Goal: Feedback & Contribution: Contribute content

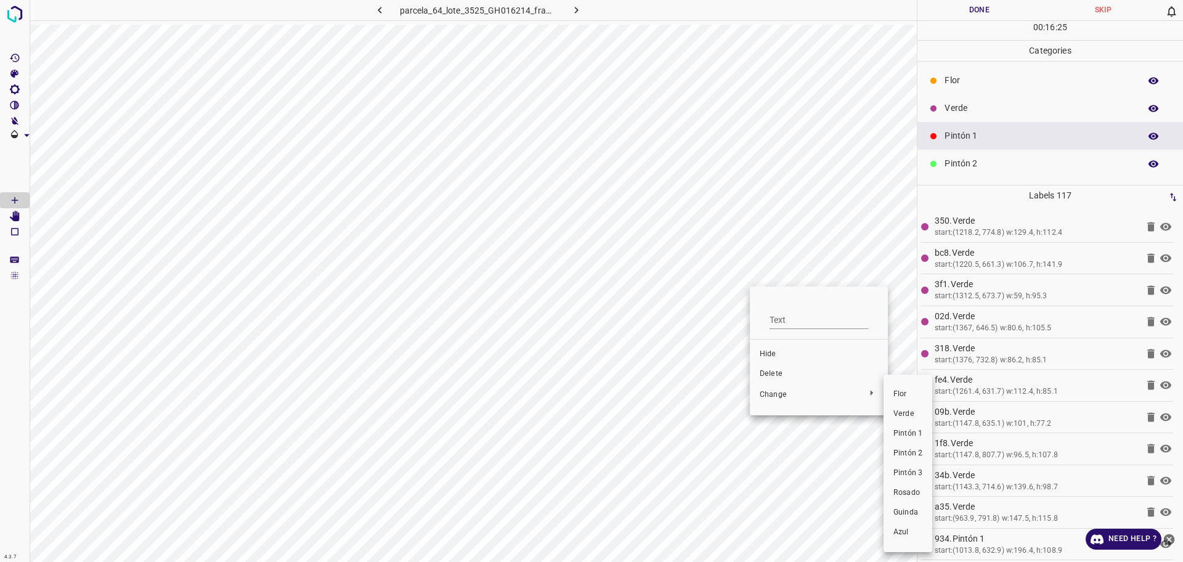
click at [775, 383] on div at bounding box center [591, 281] width 1183 height 562
click at [779, 370] on span "Delete" at bounding box center [819, 373] width 118 height 11
click at [958, 74] on p "Flor" at bounding box center [1038, 80] width 189 height 13
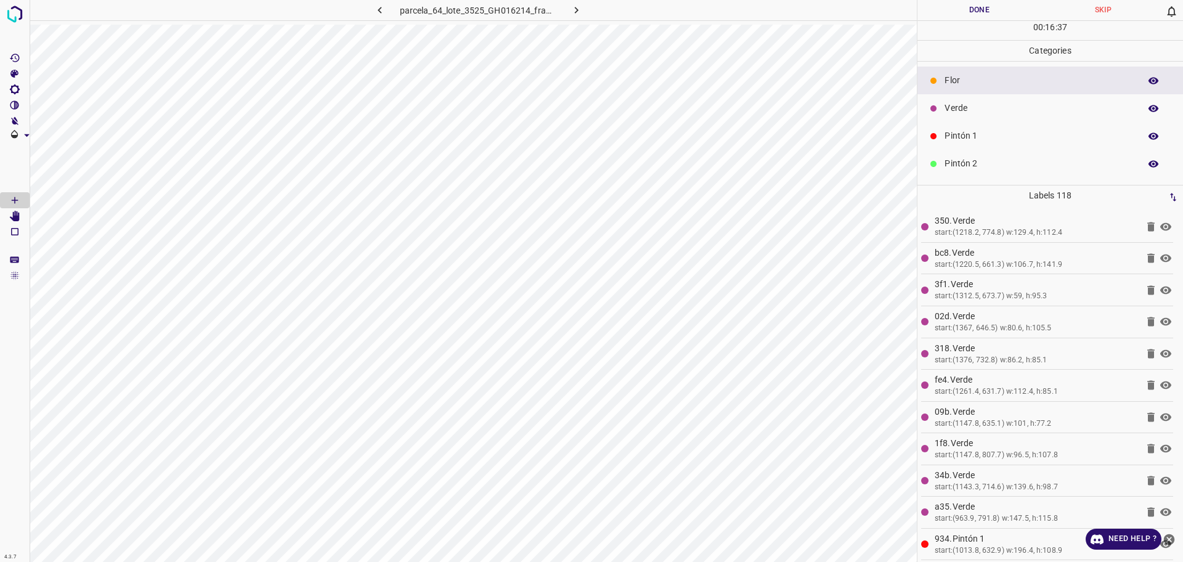
click at [960, 106] on p "Verde" at bounding box center [1038, 108] width 189 height 13
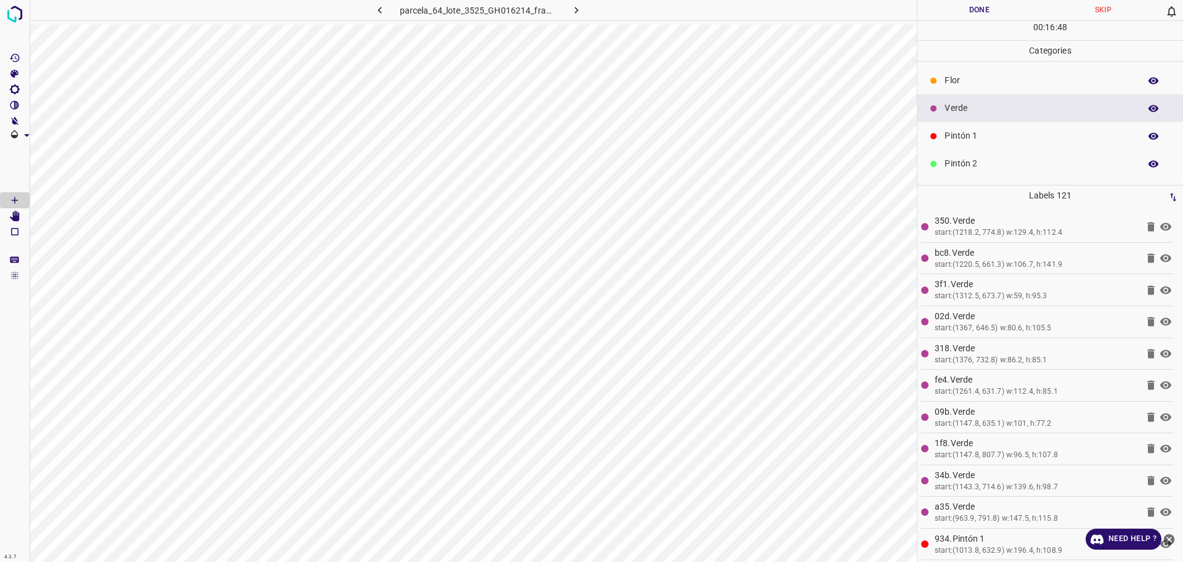
click at [1038, 136] on p "Pintón 1" at bounding box center [1038, 135] width 189 height 13
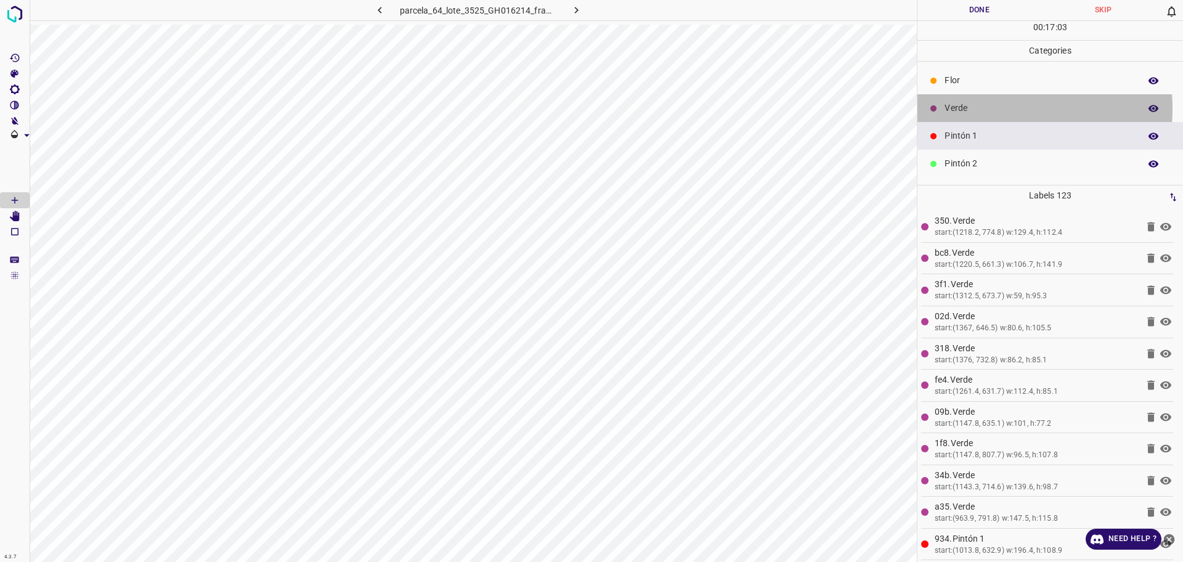
drag, startPoint x: 974, startPoint y: 109, endPoint x: 918, endPoint y: 134, distance: 60.9
click at [973, 108] on p "Verde" at bounding box center [1038, 108] width 189 height 13
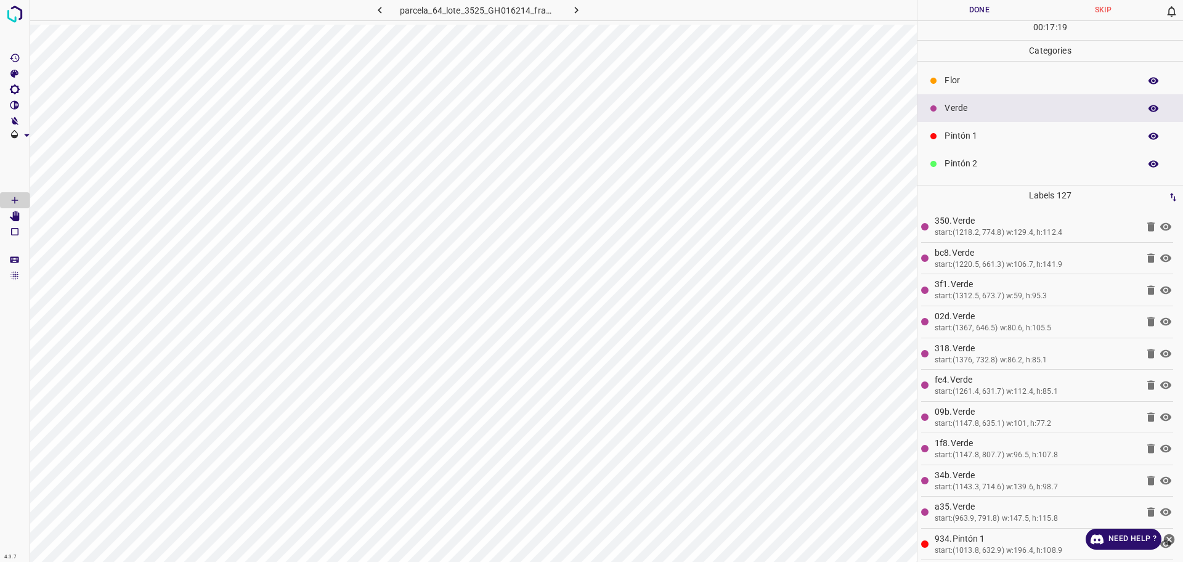
click at [952, 86] on p "Flor" at bounding box center [1038, 80] width 189 height 13
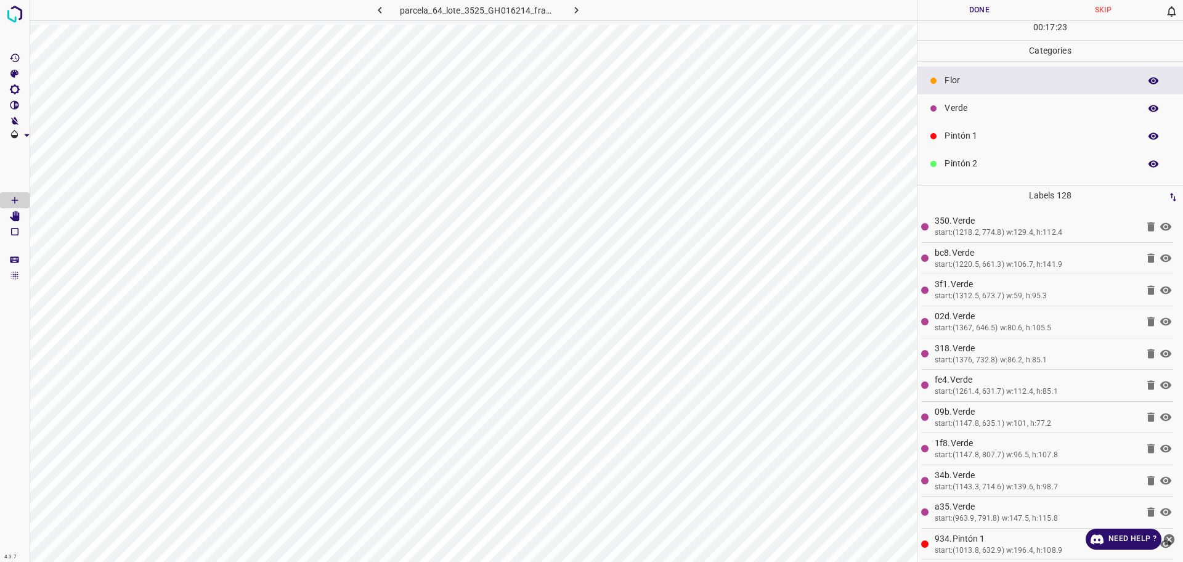
click at [996, 105] on p "Verde" at bounding box center [1038, 108] width 189 height 13
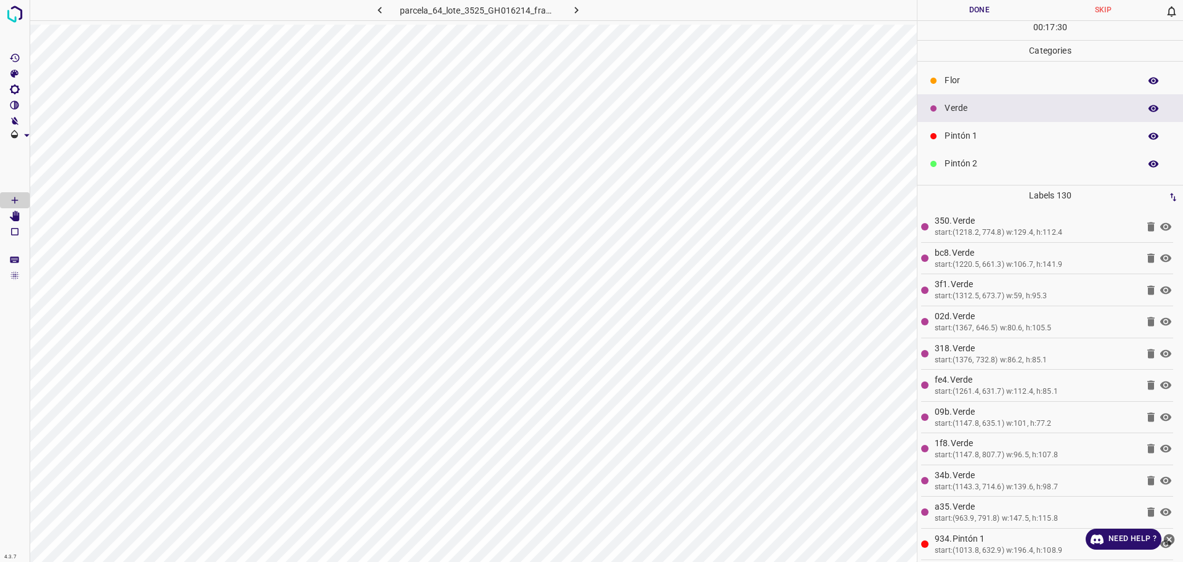
click at [1002, 80] on p "Flor" at bounding box center [1038, 80] width 189 height 13
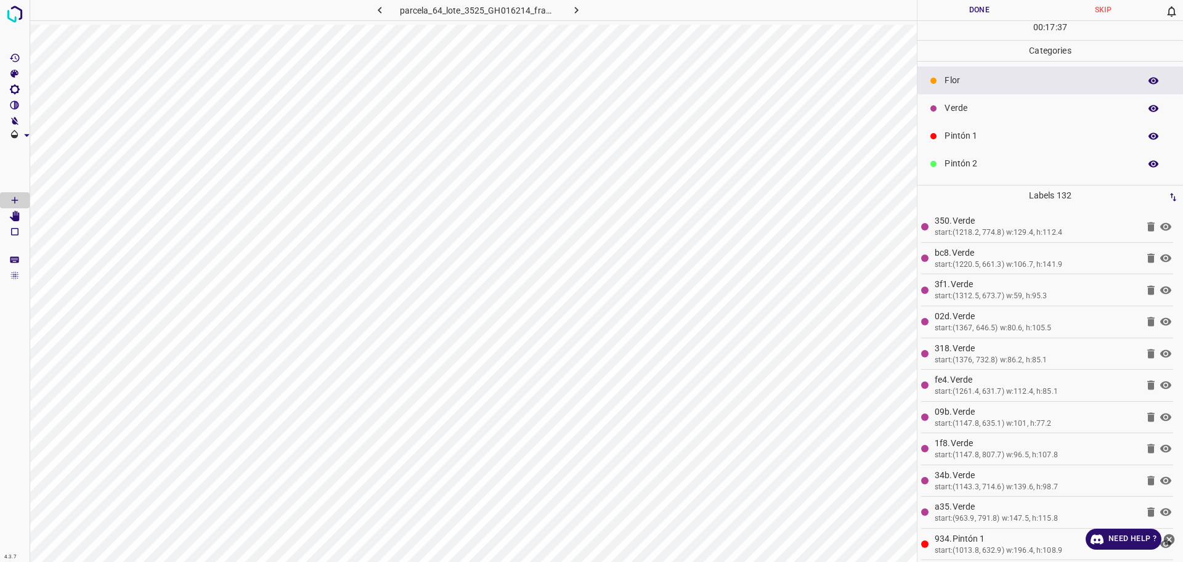
click at [964, 156] on div "Pintón 2" at bounding box center [1050, 164] width 266 height 28
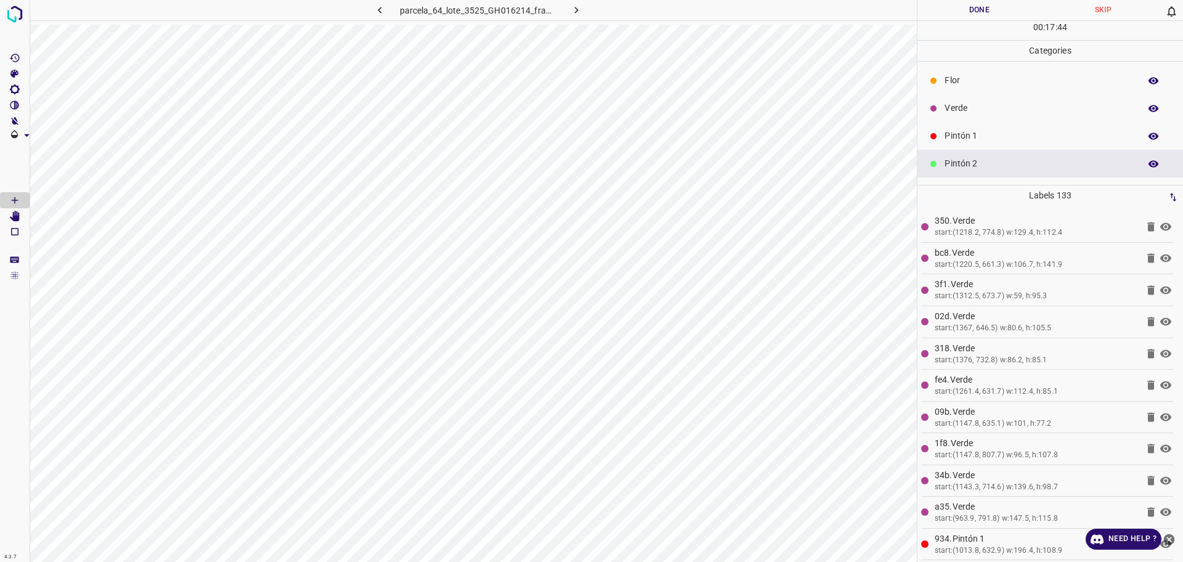
click at [992, 77] on p "Flor" at bounding box center [1038, 80] width 189 height 13
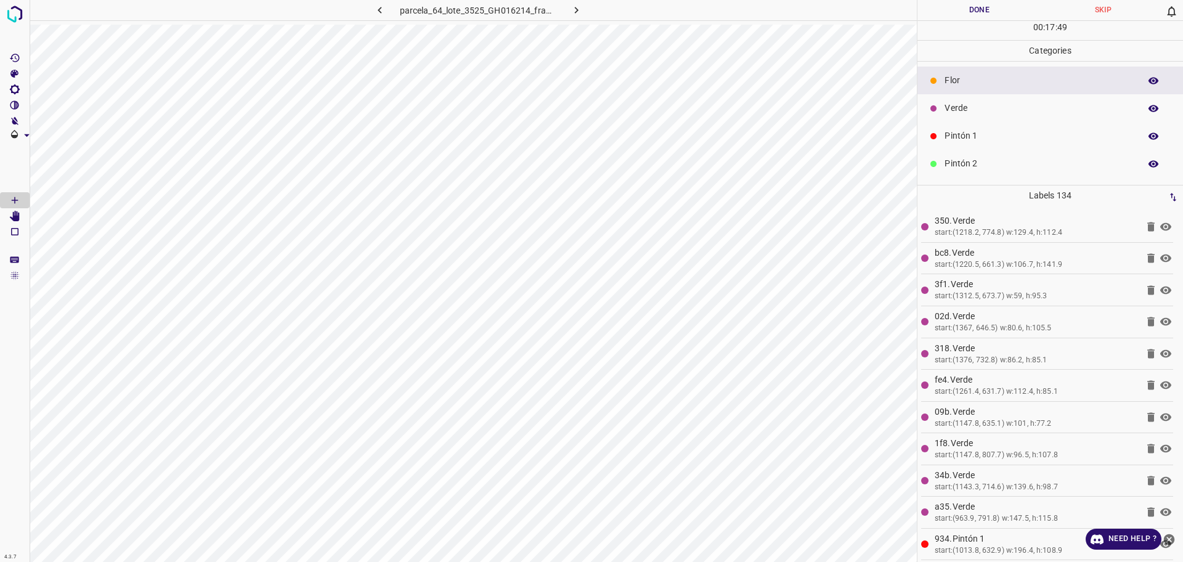
click at [981, 113] on p "Verde" at bounding box center [1038, 108] width 189 height 13
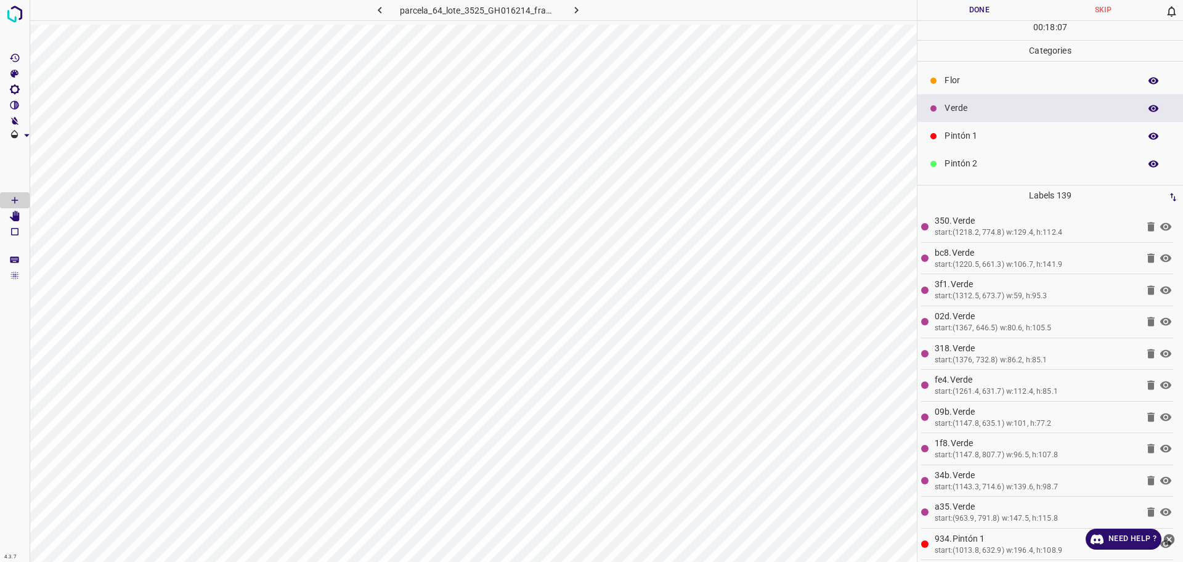
click at [1018, 134] on p "Pintón 1" at bounding box center [1038, 135] width 189 height 13
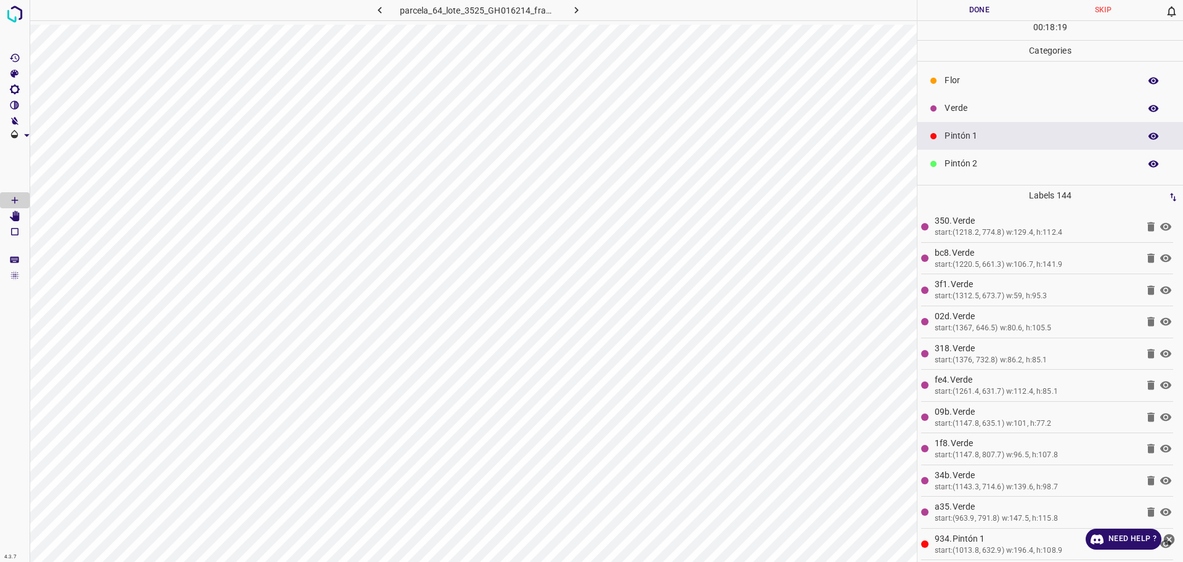
click at [995, 81] on p "Flor" at bounding box center [1038, 80] width 189 height 13
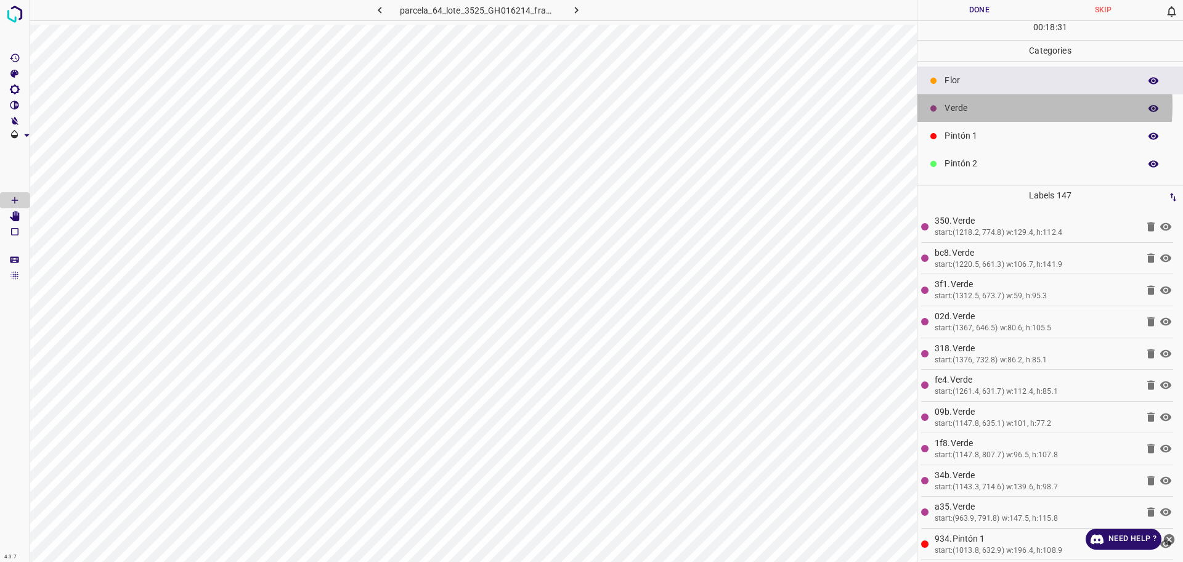
drag, startPoint x: 997, startPoint y: 105, endPoint x: 928, endPoint y: 139, distance: 76.6
click at [996, 104] on p "Verde" at bounding box center [1038, 108] width 189 height 13
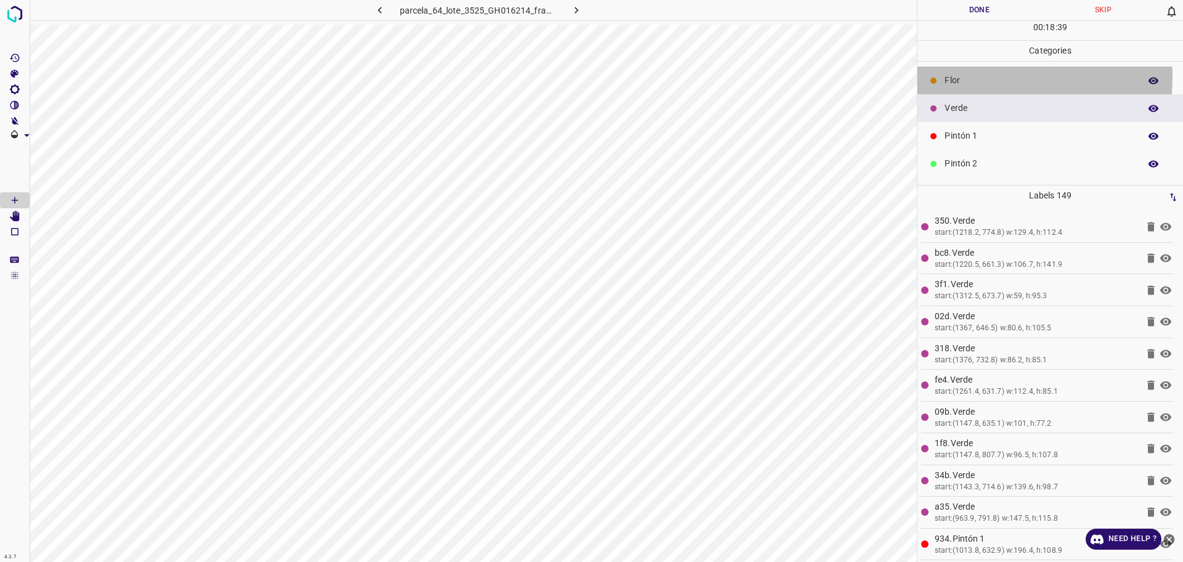
drag, startPoint x: 983, startPoint y: 75, endPoint x: 925, endPoint y: 168, distance: 108.7
click at [983, 76] on p "Flor" at bounding box center [1038, 80] width 189 height 13
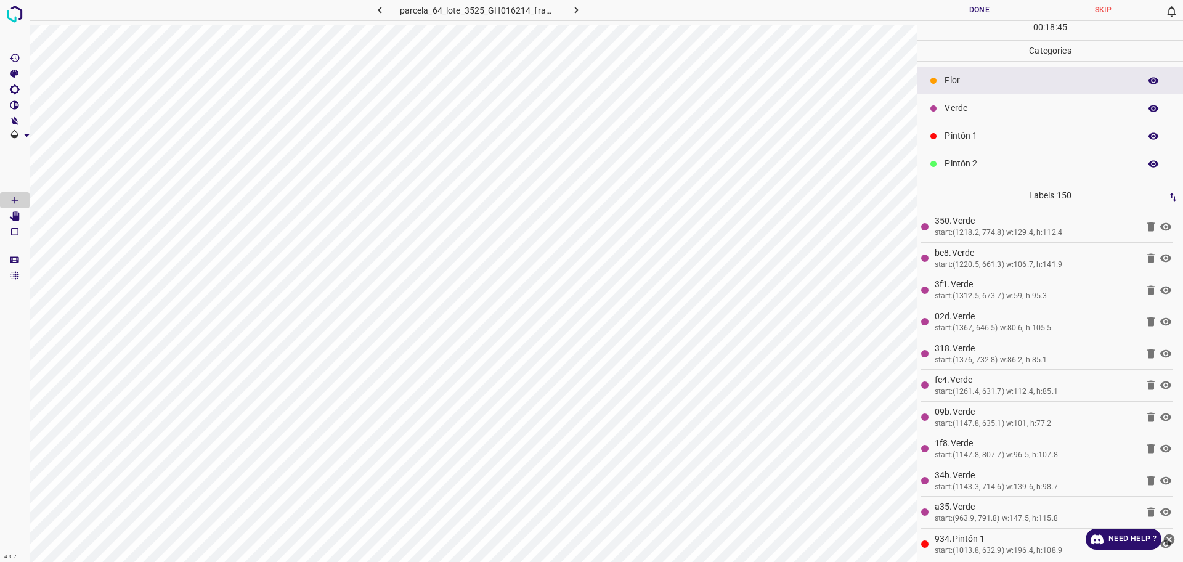
click at [980, 109] on p "Verde" at bounding box center [1038, 108] width 189 height 13
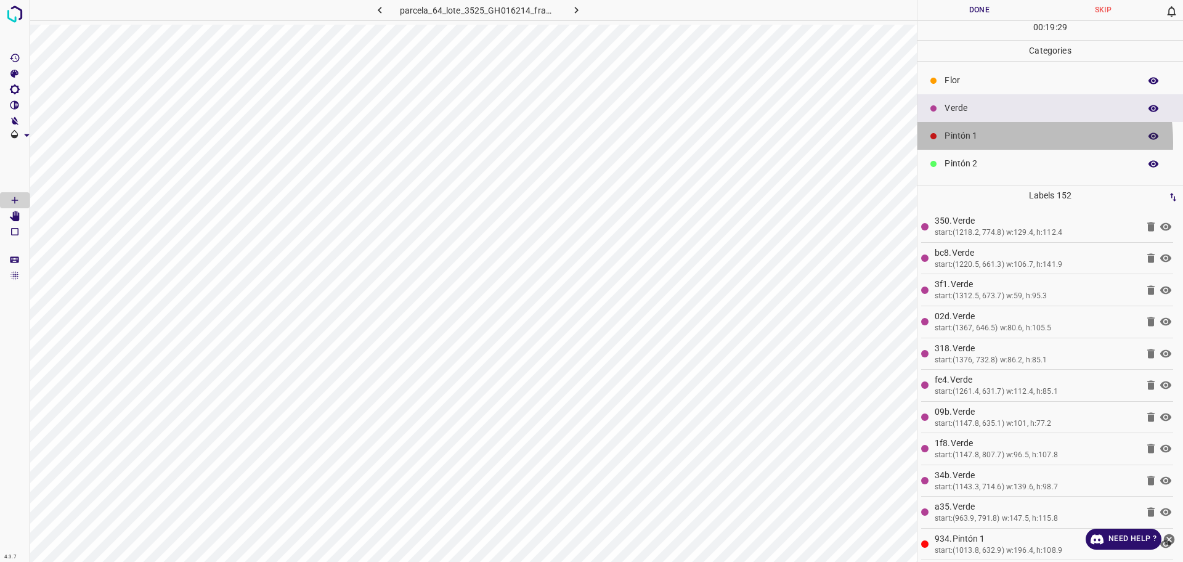
click at [987, 142] on p "Pintón 1" at bounding box center [1038, 135] width 189 height 13
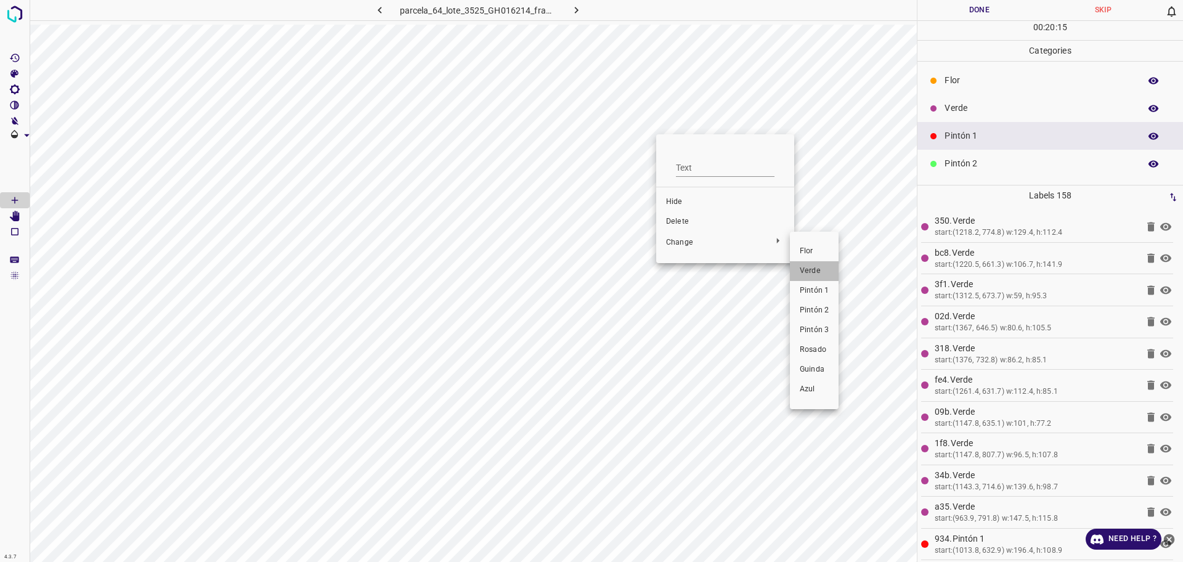
click at [825, 269] on span "Verde" at bounding box center [814, 271] width 29 height 11
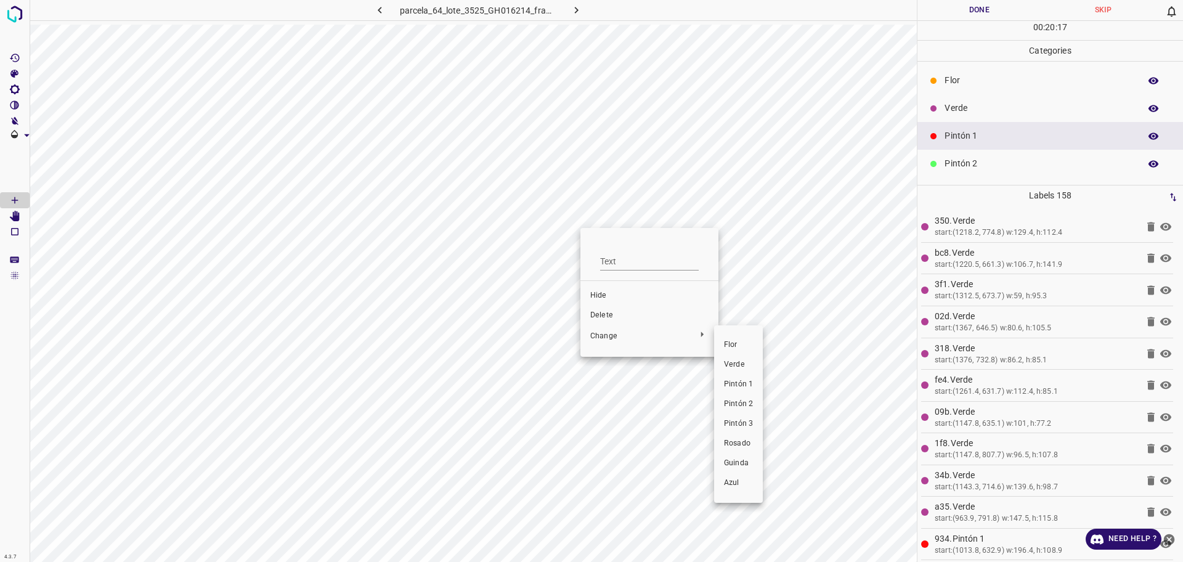
click at [778, 349] on div at bounding box center [591, 281] width 1183 height 562
click at [739, 219] on div at bounding box center [591, 281] width 1183 height 562
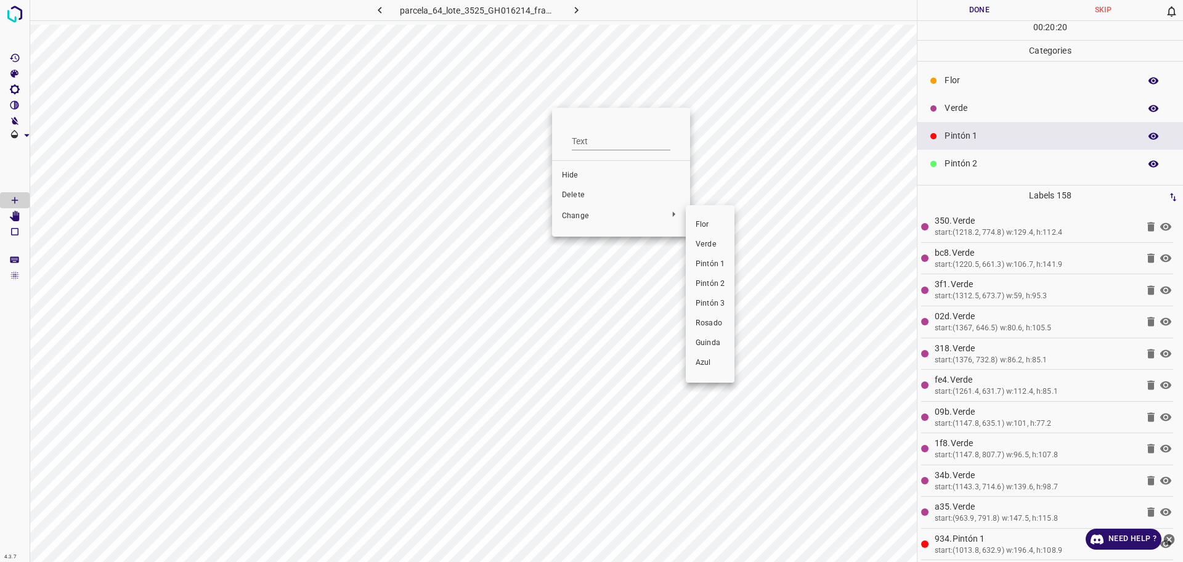
click at [602, 225] on div at bounding box center [591, 281] width 1183 height 562
click at [708, 245] on span "Verde" at bounding box center [709, 244] width 29 height 11
click at [1018, 106] on p "Verde" at bounding box center [1038, 108] width 189 height 13
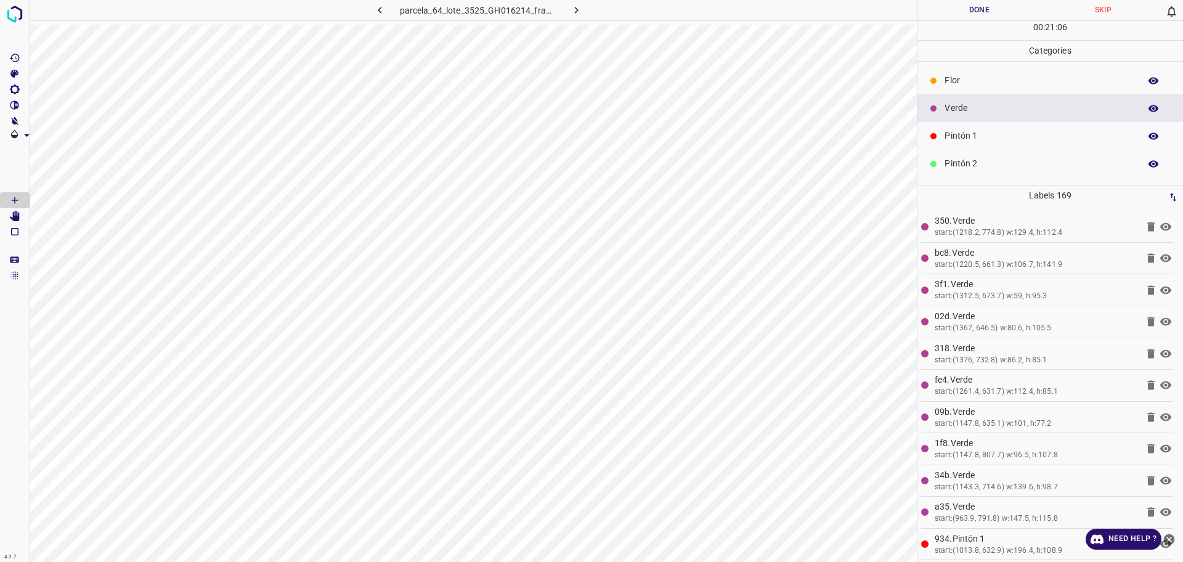
click at [984, 136] on p "Pintón 1" at bounding box center [1038, 135] width 189 height 13
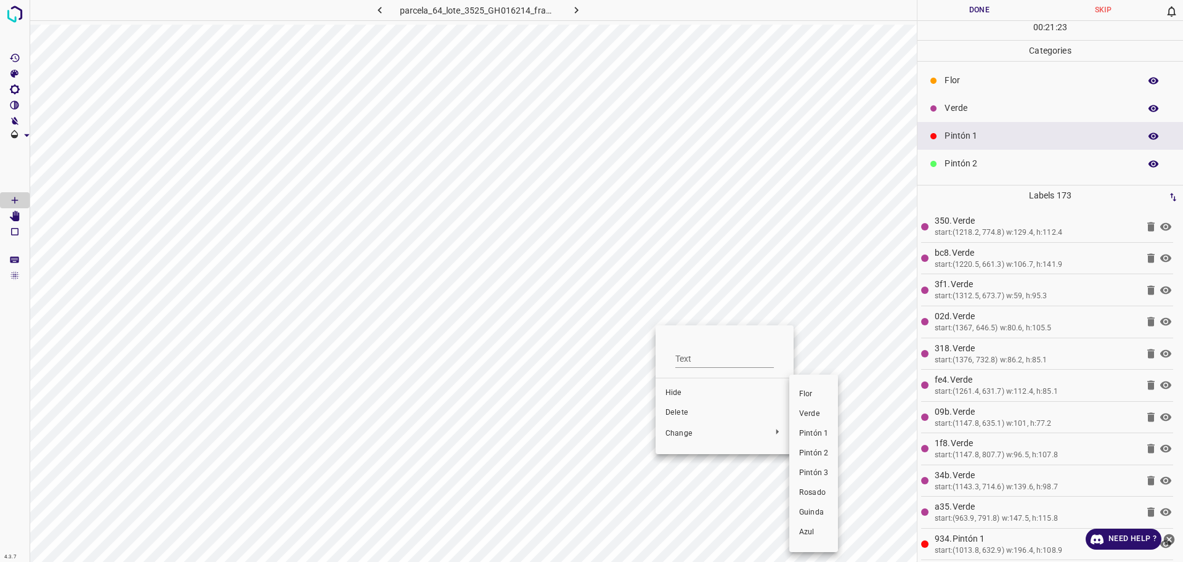
click at [805, 416] on span "Verde" at bounding box center [813, 413] width 29 height 11
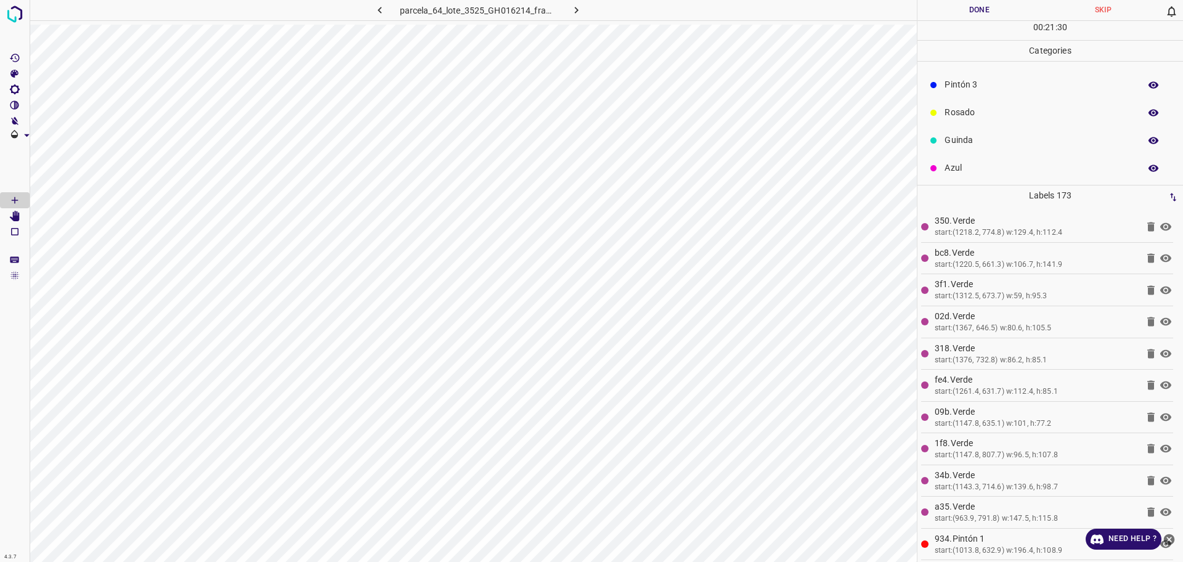
scroll to position [108, 0]
click at [980, 163] on p "Azul" at bounding box center [1038, 166] width 189 height 13
click at [986, 72] on div "Pintón 3" at bounding box center [1050, 83] width 266 height 28
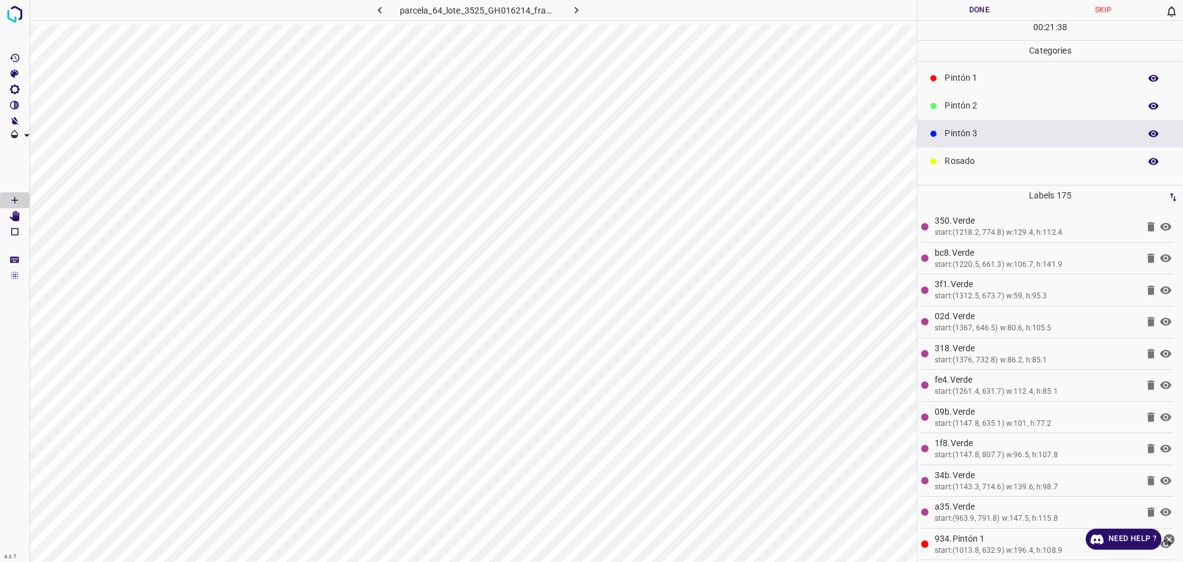
scroll to position [31, 0]
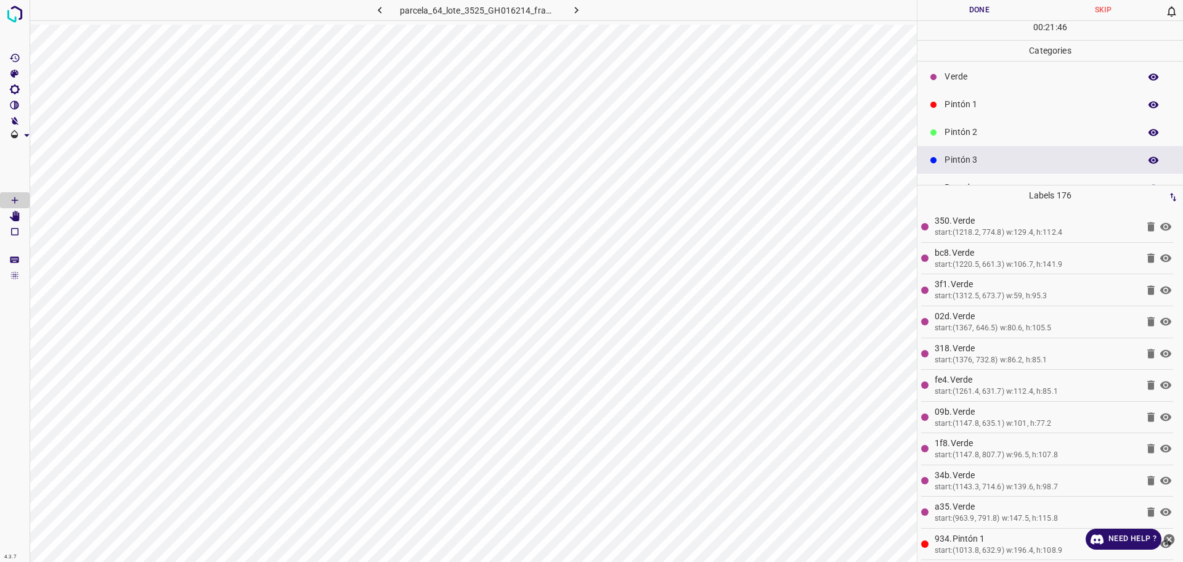
click at [982, 126] on p "Pintón 2" at bounding box center [1038, 132] width 189 height 13
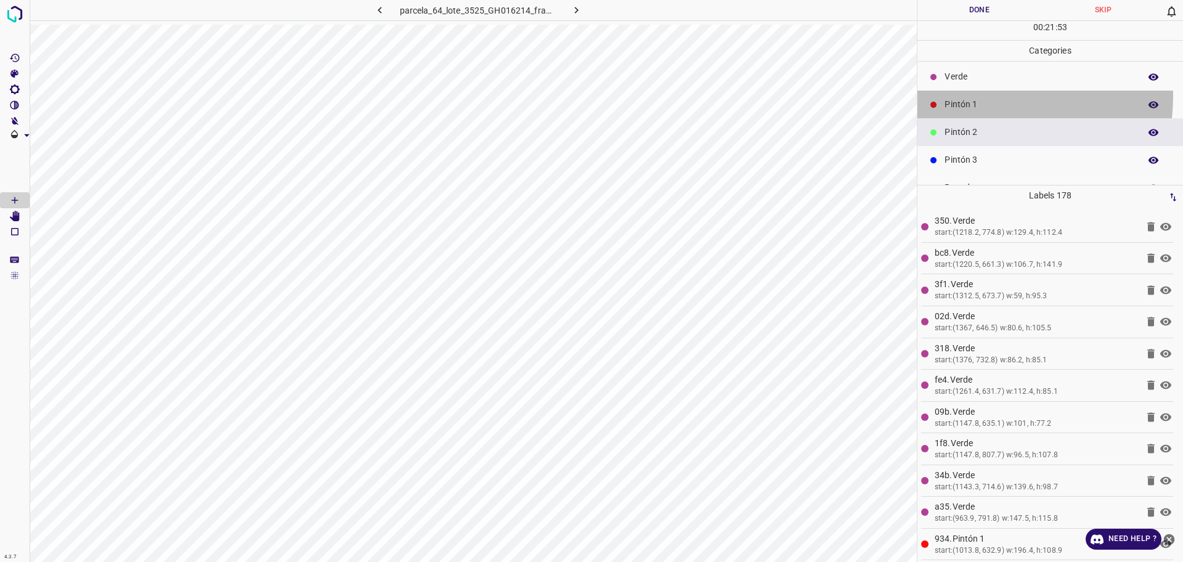
drag, startPoint x: 981, startPoint y: 99, endPoint x: 946, endPoint y: 117, distance: 40.2
click at [981, 99] on div "Pintón 1" at bounding box center [1050, 105] width 266 height 28
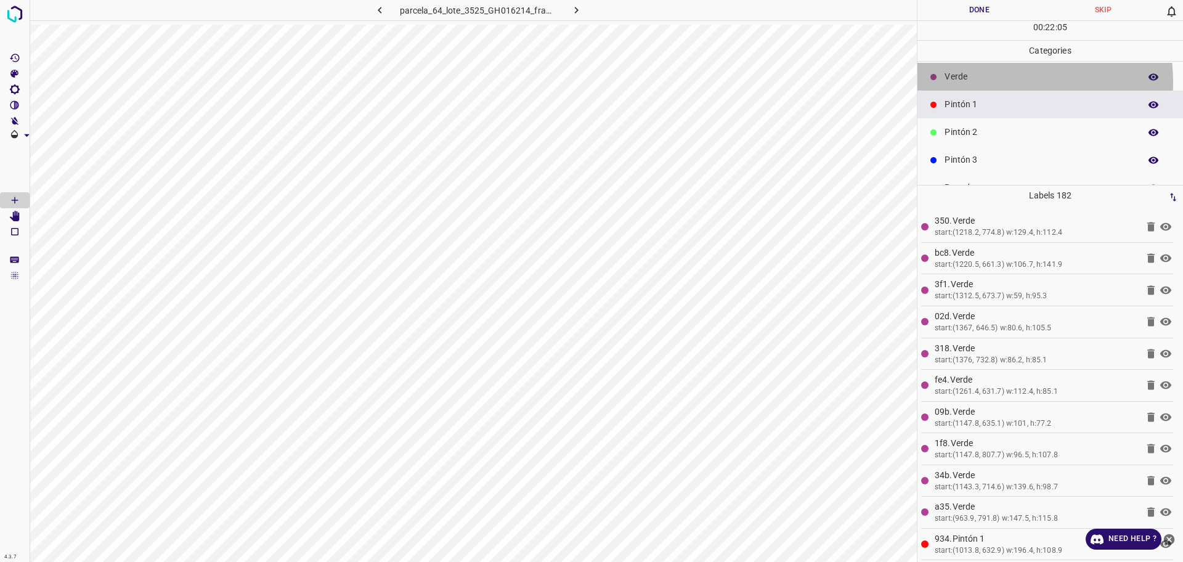
click at [987, 81] on p "Verde" at bounding box center [1038, 76] width 189 height 13
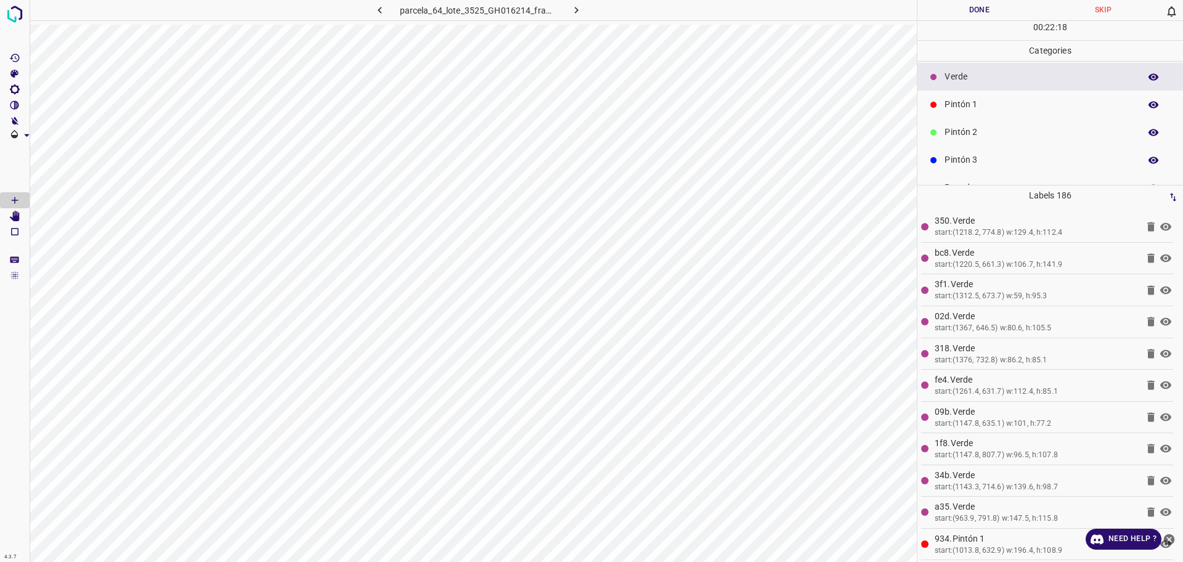
click at [1039, 111] on p "Pintón 1" at bounding box center [1038, 104] width 189 height 13
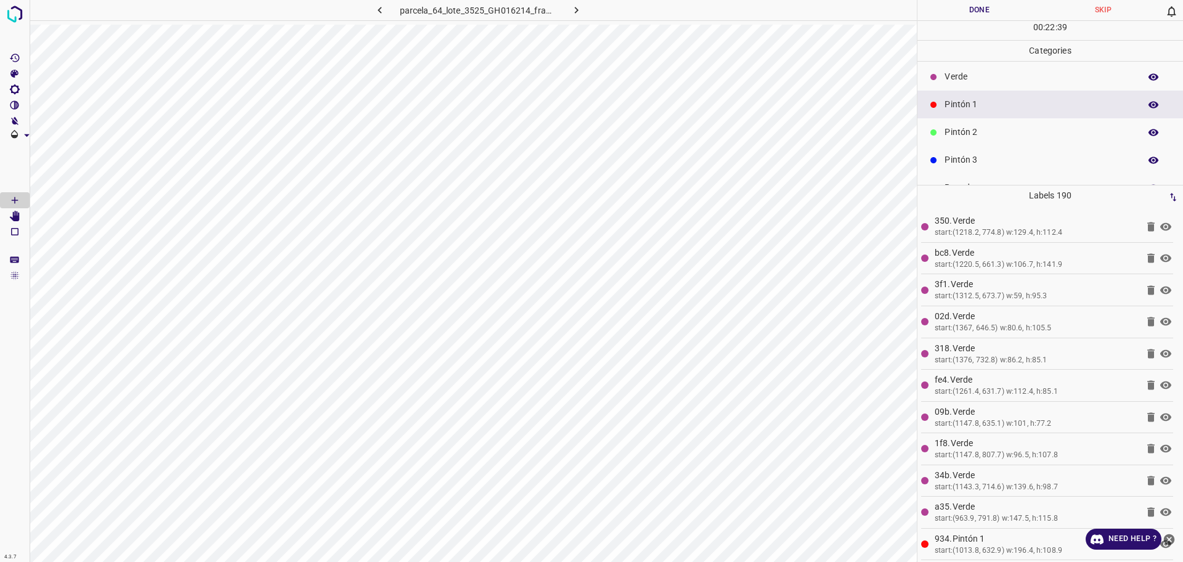
click at [1026, 135] on p "Pintón 2" at bounding box center [1038, 132] width 189 height 13
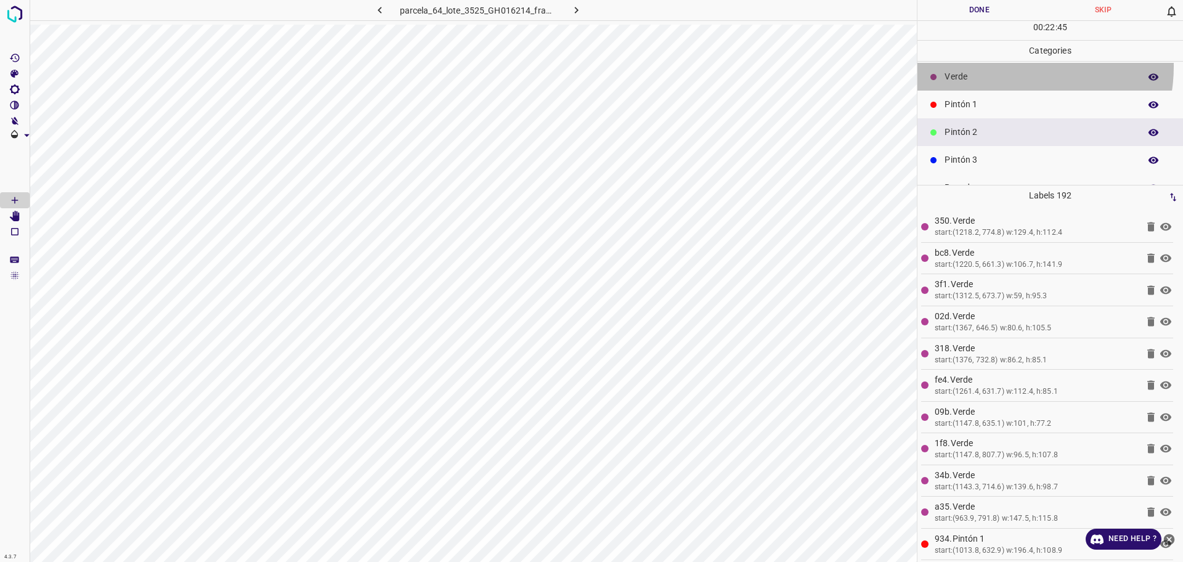
click at [1010, 65] on div "Verde" at bounding box center [1050, 77] width 266 height 28
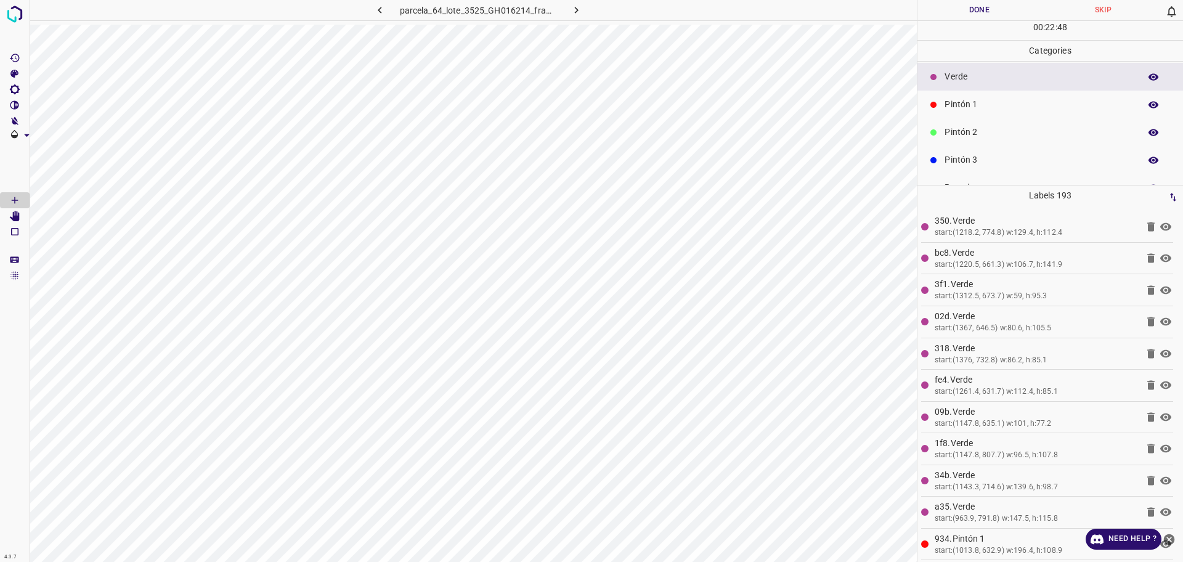
scroll to position [0, 0]
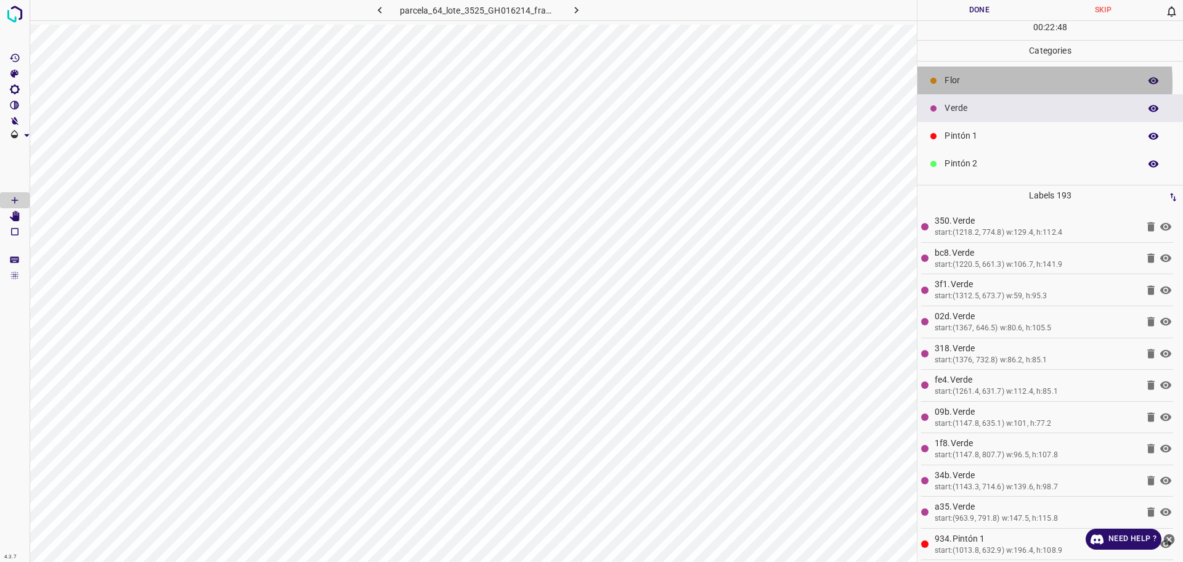
drag, startPoint x: 971, startPoint y: 83, endPoint x: 937, endPoint y: 111, distance: 44.2
click at [969, 83] on p "Flor" at bounding box center [1038, 80] width 189 height 13
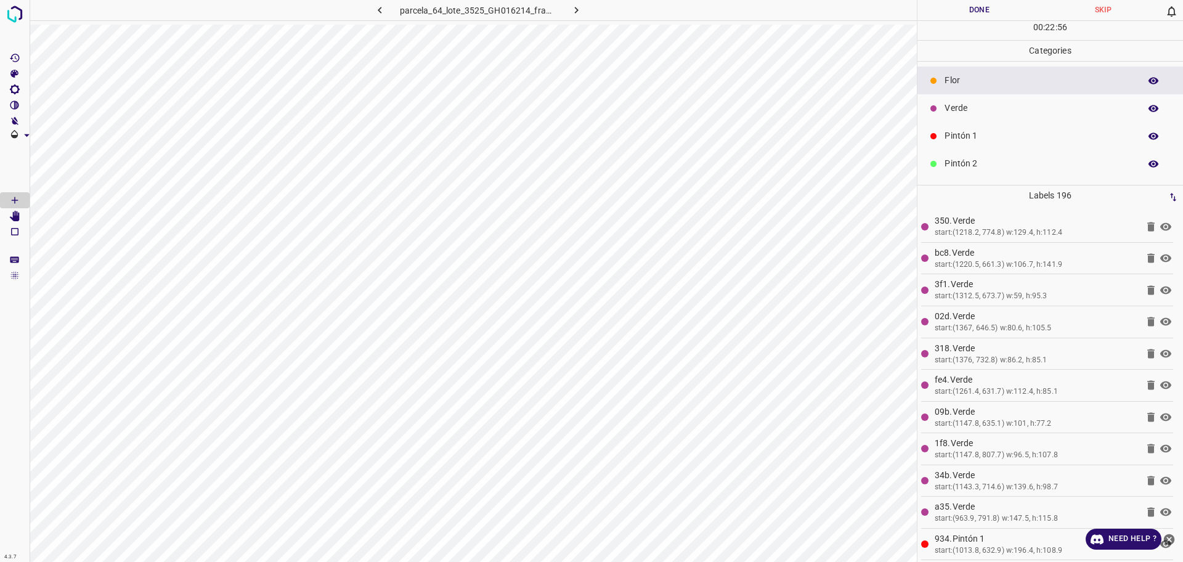
drag, startPoint x: 1012, startPoint y: 145, endPoint x: 938, endPoint y: 162, distance: 75.9
click at [1010, 144] on div "Pintón 1" at bounding box center [1050, 136] width 266 height 28
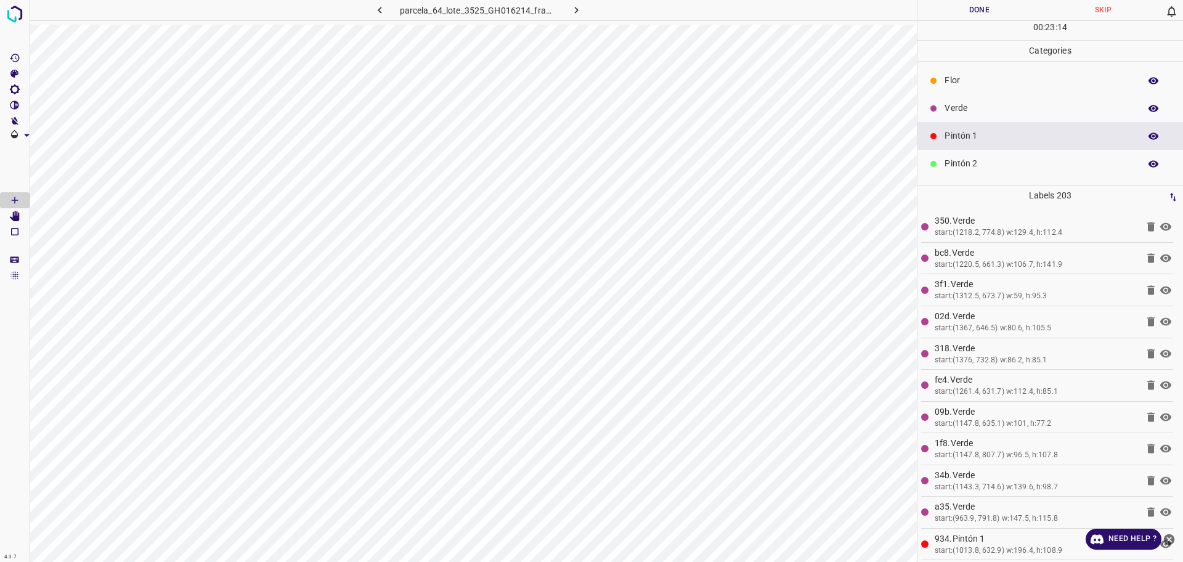
drag, startPoint x: 1012, startPoint y: 111, endPoint x: 979, endPoint y: 118, distance: 32.7
click at [1012, 110] on p "Verde" at bounding box center [1038, 108] width 189 height 13
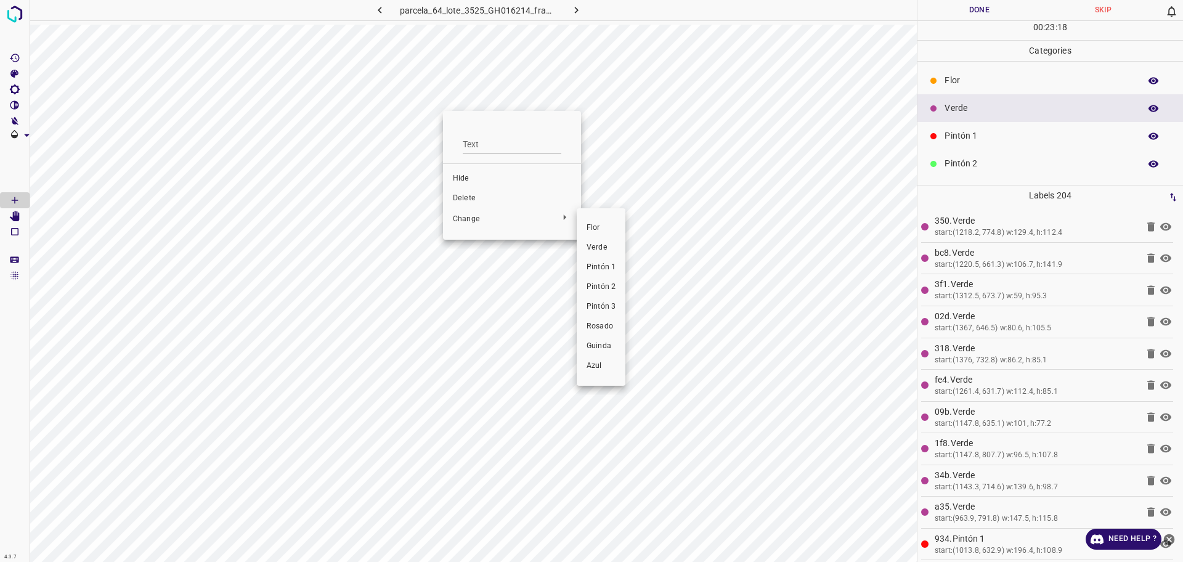
click at [601, 272] on span "Pintón 1" at bounding box center [600, 267] width 29 height 11
click at [987, 78] on p "Flor" at bounding box center [1038, 80] width 189 height 13
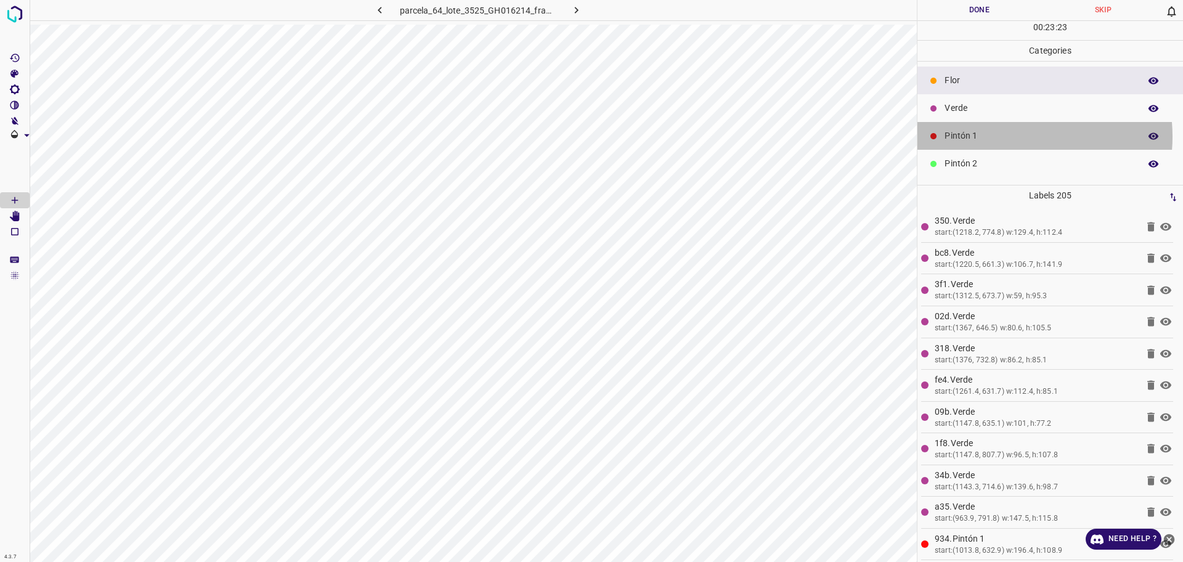
click at [1013, 136] on p "Pintón 1" at bounding box center [1038, 135] width 189 height 13
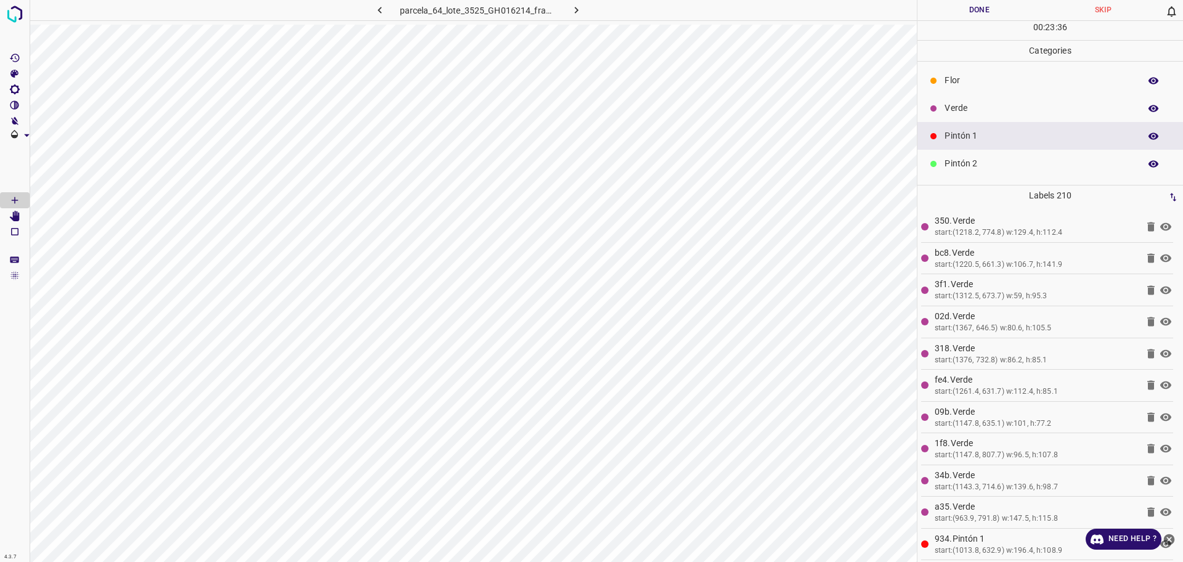
click at [1010, 110] on p "Verde" at bounding box center [1038, 108] width 189 height 13
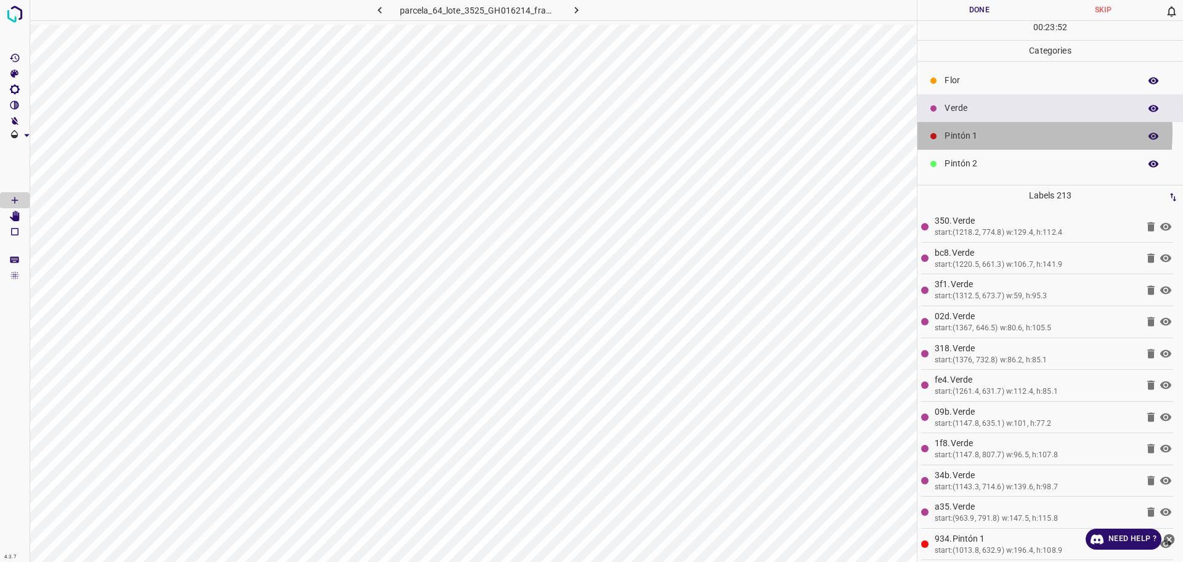
drag, startPoint x: 976, startPoint y: 132, endPoint x: 928, endPoint y: 156, distance: 53.5
click at [974, 132] on p "Pintón 1" at bounding box center [1038, 135] width 189 height 13
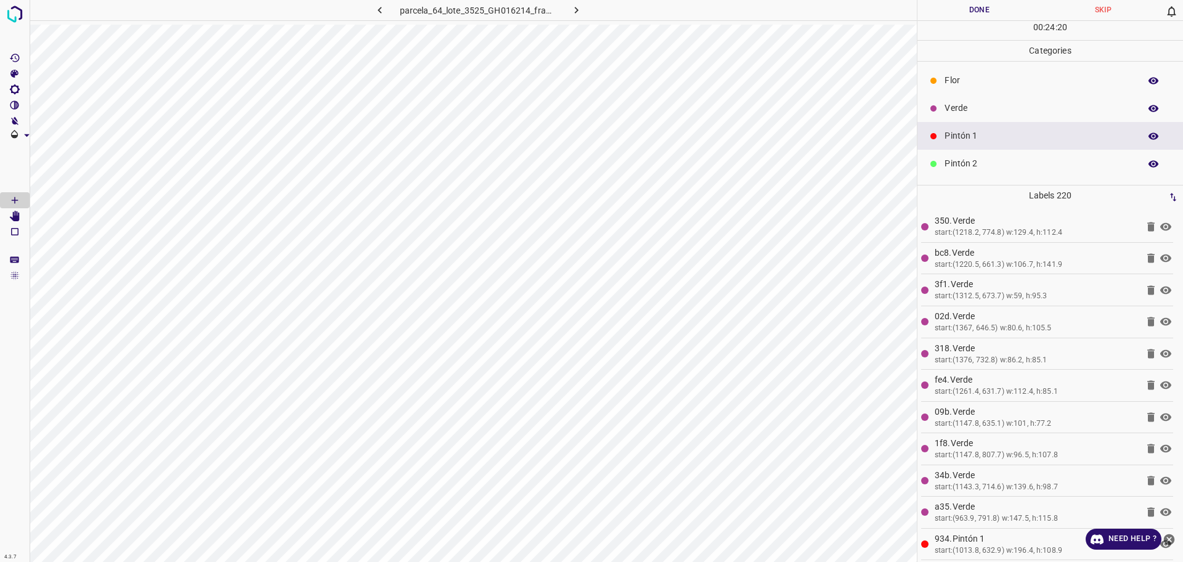
click at [971, 109] on p "Verde" at bounding box center [1038, 108] width 189 height 13
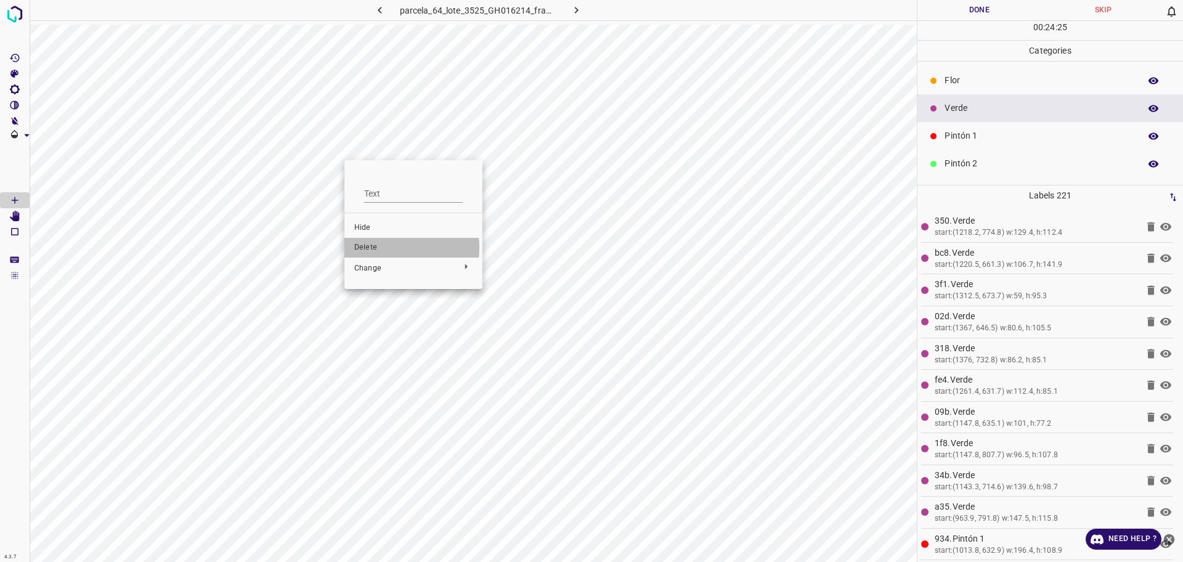
drag, startPoint x: 386, startPoint y: 247, endPoint x: 374, endPoint y: 231, distance: 19.8
click at [385, 247] on span "Delete" at bounding box center [413, 247] width 118 height 11
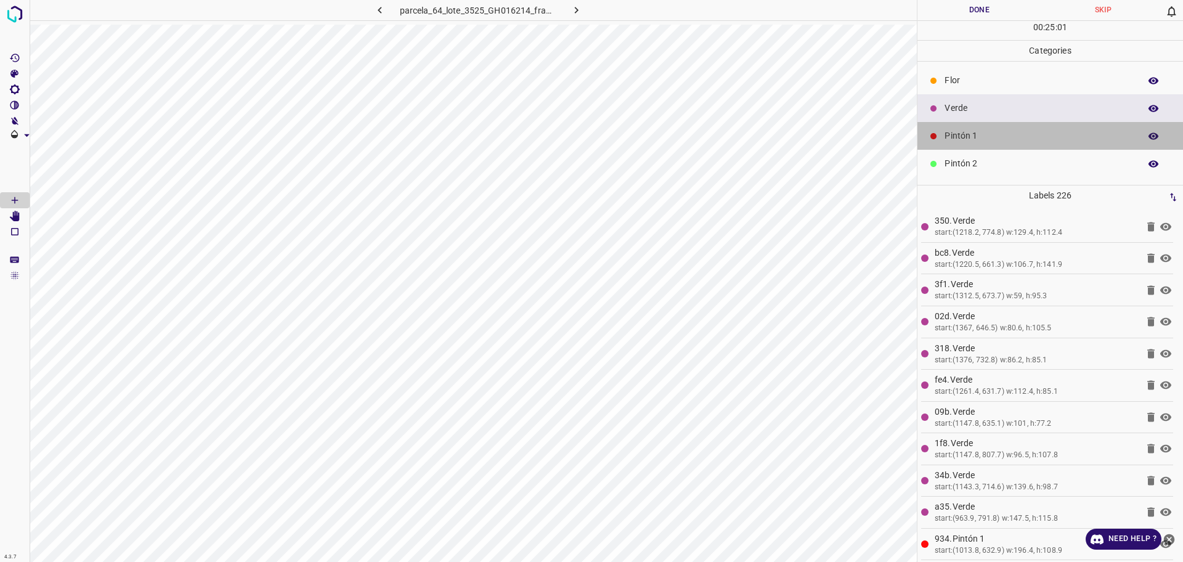
click at [1056, 123] on div "Pintón 1" at bounding box center [1050, 136] width 266 height 28
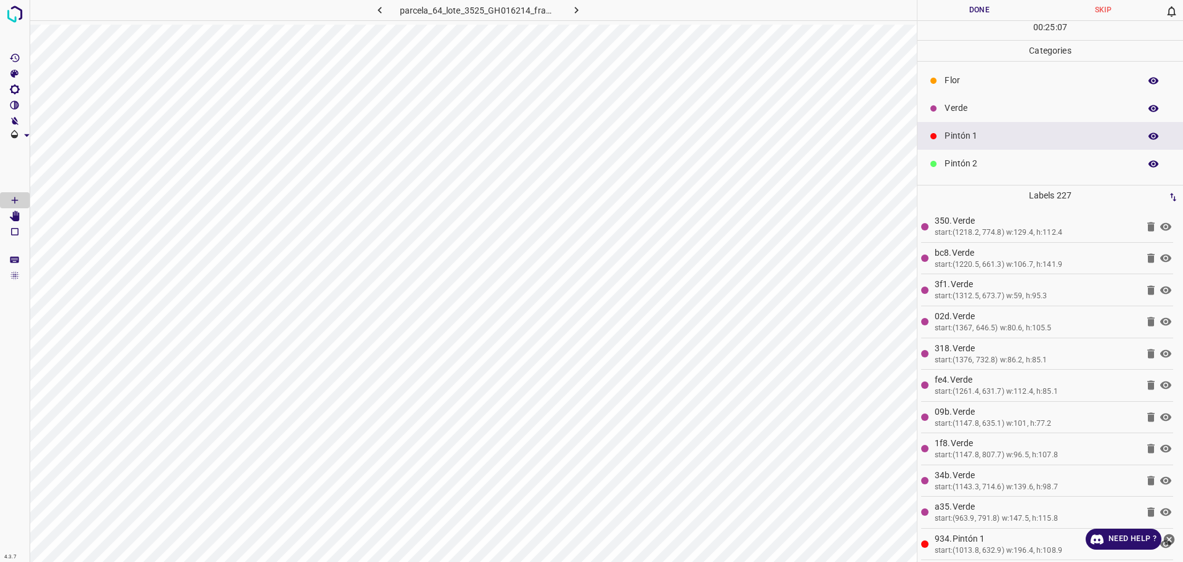
click at [981, 108] on p "Verde" at bounding box center [1038, 108] width 189 height 13
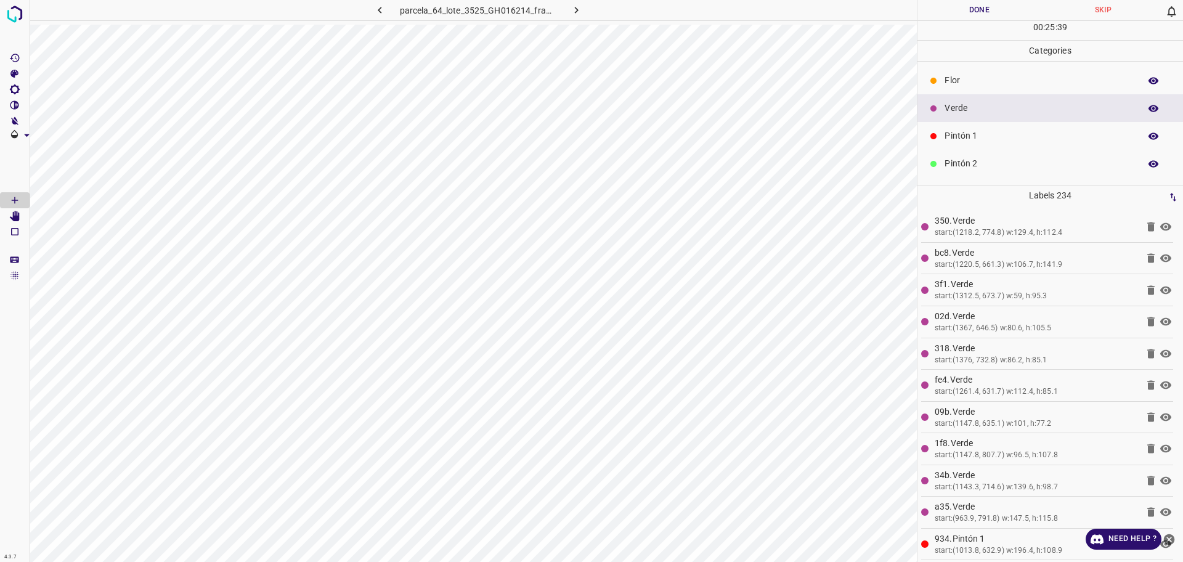
click at [946, 131] on p "Pintón 1" at bounding box center [1038, 135] width 189 height 13
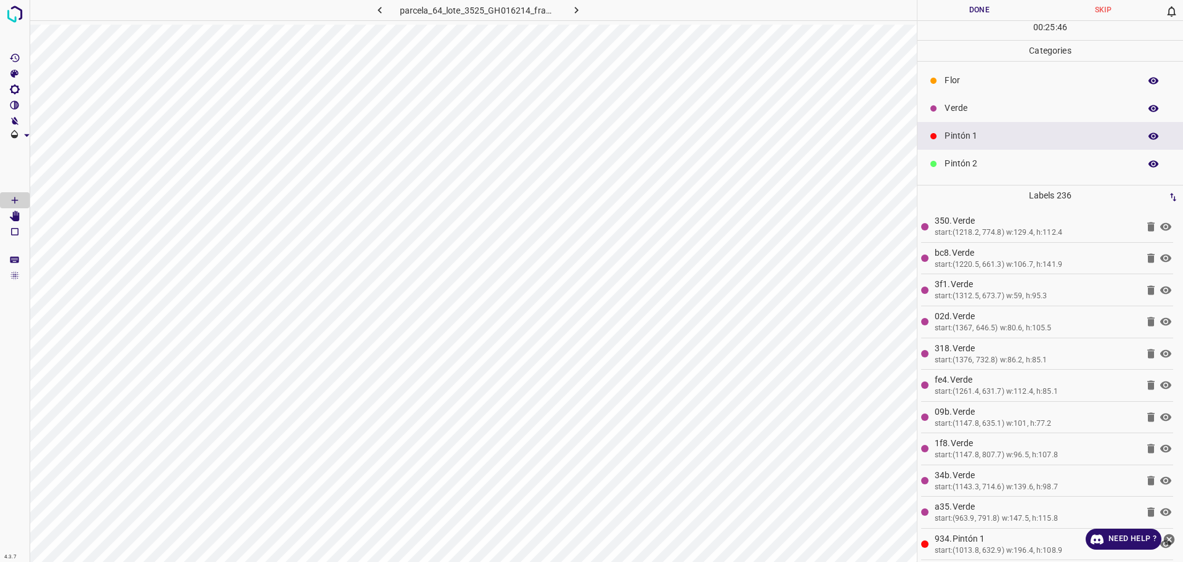
click at [981, 119] on div "Verde" at bounding box center [1050, 108] width 266 height 28
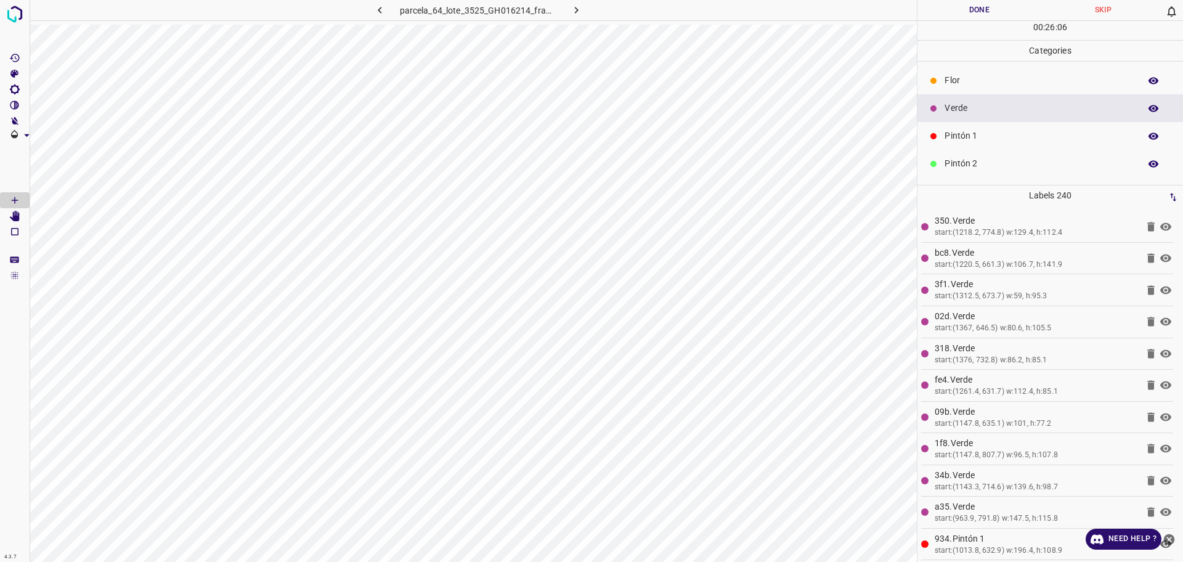
click at [984, 140] on p "Pintón 1" at bounding box center [1038, 135] width 189 height 13
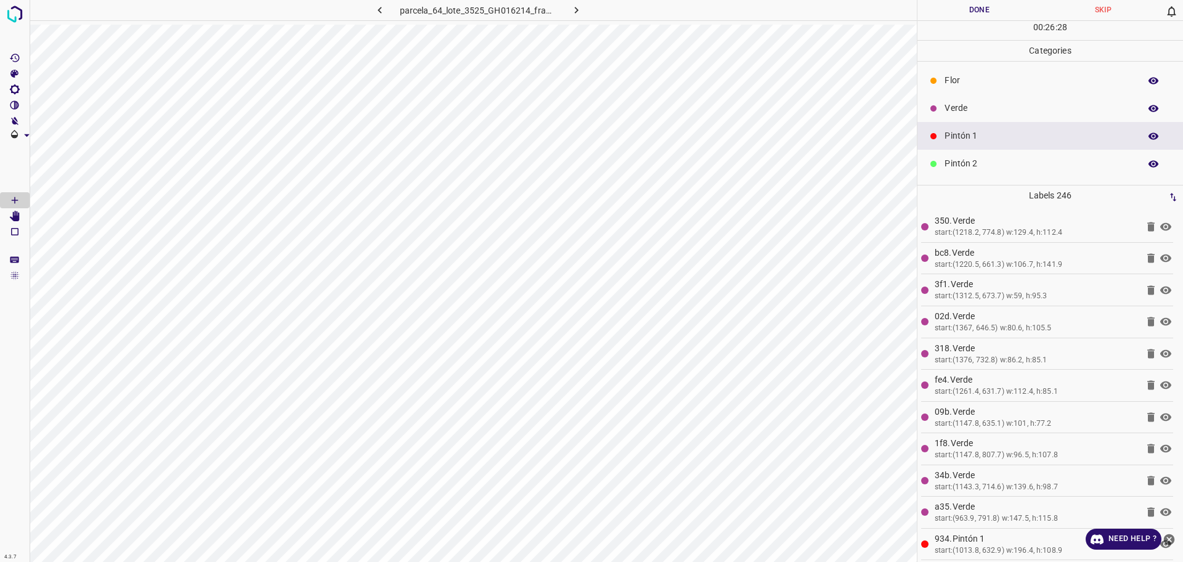
click at [1037, 107] on p "Verde" at bounding box center [1038, 108] width 189 height 13
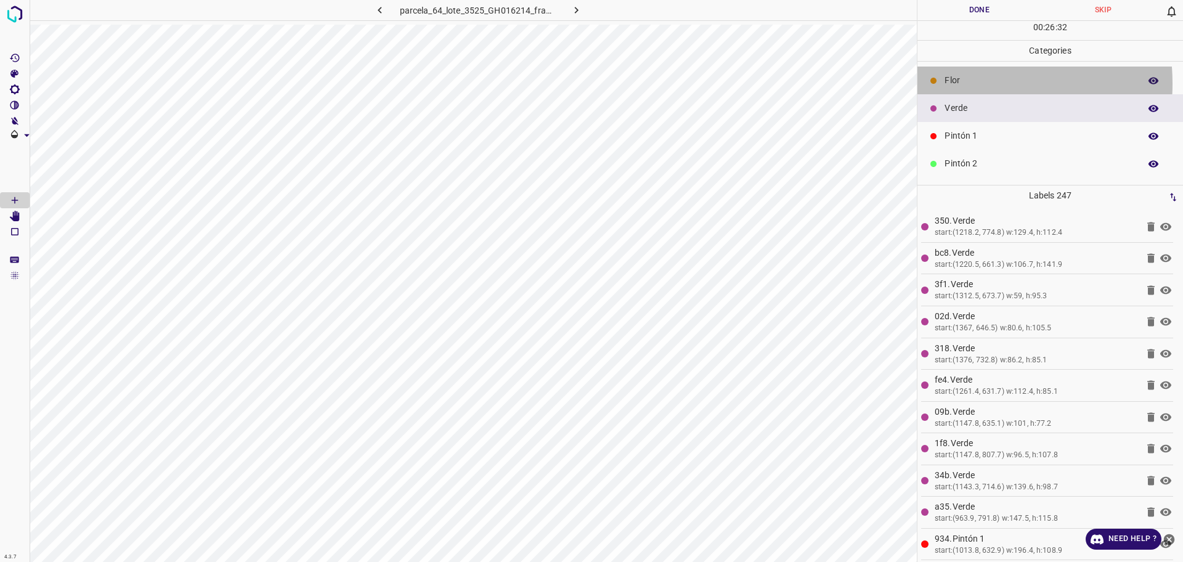
click at [958, 83] on p "Flor" at bounding box center [1038, 80] width 189 height 13
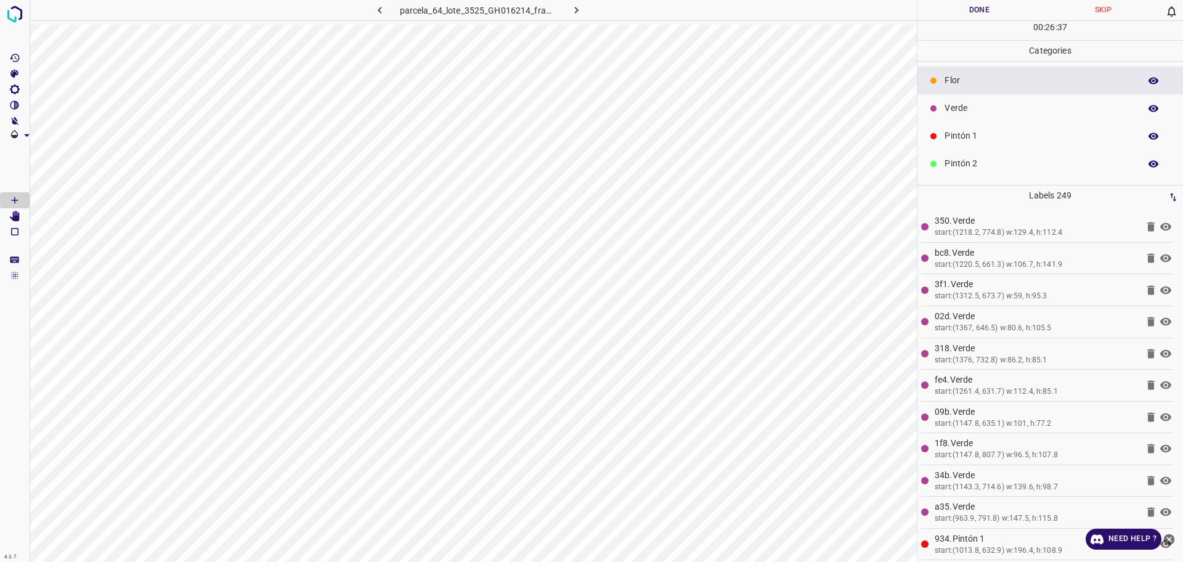
click at [968, 107] on p "Verde" at bounding box center [1038, 108] width 189 height 13
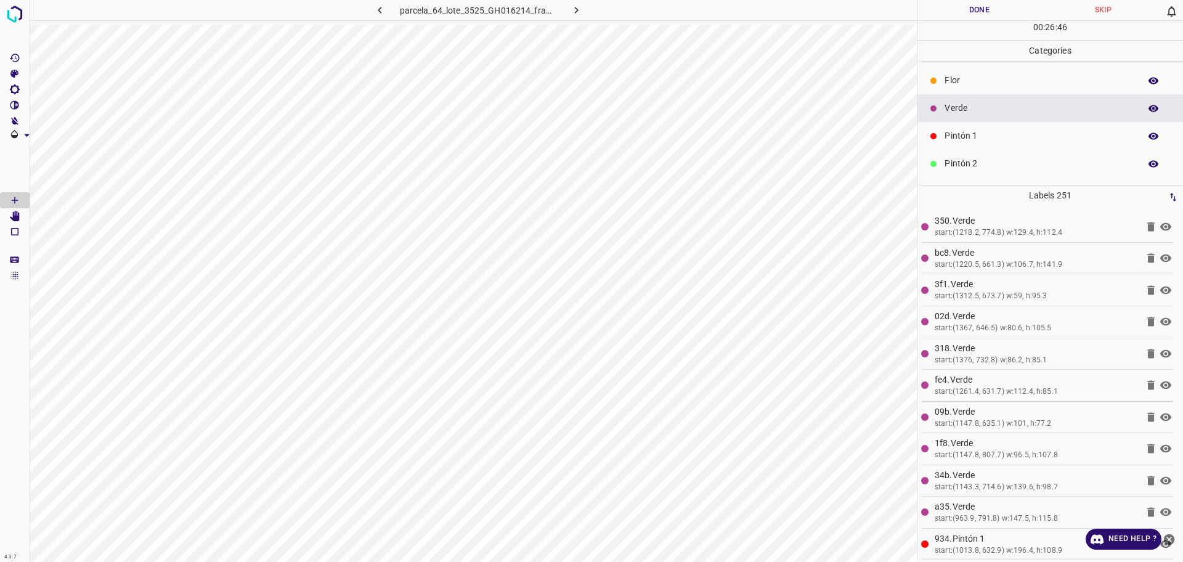
drag, startPoint x: 1004, startPoint y: 139, endPoint x: 998, endPoint y: 138, distance: 6.2
click at [1004, 138] on p "Pintón 1" at bounding box center [1038, 135] width 189 height 13
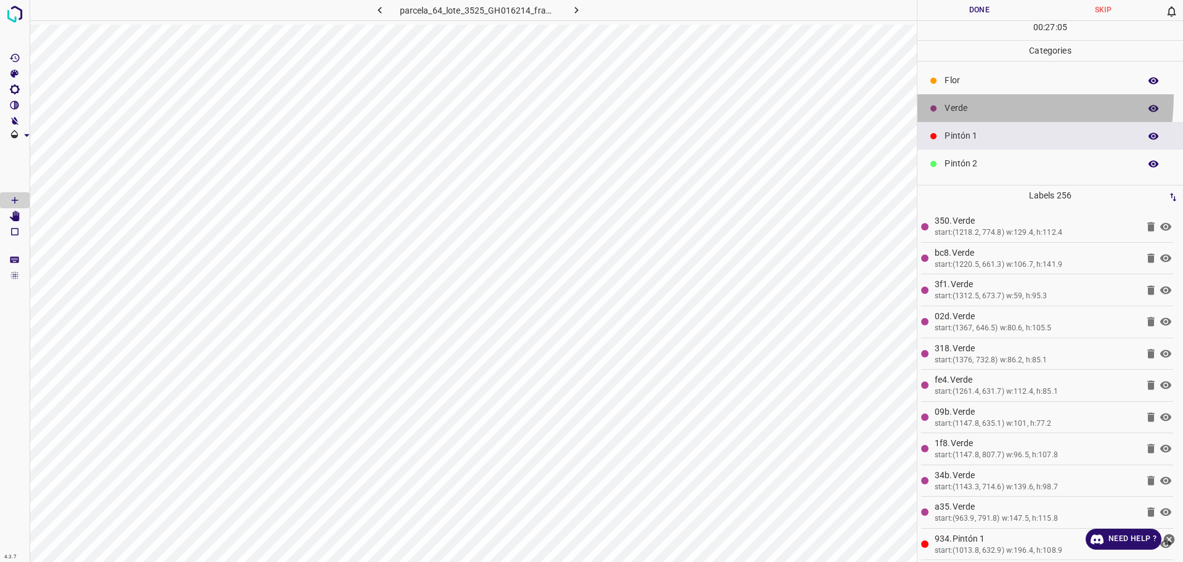
click at [947, 95] on div "Verde" at bounding box center [1050, 108] width 266 height 28
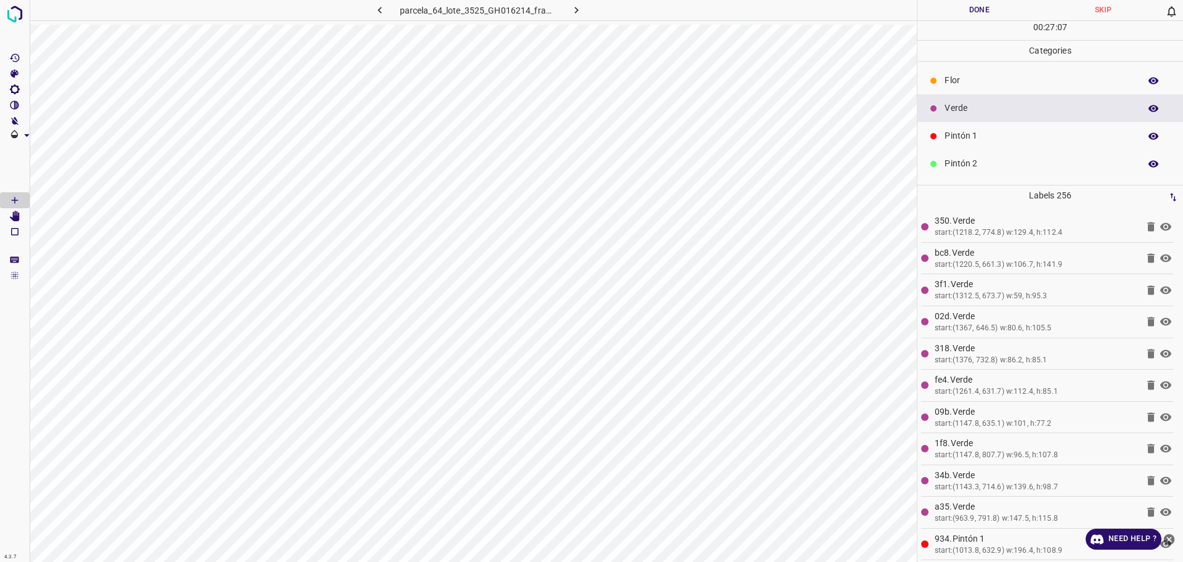
click at [977, 145] on div "Pintón 1" at bounding box center [1050, 136] width 266 height 28
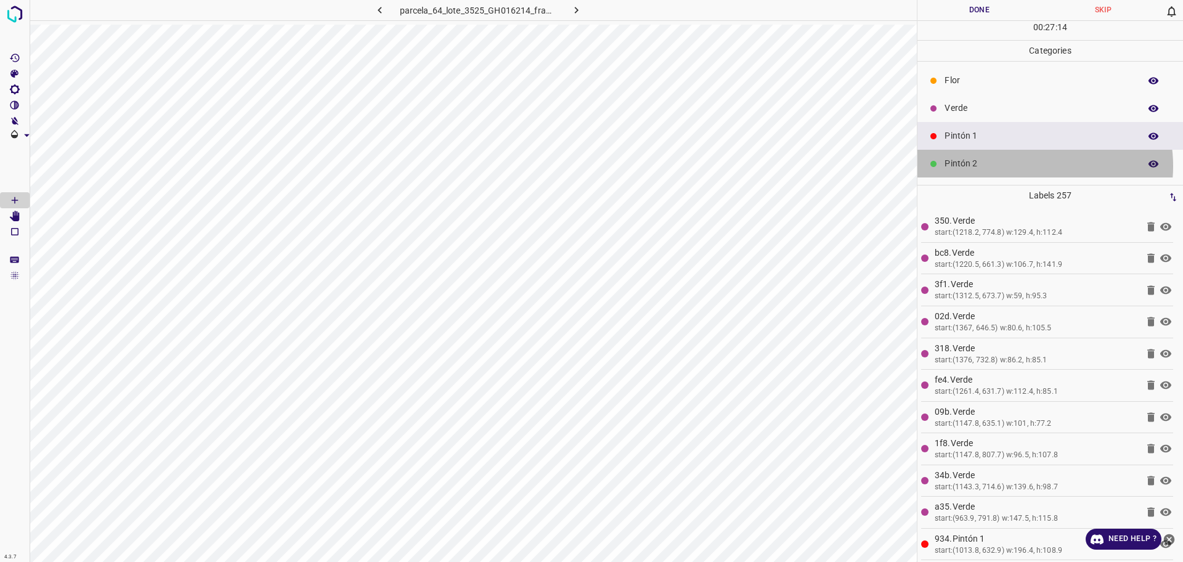
click at [1026, 166] on p "Pintón 2" at bounding box center [1038, 163] width 189 height 13
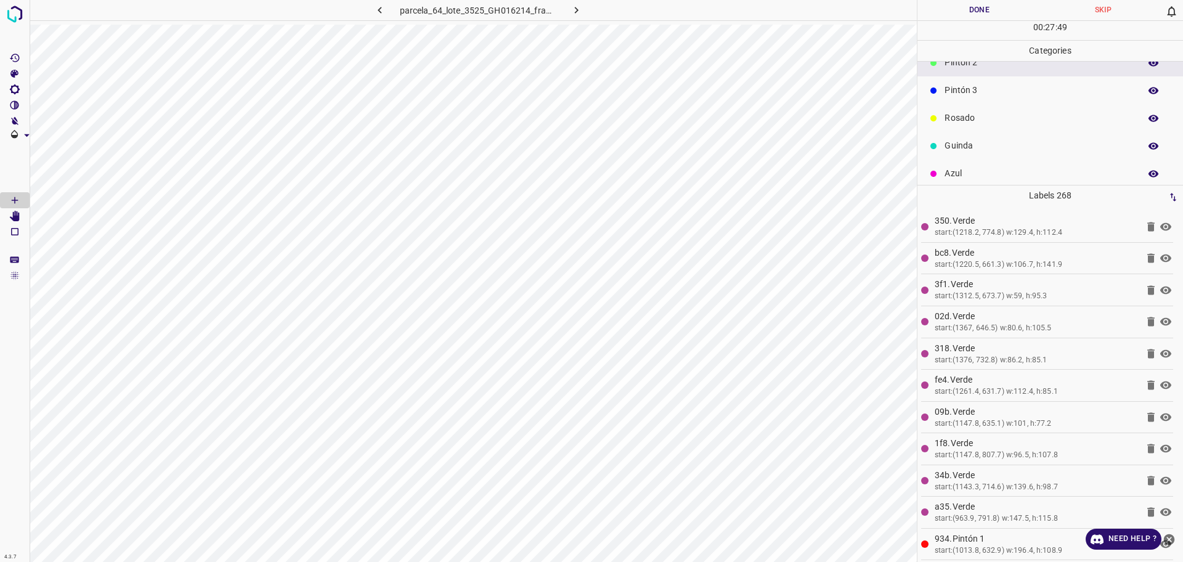
scroll to position [108, 0]
click at [951, 136] on p "Guinda" at bounding box center [1038, 138] width 189 height 13
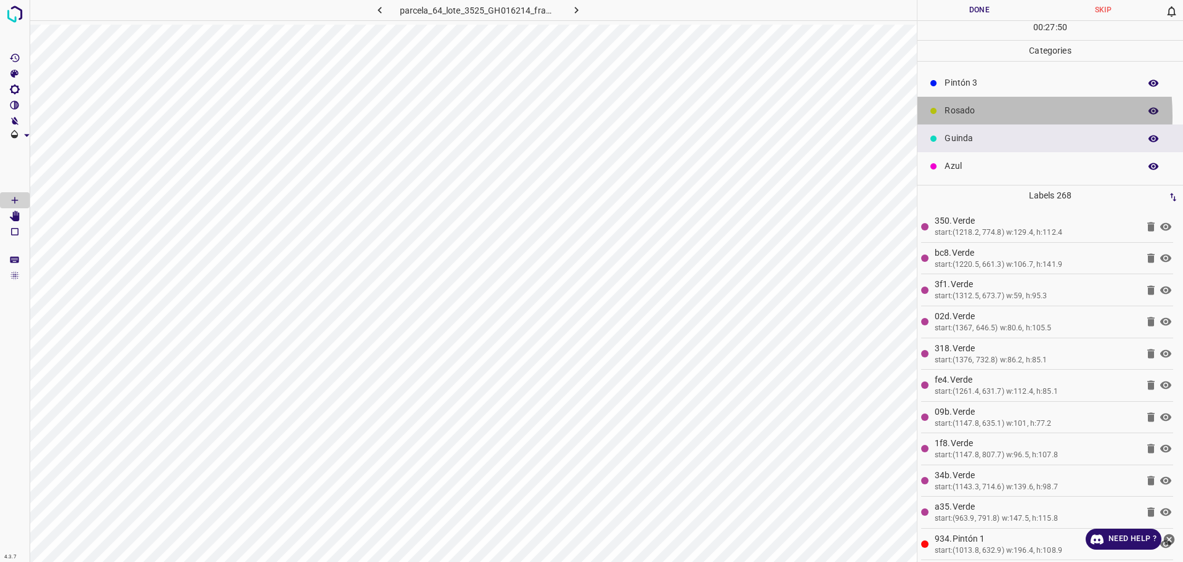
click at [951, 116] on p "Rosado" at bounding box center [1038, 110] width 189 height 13
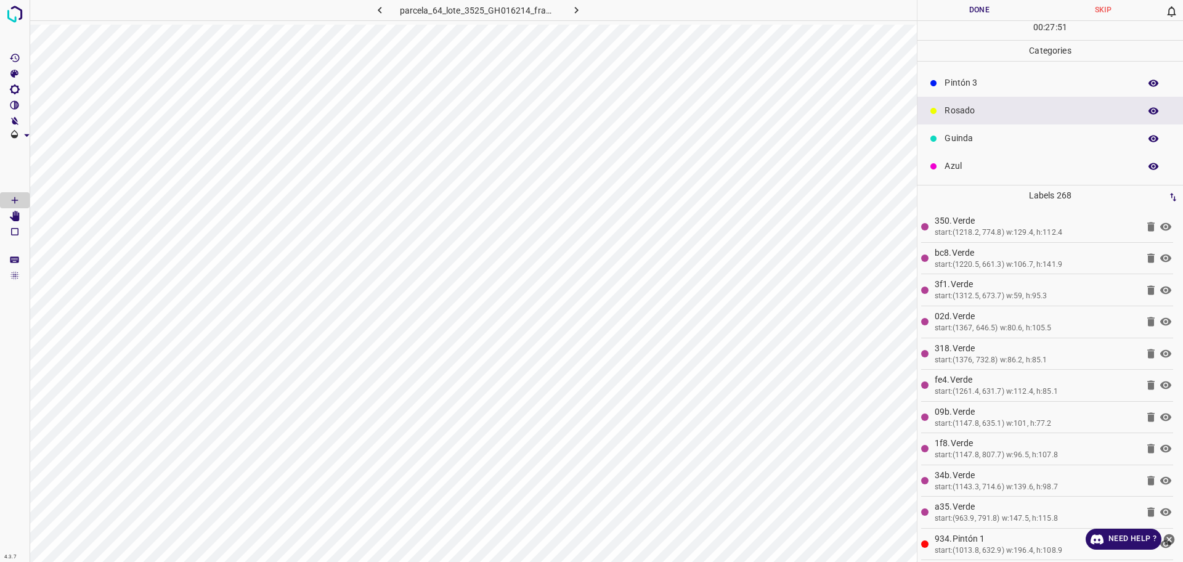
click at [952, 92] on div "Pintón 3" at bounding box center [1050, 83] width 266 height 28
drag, startPoint x: 960, startPoint y: 111, endPoint x: 918, endPoint y: 135, distance: 48.3
click at [960, 110] on p "Verde" at bounding box center [1038, 108] width 189 height 13
click at [968, 133] on p "Pintón 1" at bounding box center [1038, 135] width 189 height 13
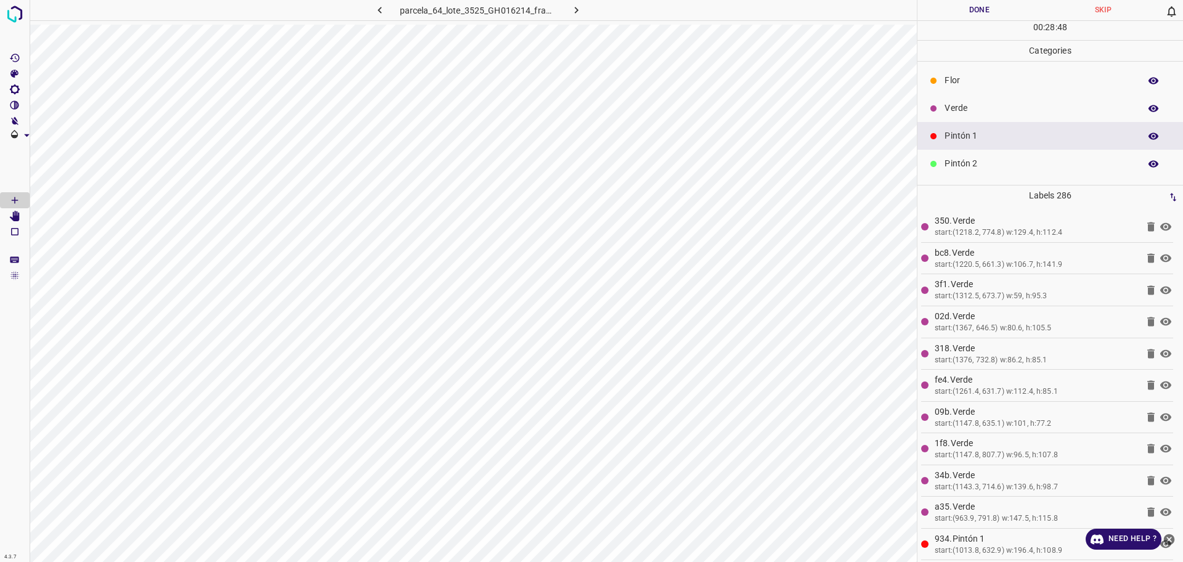
click at [959, 110] on p "Verde" at bounding box center [1038, 108] width 189 height 13
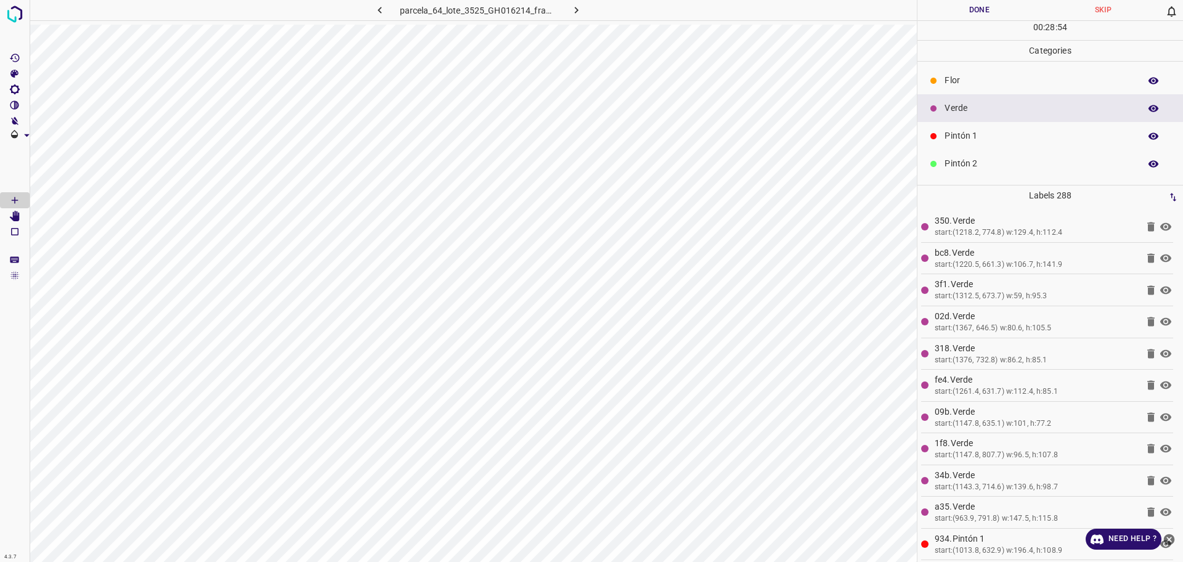
click at [1005, 136] on p "Pintón 1" at bounding box center [1038, 135] width 189 height 13
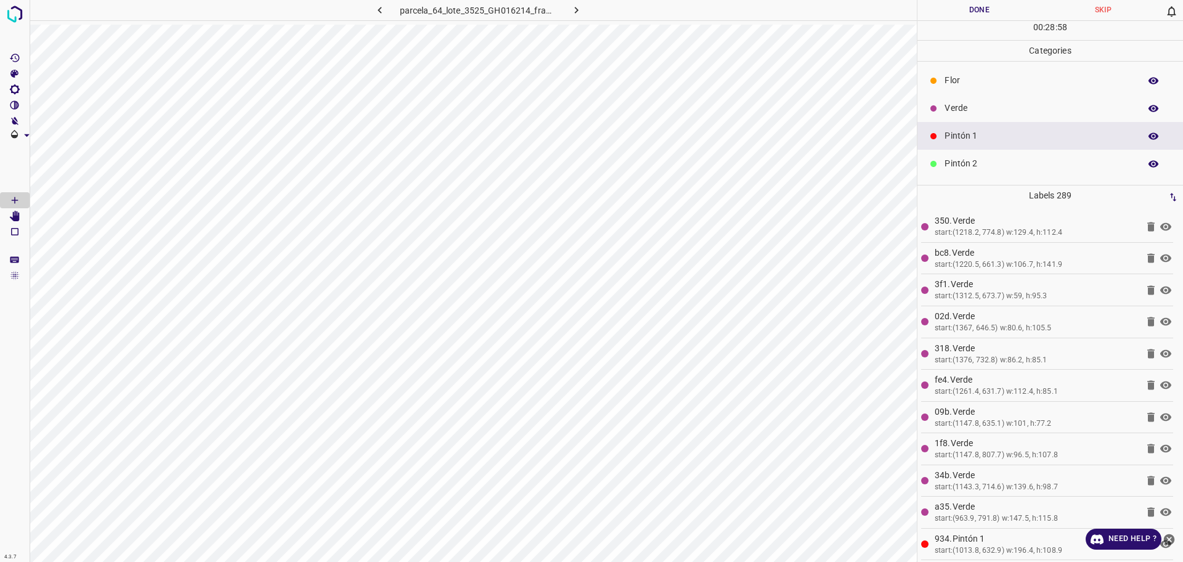
click at [986, 156] on div "Pintón 2" at bounding box center [1050, 164] width 266 height 28
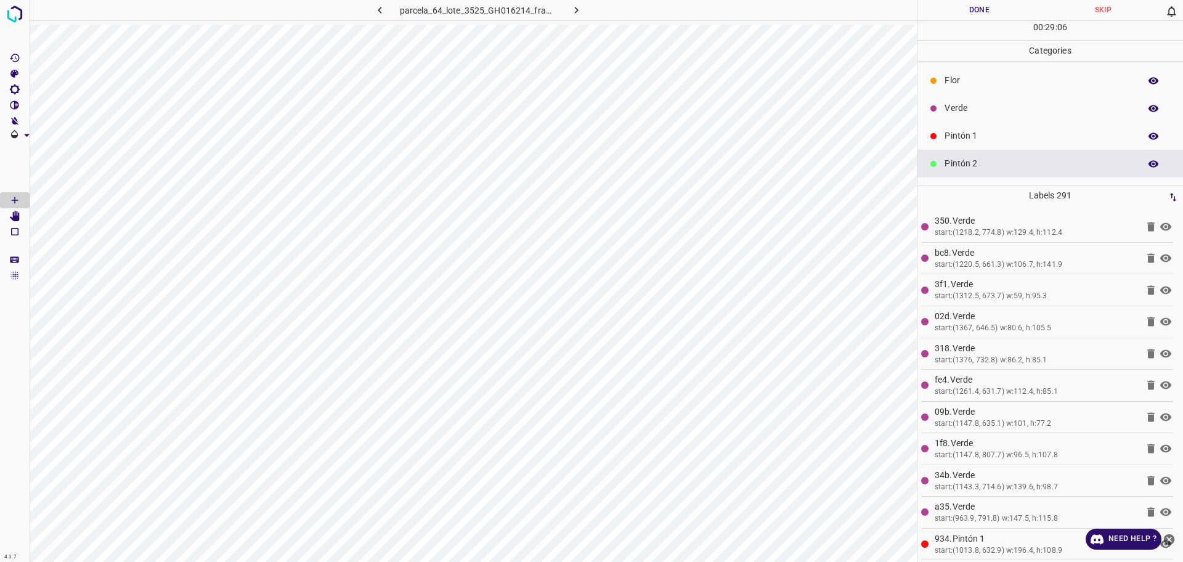
click at [999, 102] on p "Verde" at bounding box center [1038, 108] width 189 height 13
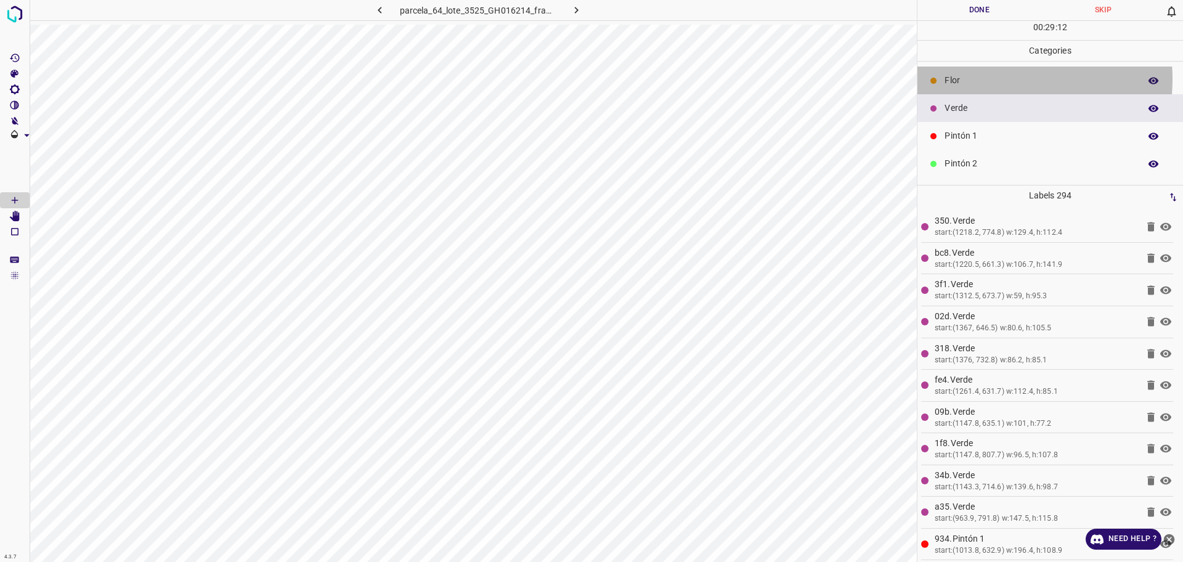
click at [997, 79] on p "Flor" at bounding box center [1038, 80] width 189 height 13
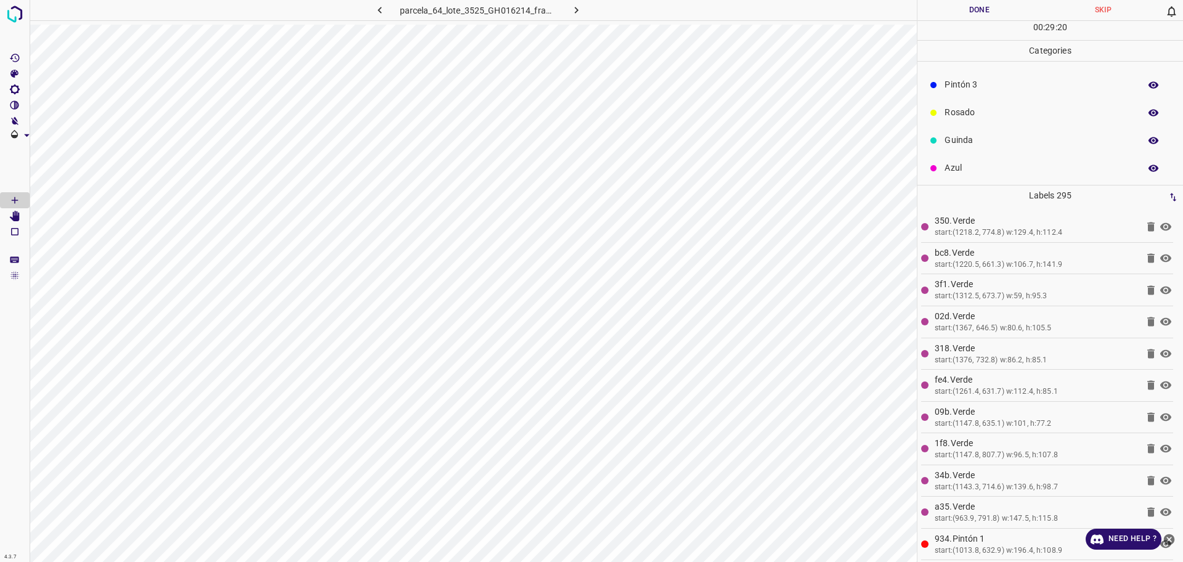
scroll to position [108, 0]
click at [968, 109] on p "Rosado" at bounding box center [1038, 110] width 189 height 13
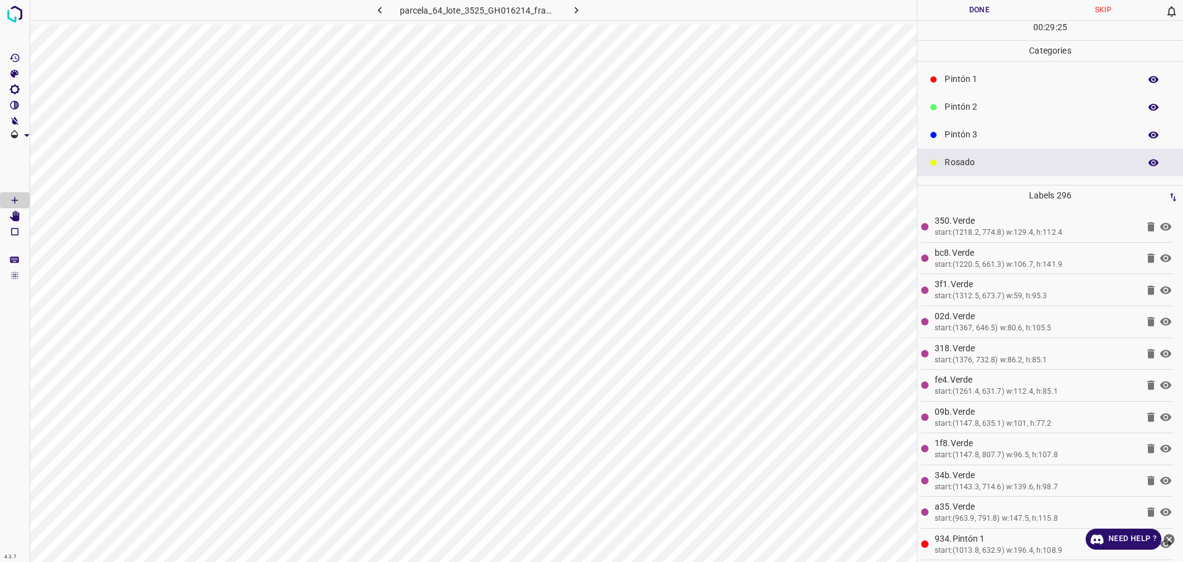
scroll to position [31, 0]
click at [992, 113] on div "Pintón 1" at bounding box center [1050, 105] width 266 height 28
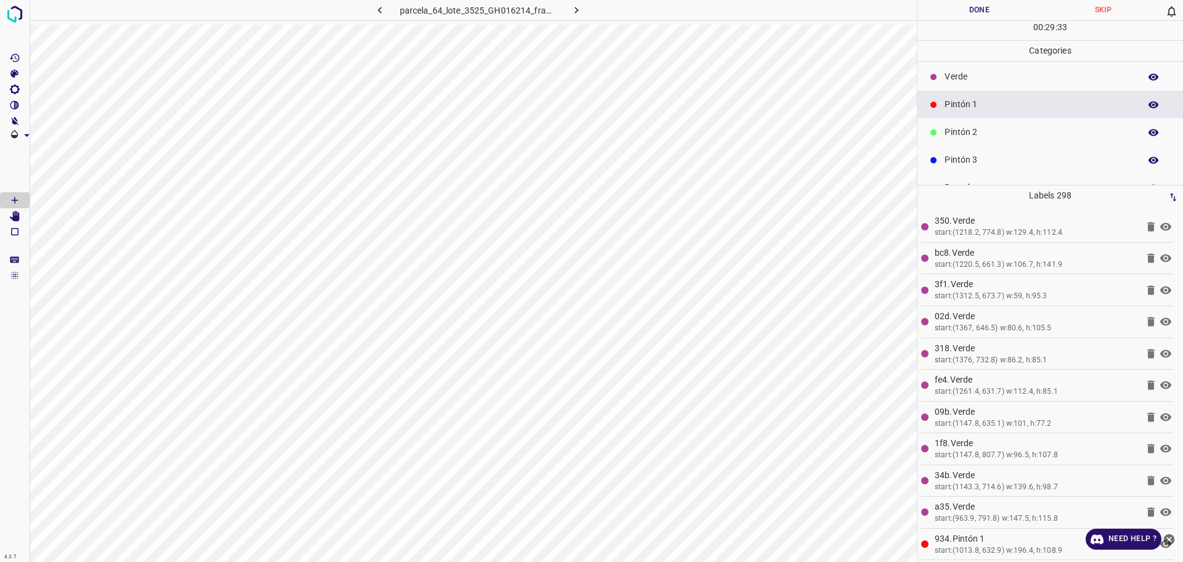
click at [985, 137] on p "Pintón 2" at bounding box center [1038, 132] width 189 height 13
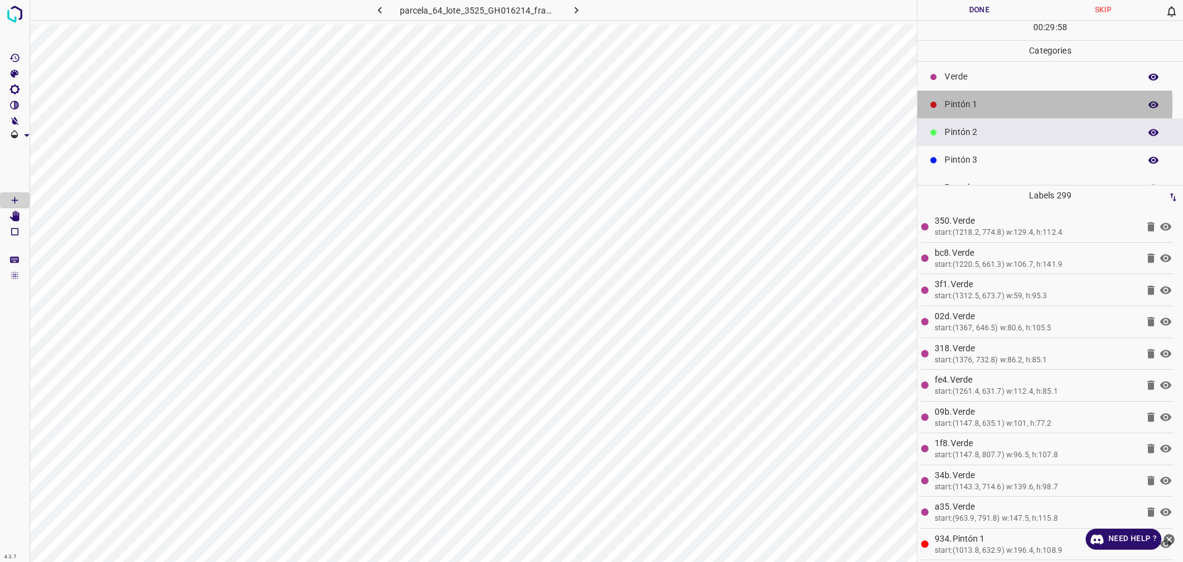
click at [976, 105] on p "Pintón 1" at bounding box center [1038, 104] width 189 height 13
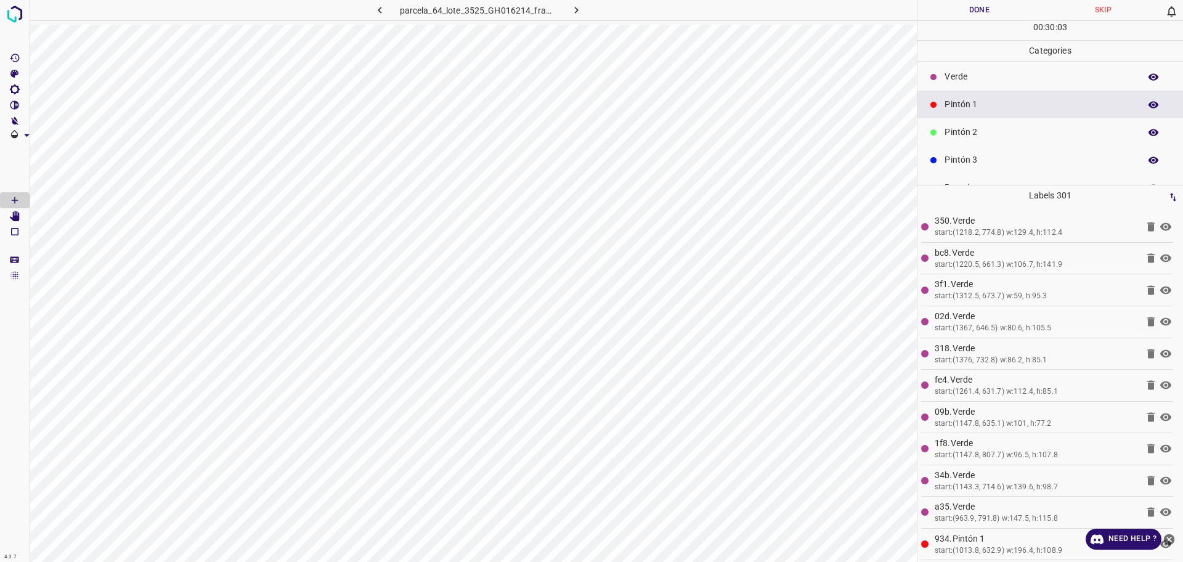
click at [1023, 150] on div "Pintón 3" at bounding box center [1050, 160] width 266 height 28
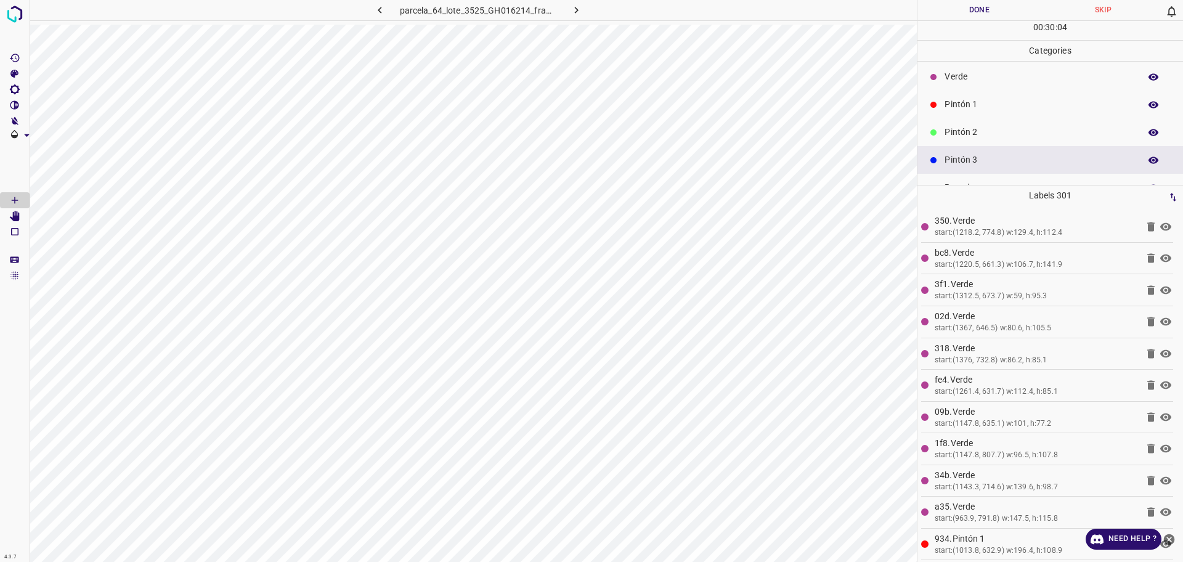
click at [1010, 83] on p "Verde" at bounding box center [1038, 76] width 189 height 13
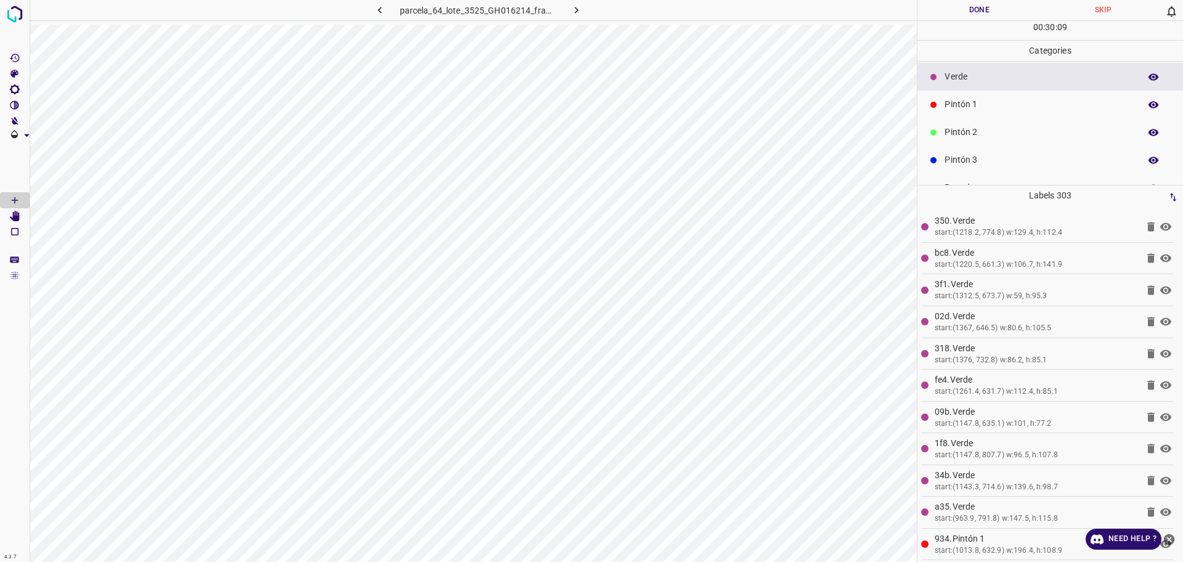
click at [1005, 109] on p "Pintón 1" at bounding box center [1038, 104] width 189 height 13
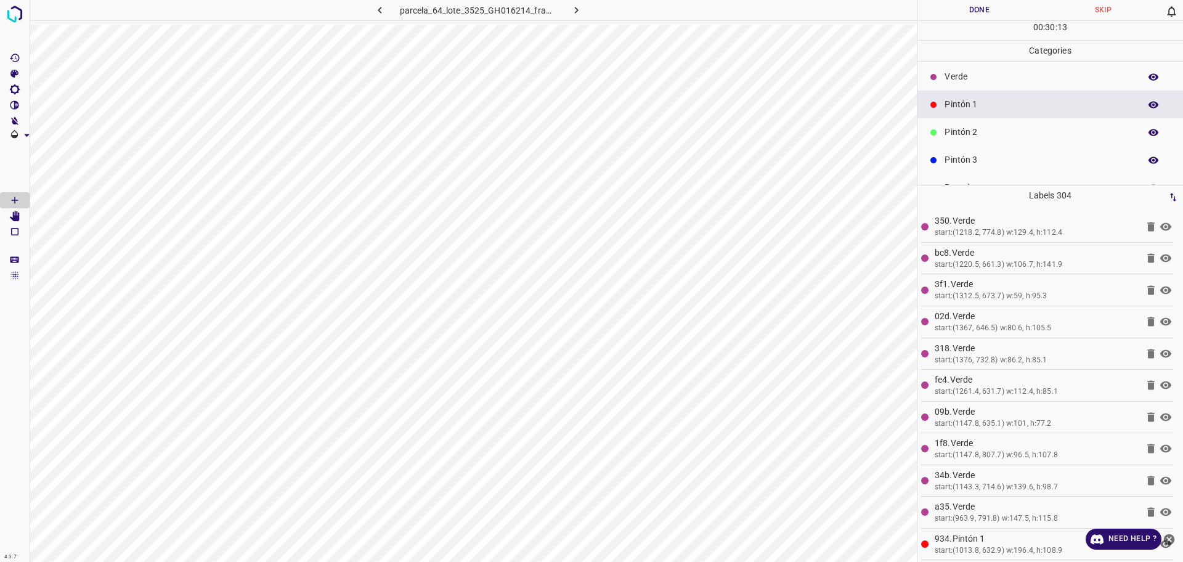
click at [963, 67] on div "Verde" at bounding box center [1050, 77] width 266 height 28
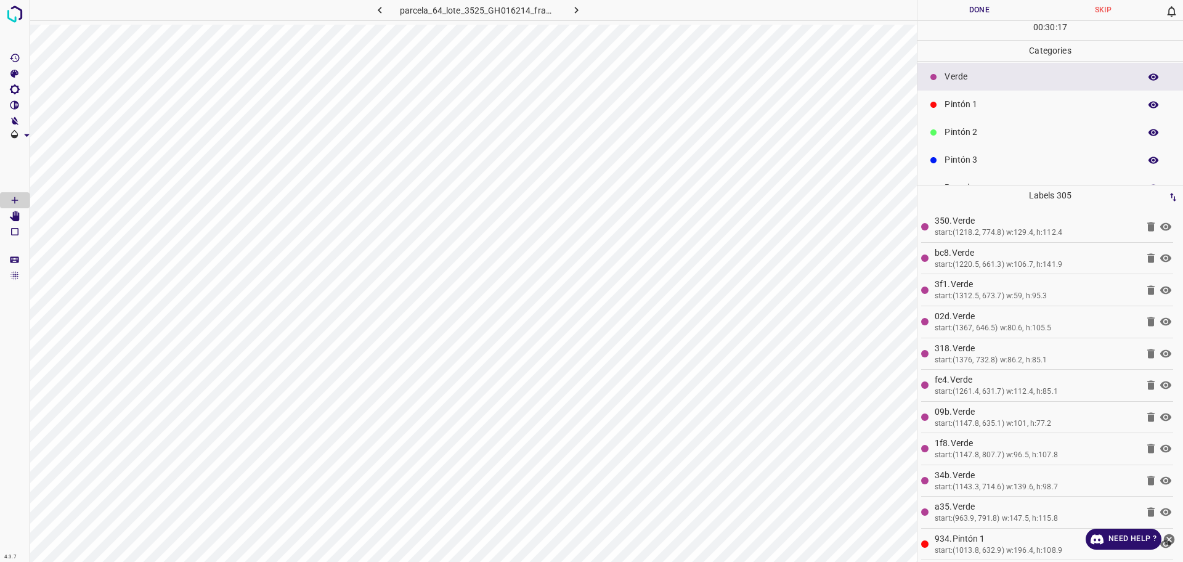
click at [1002, 134] on p "Pintón 2" at bounding box center [1038, 132] width 189 height 13
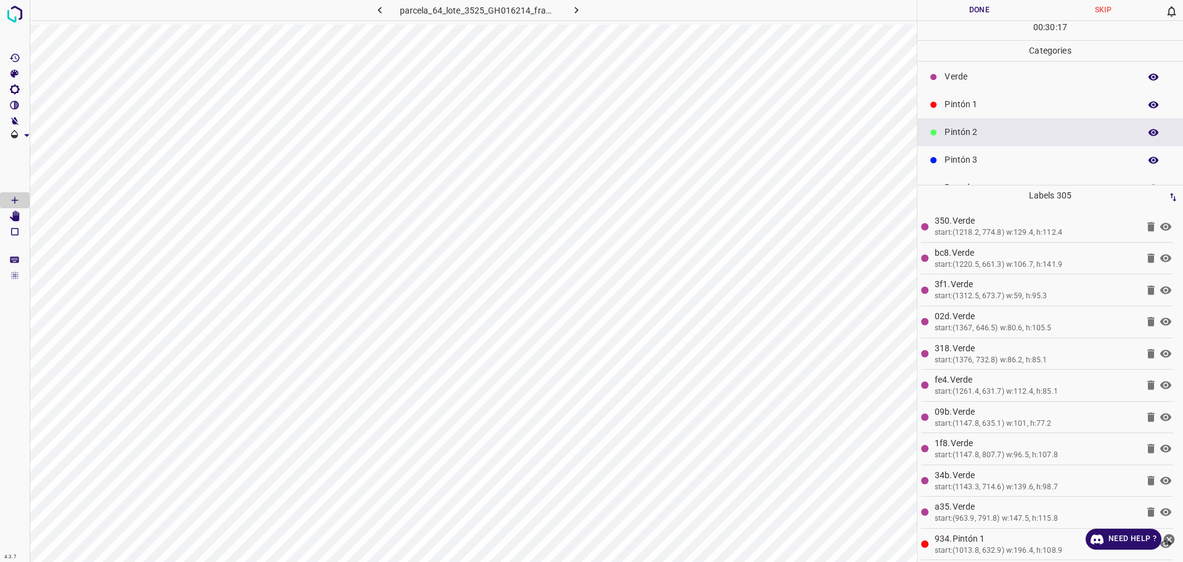
click at [991, 112] on div "Pintón 1" at bounding box center [1050, 105] width 266 height 28
click at [1000, 80] on p "Flor" at bounding box center [1038, 80] width 189 height 13
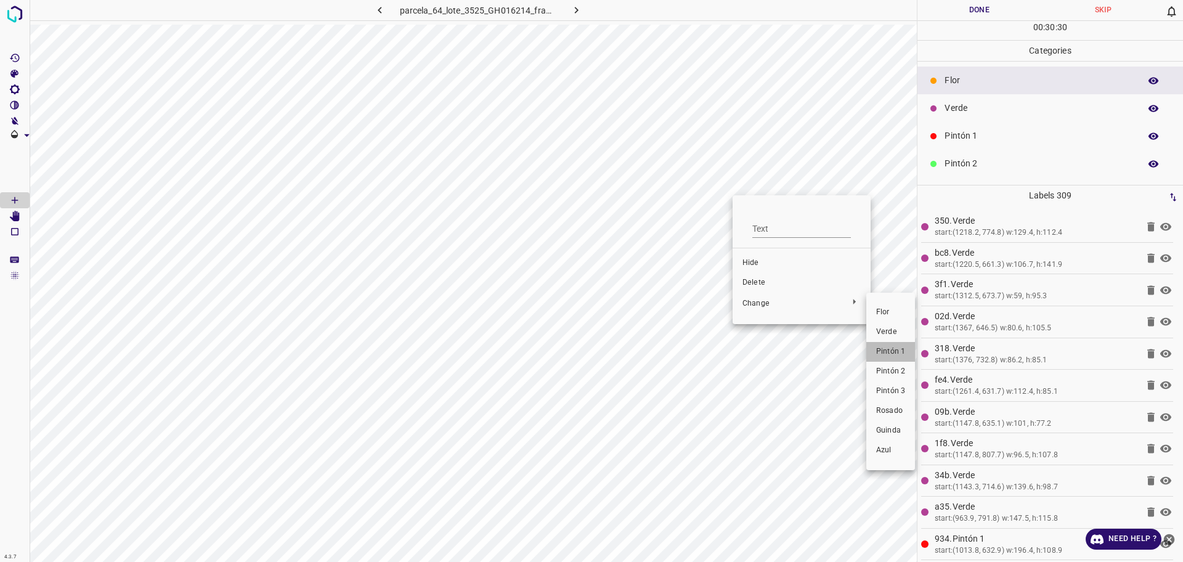
click at [884, 346] on span "Pintón 1" at bounding box center [890, 351] width 29 height 11
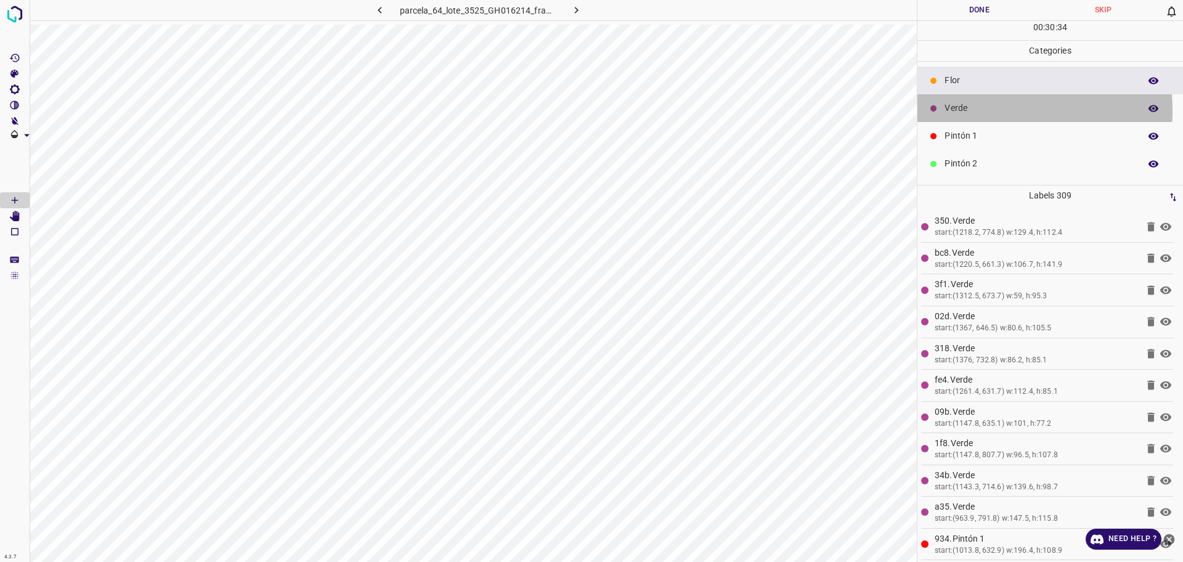
click at [973, 110] on p "Verde" at bounding box center [1038, 108] width 189 height 13
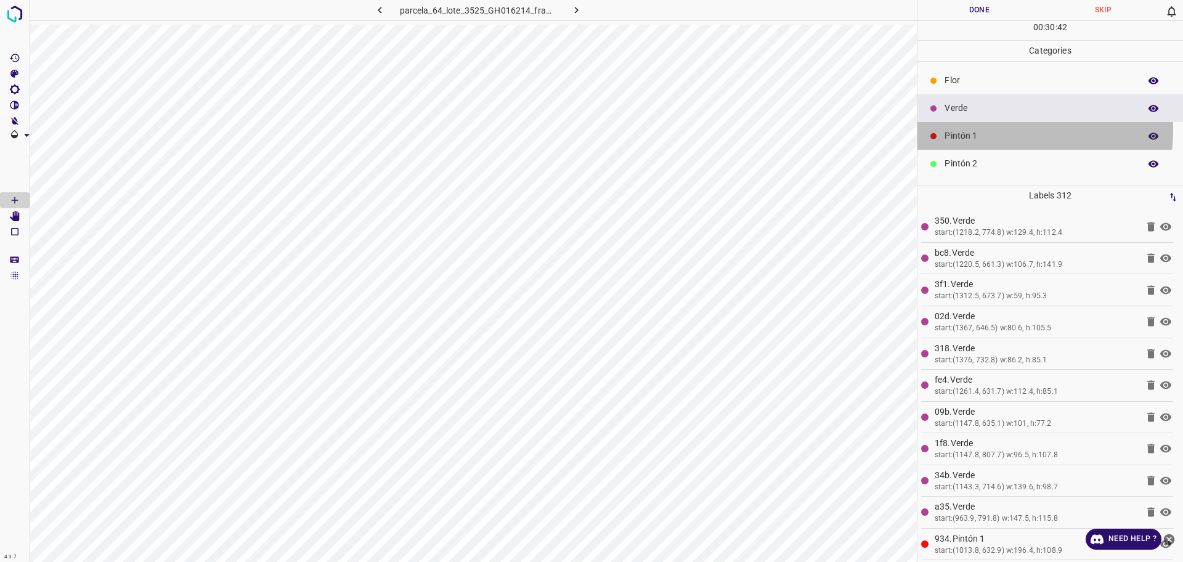
click at [991, 130] on p "Pintón 1" at bounding box center [1038, 135] width 189 height 13
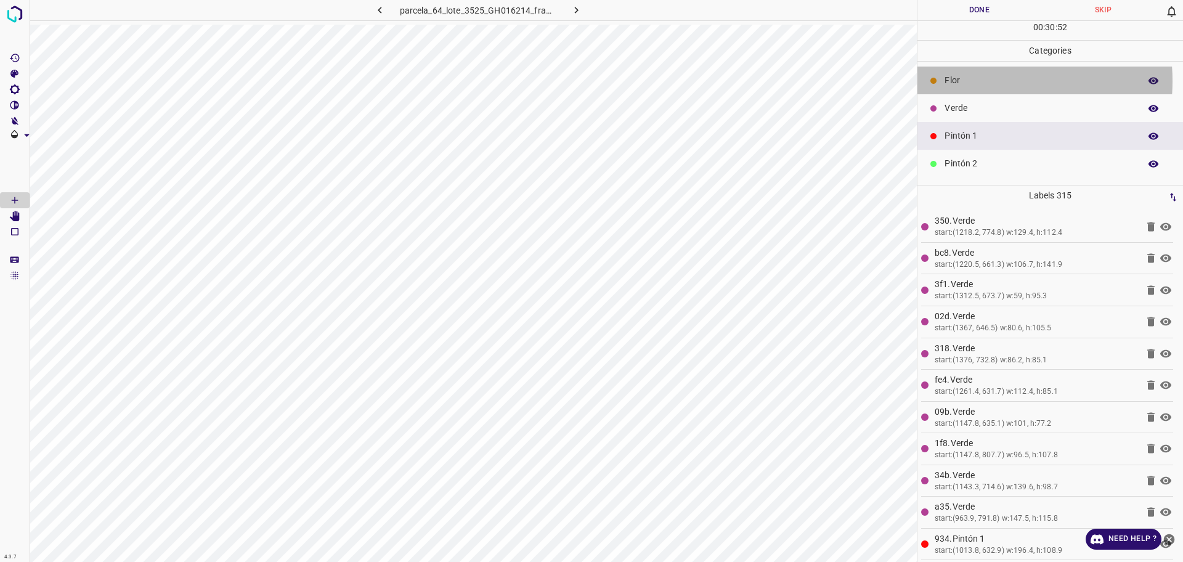
click at [974, 81] on p "Flor" at bounding box center [1038, 80] width 189 height 13
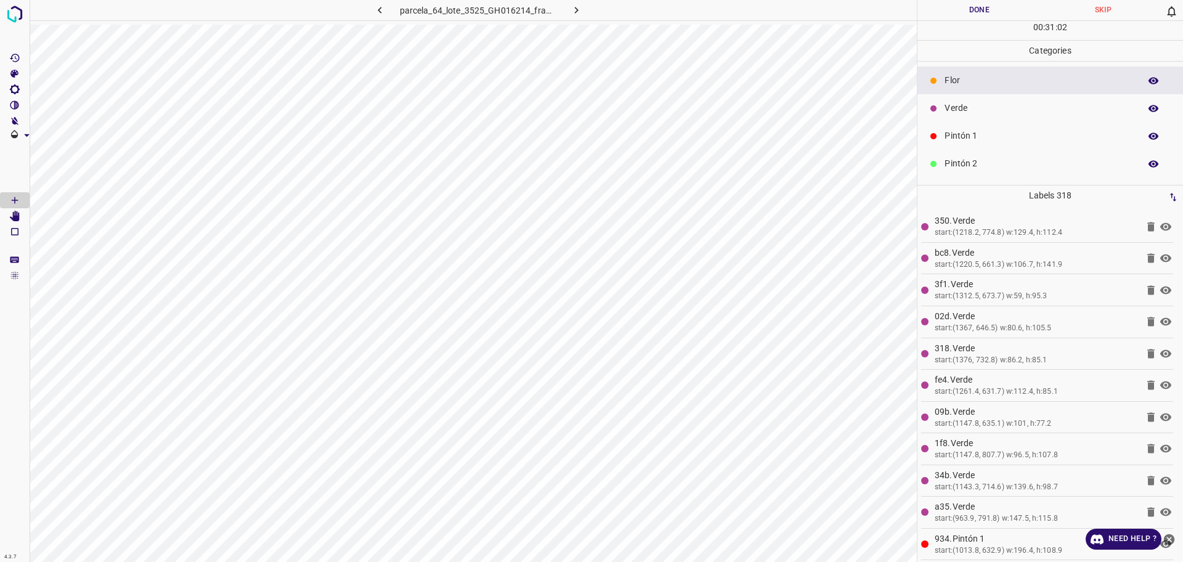
click at [1007, 128] on div "Pintón 1" at bounding box center [1050, 136] width 266 height 28
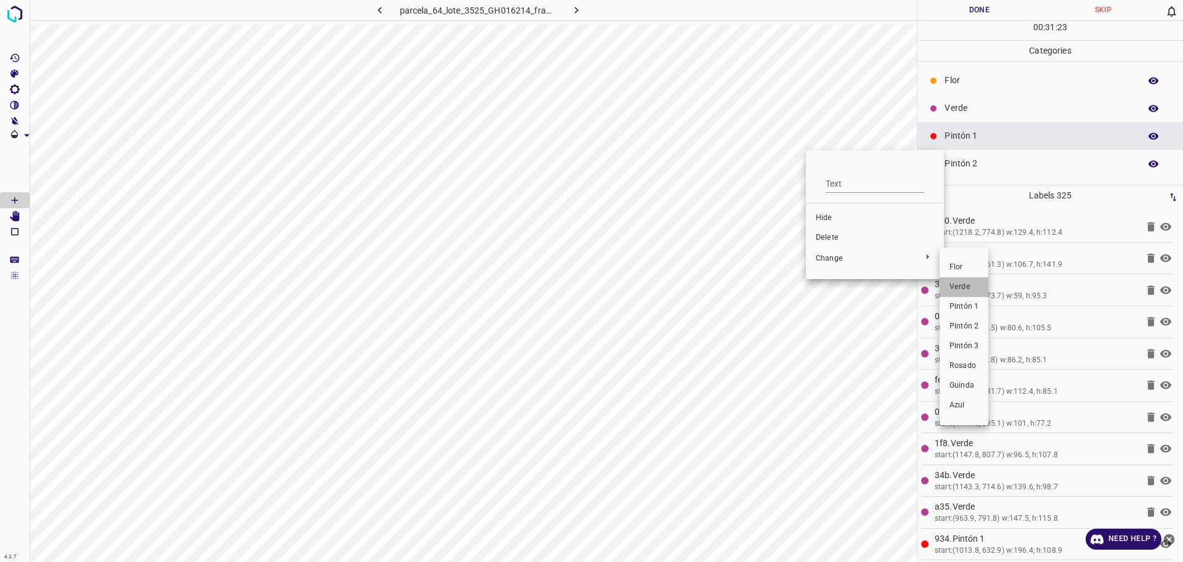
click at [981, 286] on li "Verde" at bounding box center [963, 287] width 49 height 20
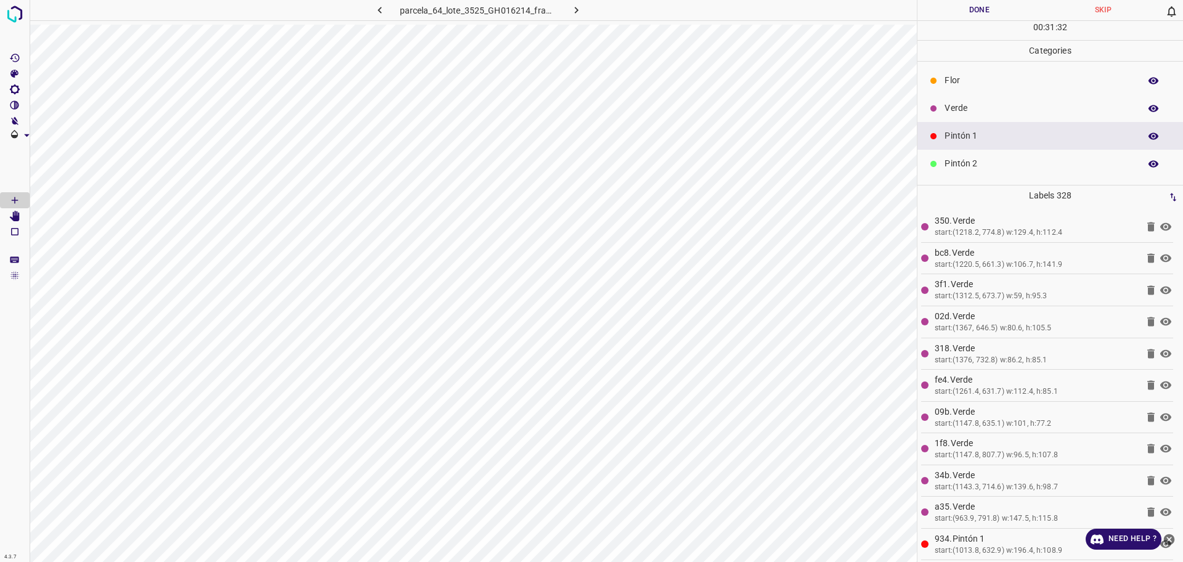
click at [940, 102] on div "Verde" at bounding box center [1050, 108] width 266 height 28
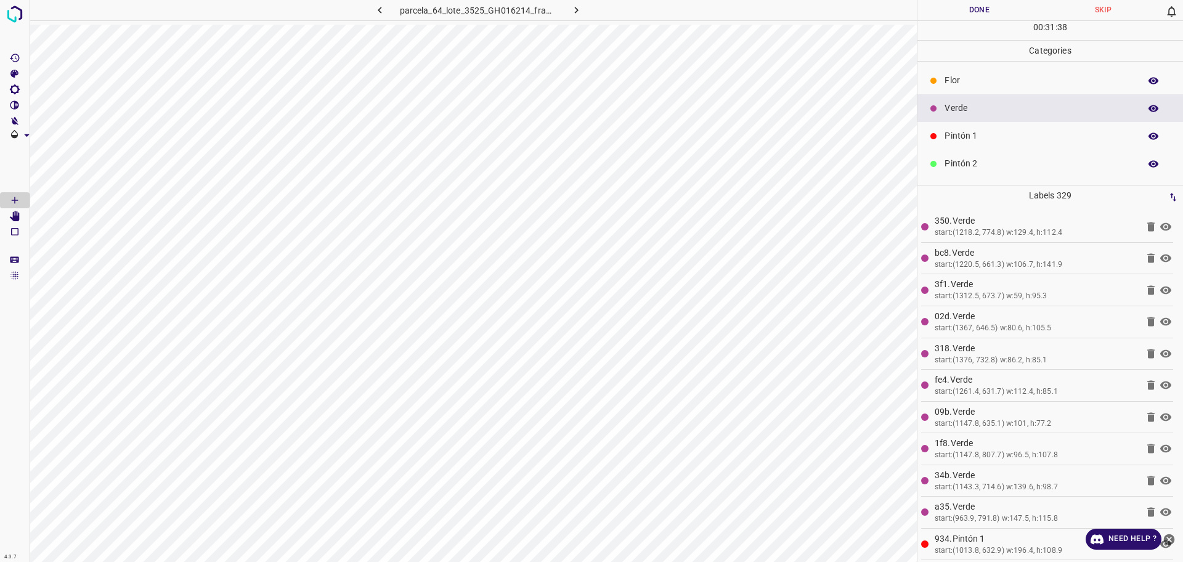
click at [980, 133] on p "Pintón 1" at bounding box center [1038, 135] width 189 height 13
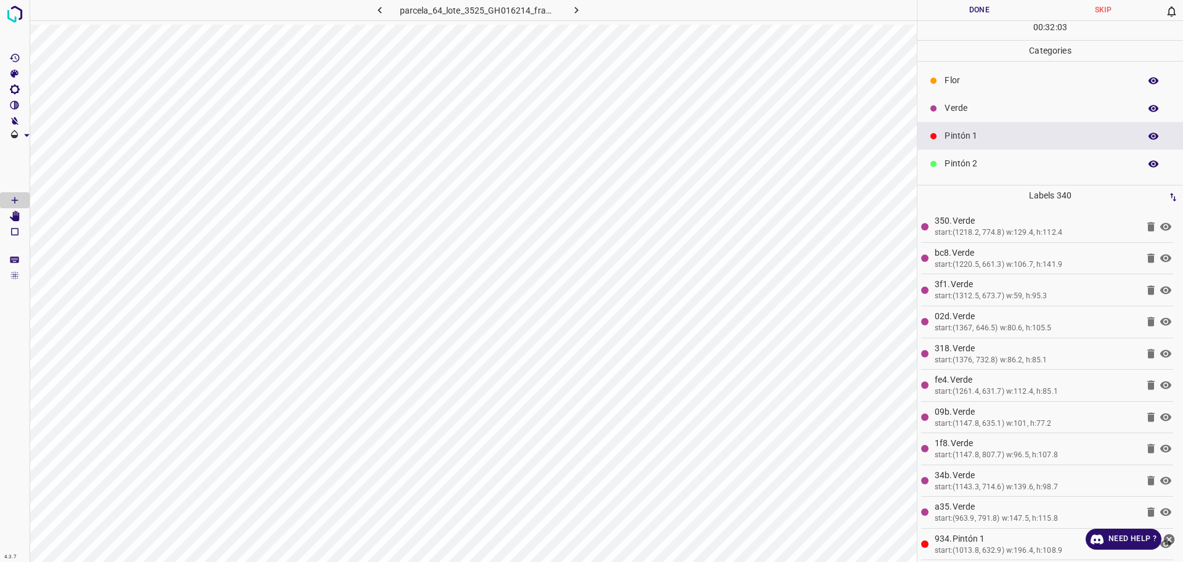
click at [966, 114] on p "Verde" at bounding box center [1038, 108] width 189 height 13
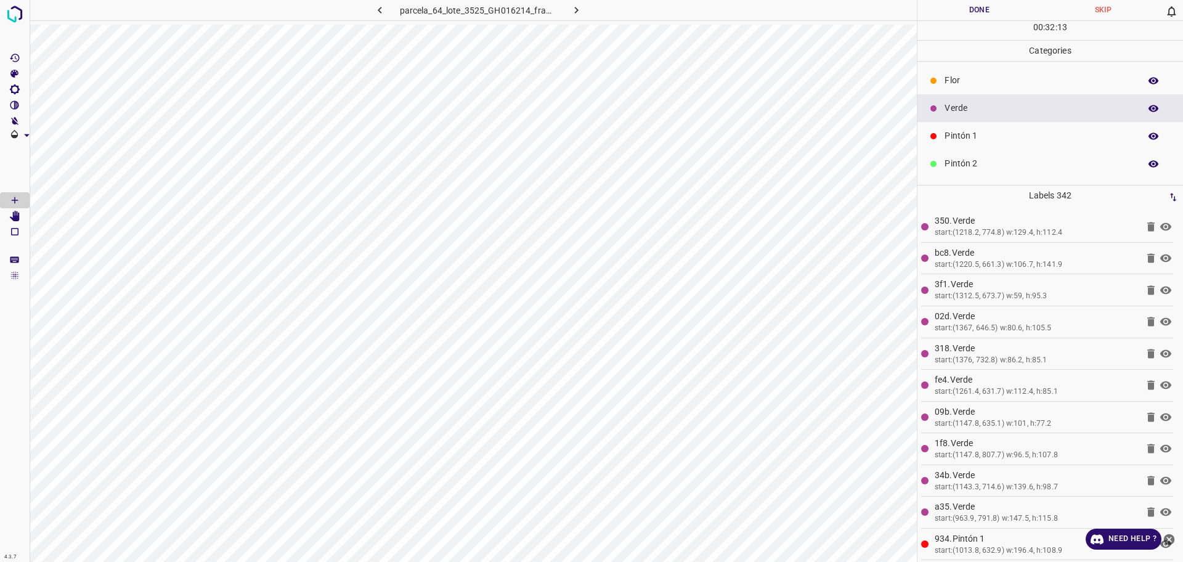
click at [1038, 87] on p "Flor" at bounding box center [1038, 80] width 189 height 13
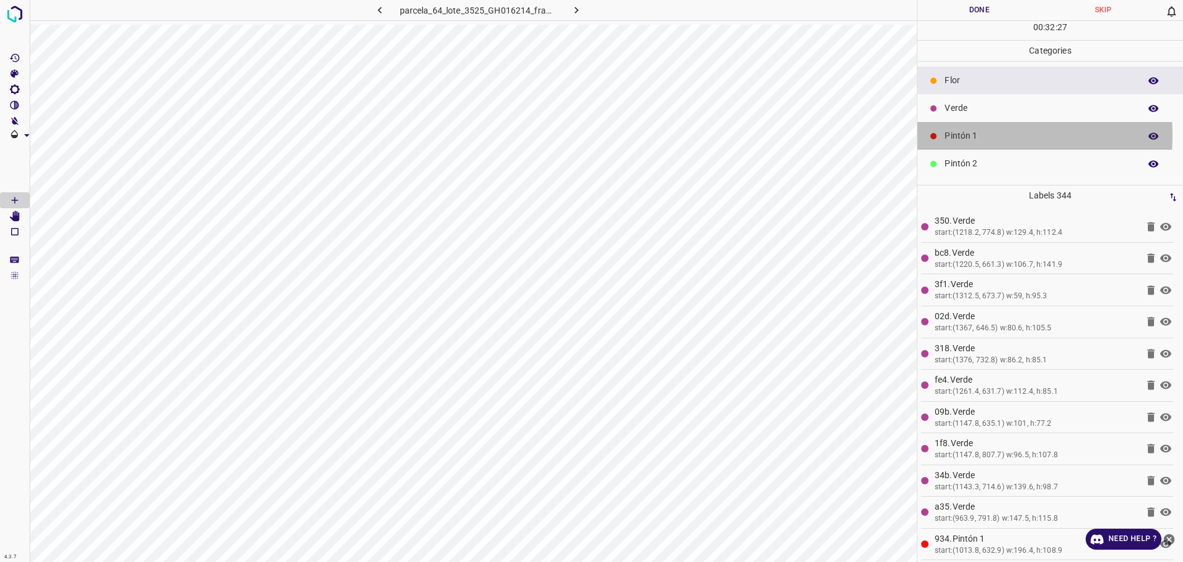
click at [951, 135] on p "Pintón 1" at bounding box center [1038, 135] width 189 height 13
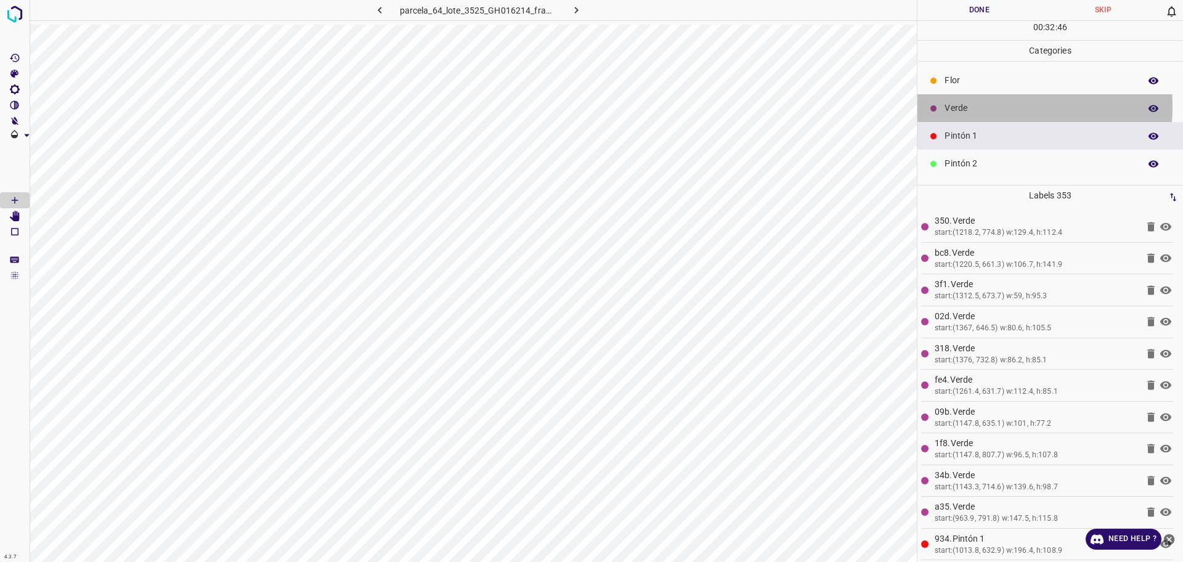
click at [962, 107] on p "Verde" at bounding box center [1038, 108] width 189 height 13
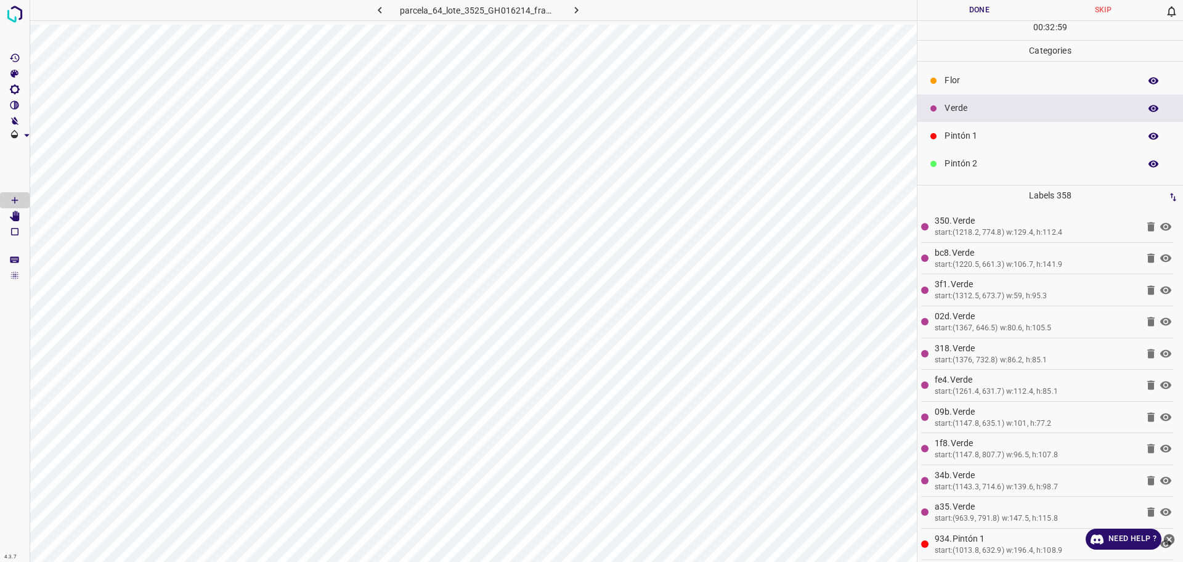
click at [1006, 163] on p "Pintón 2" at bounding box center [1038, 163] width 189 height 13
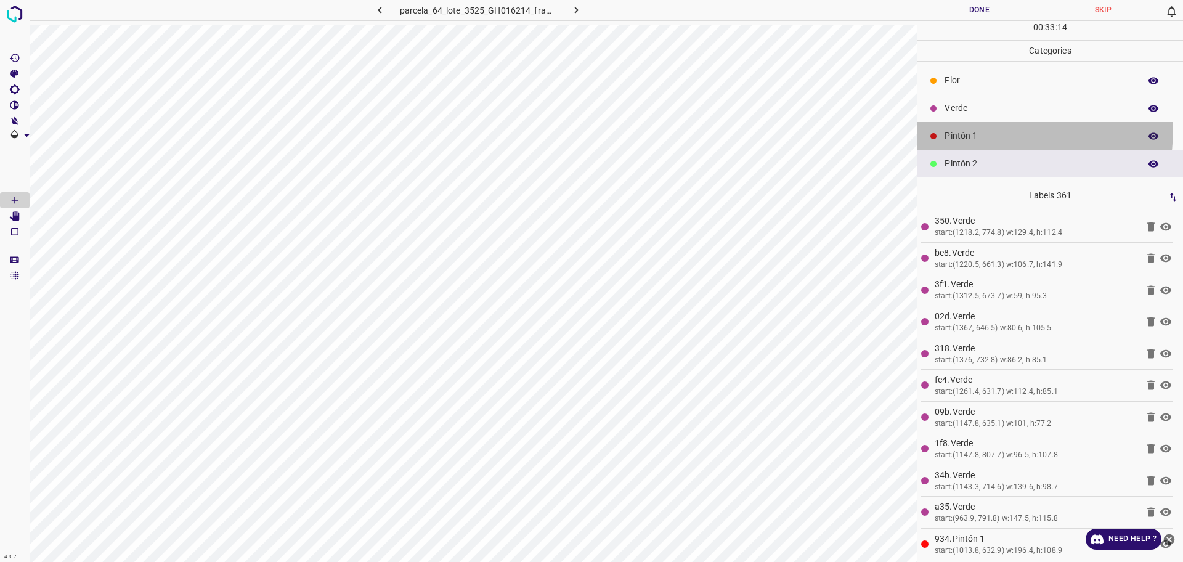
click at [971, 128] on div "Pintón 1" at bounding box center [1050, 136] width 266 height 28
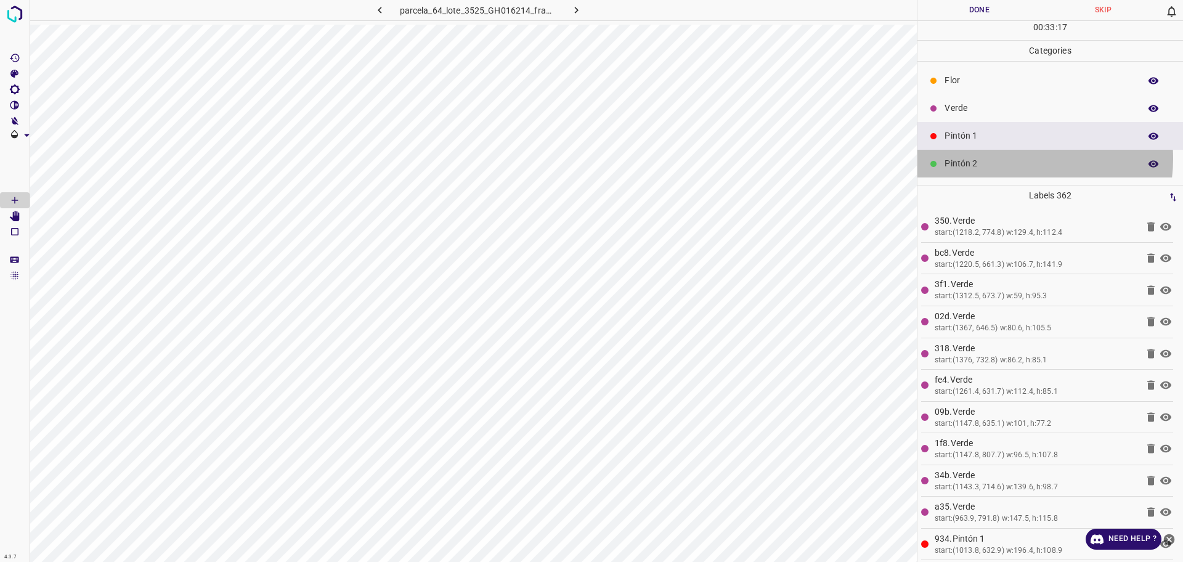
click at [1020, 158] on p "Pintón 2" at bounding box center [1038, 163] width 189 height 13
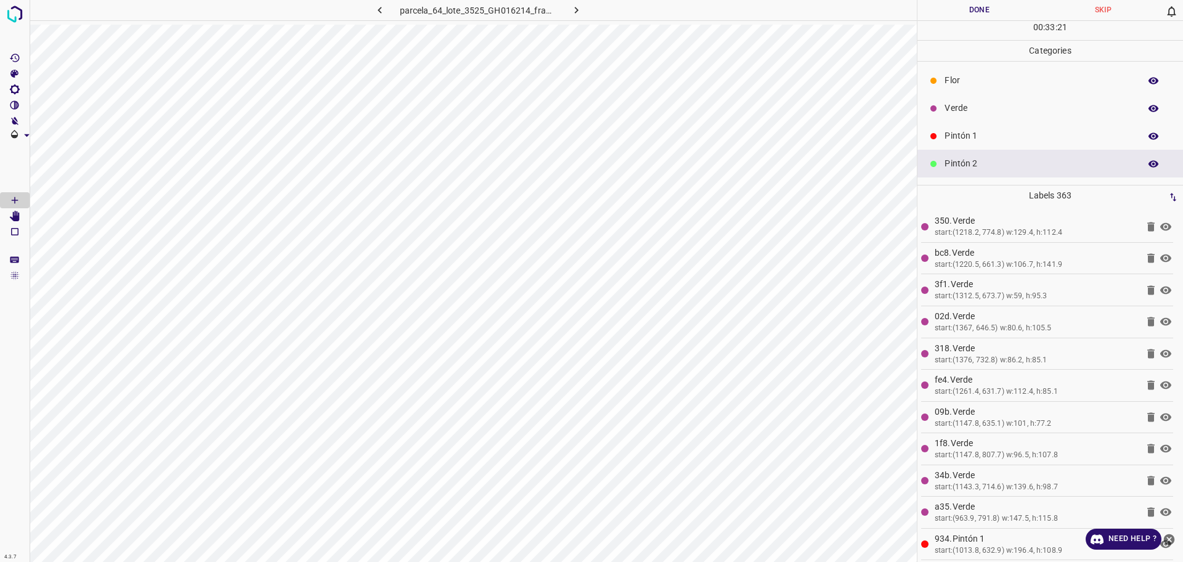
click at [938, 83] on div at bounding box center [933, 81] width 12 height 12
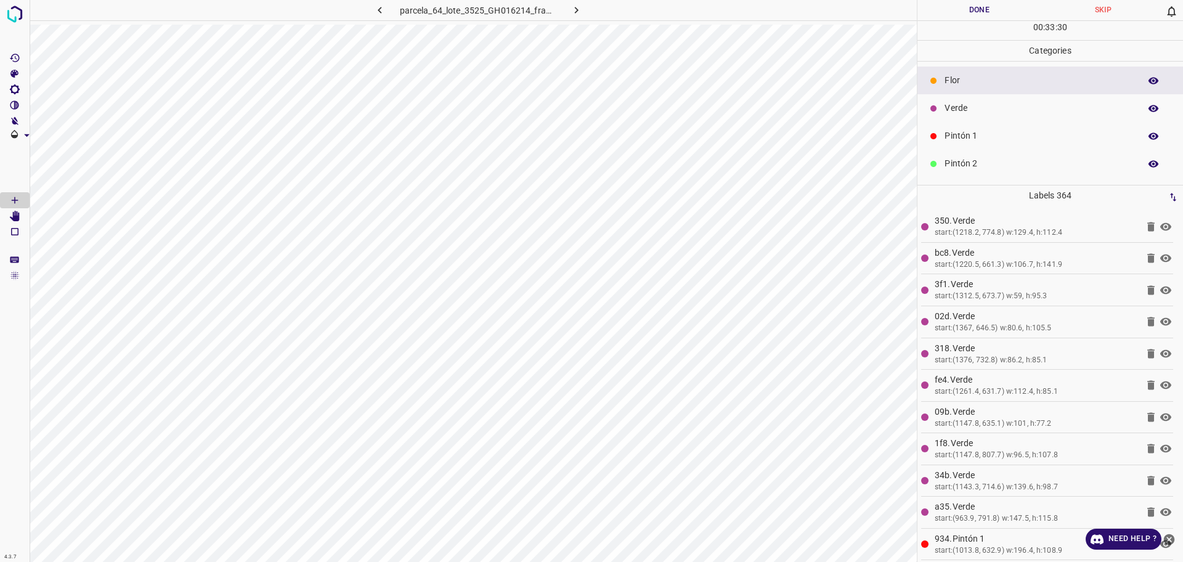
click at [971, 131] on p "Pintón 1" at bounding box center [1038, 135] width 189 height 13
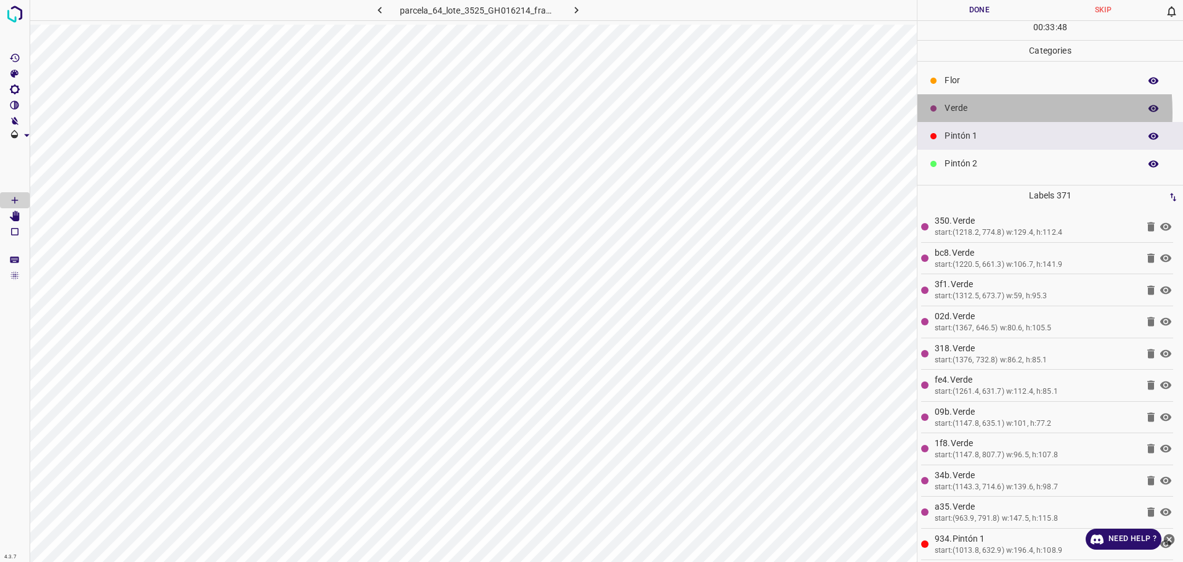
click at [959, 112] on p "Verde" at bounding box center [1038, 108] width 189 height 13
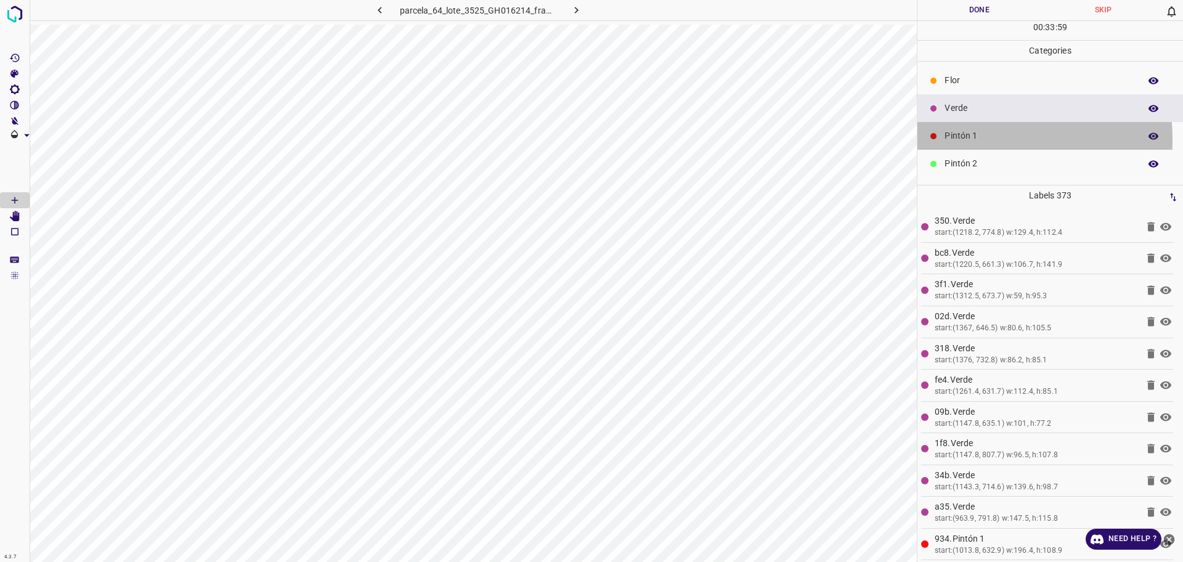
click at [955, 139] on p "Pintón 1" at bounding box center [1038, 135] width 189 height 13
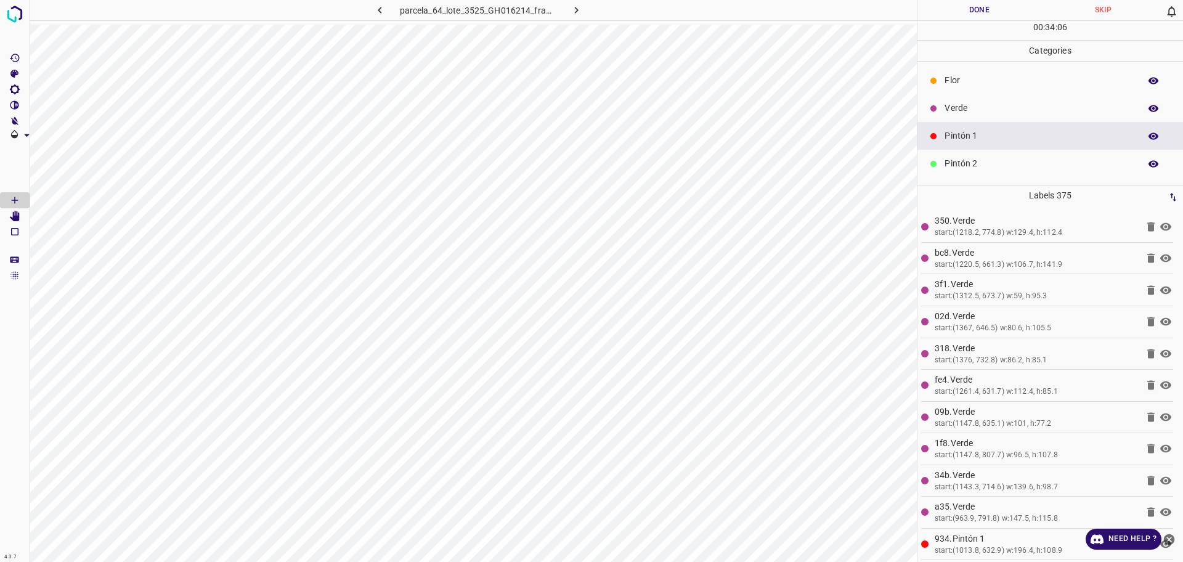
click at [992, 115] on p "Verde" at bounding box center [1038, 108] width 189 height 13
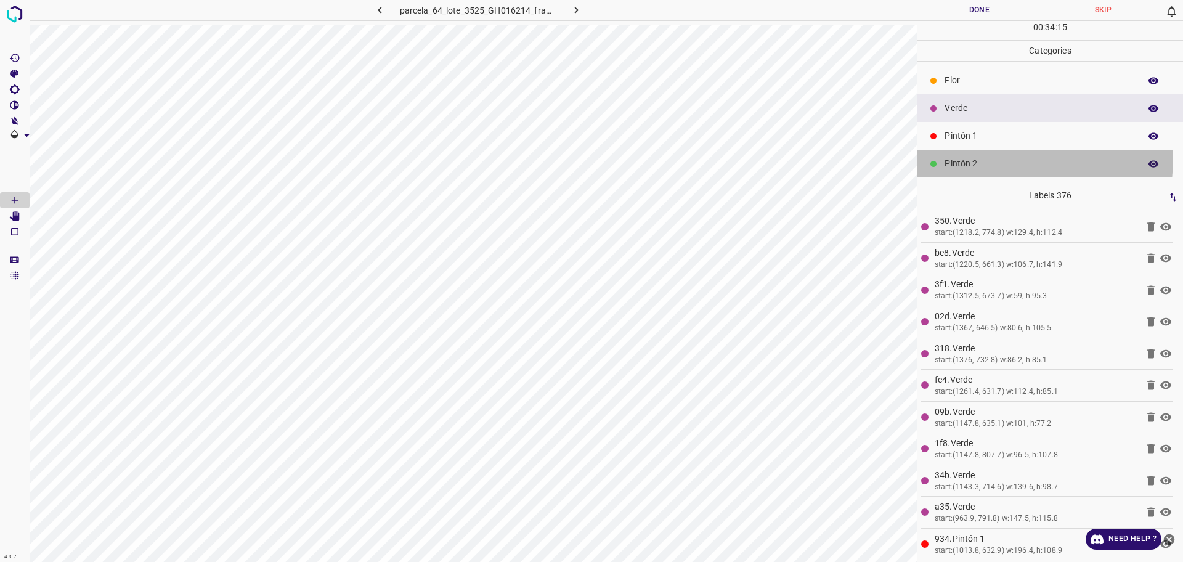
click at [947, 156] on div "Pintón 2" at bounding box center [1050, 164] width 266 height 28
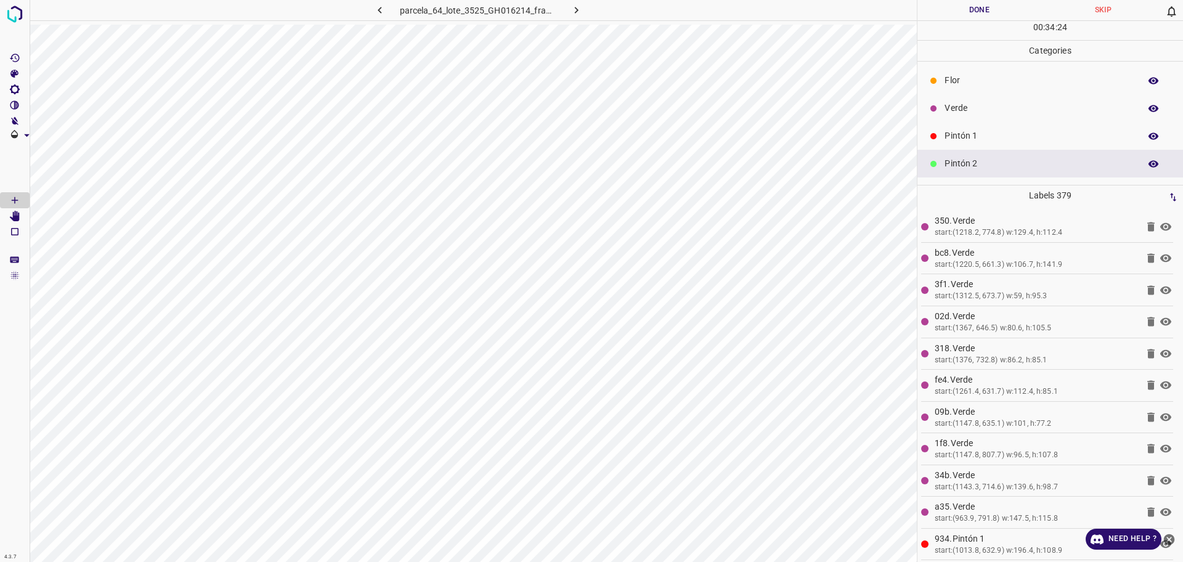
click at [953, 83] on p "Flor" at bounding box center [1038, 80] width 189 height 13
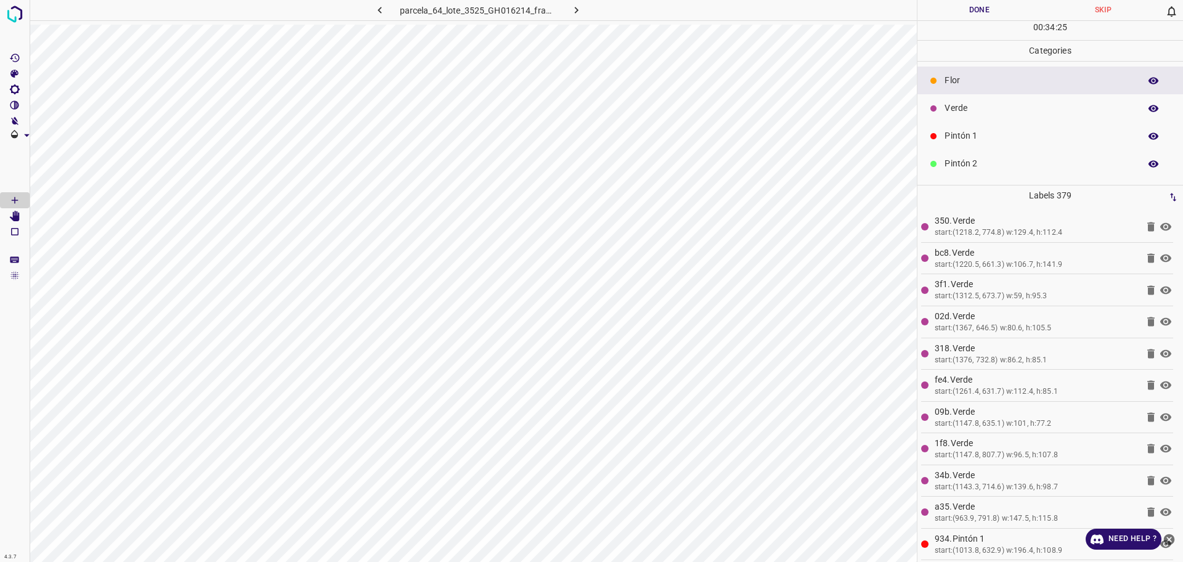
click at [978, 132] on p "Pintón 1" at bounding box center [1038, 135] width 189 height 13
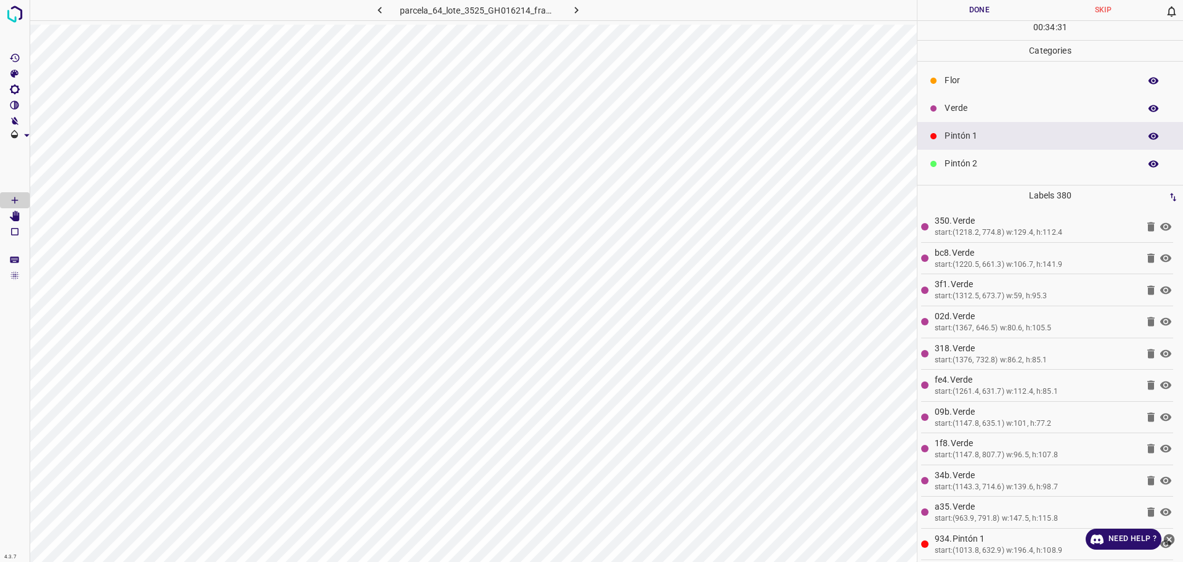
click at [991, 108] on p "Verde" at bounding box center [1038, 108] width 189 height 13
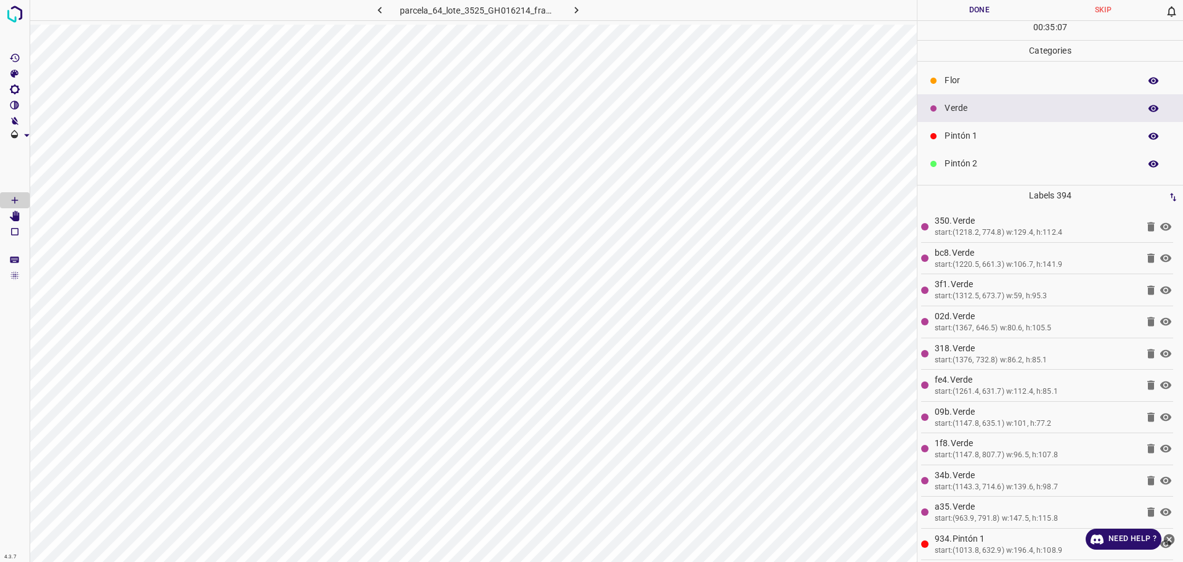
drag, startPoint x: 989, startPoint y: 129, endPoint x: 981, endPoint y: 135, distance: 10.1
click at [989, 129] on div "Pintón 1" at bounding box center [1050, 136] width 266 height 28
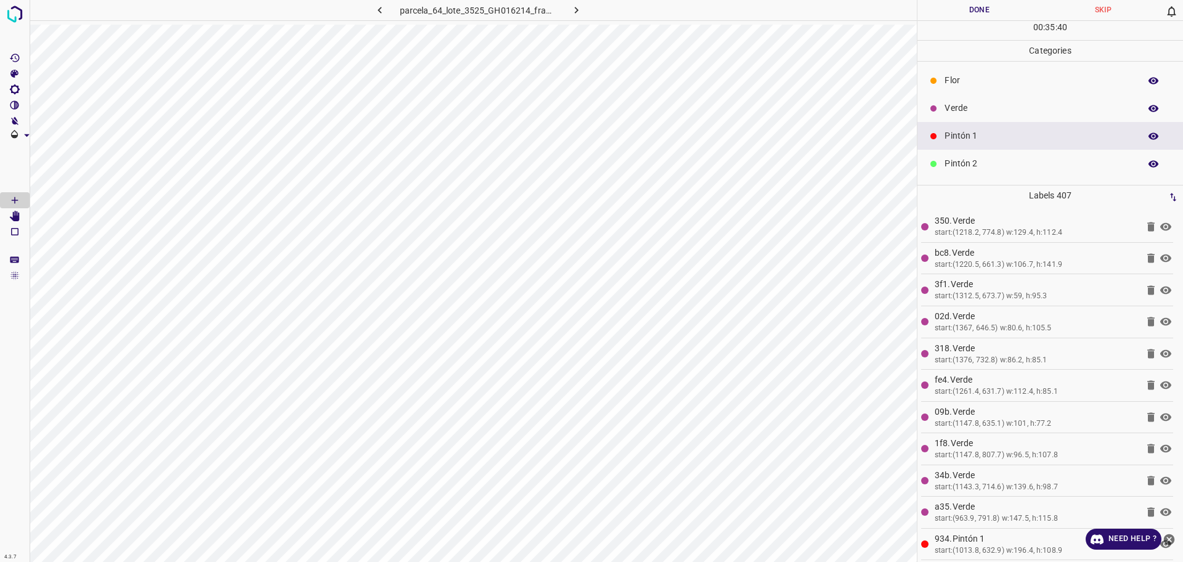
click at [965, 112] on p "Verde" at bounding box center [1038, 108] width 189 height 13
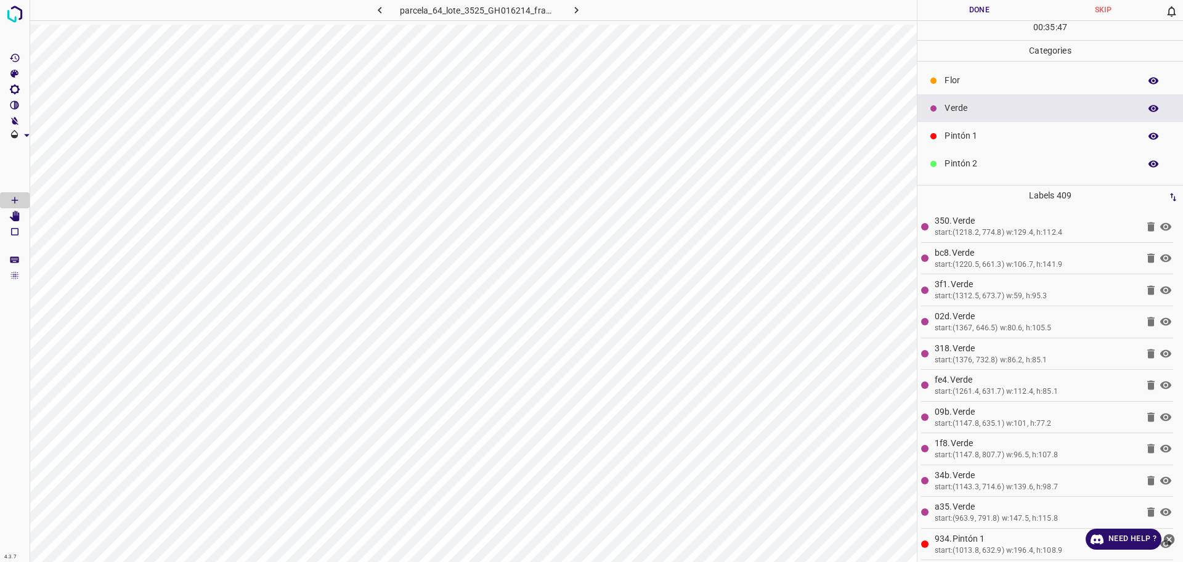
click at [984, 136] on p "Pintón 1" at bounding box center [1038, 135] width 189 height 13
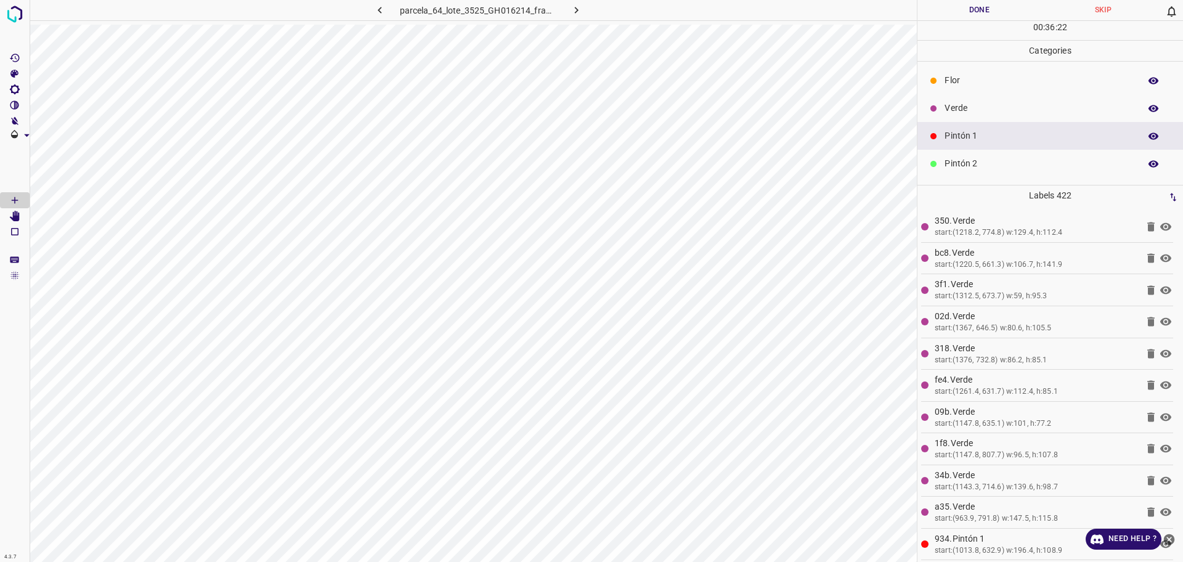
click at [986, 116] on div "Verde" at bounding box center [1050, 108] width 266 height 28
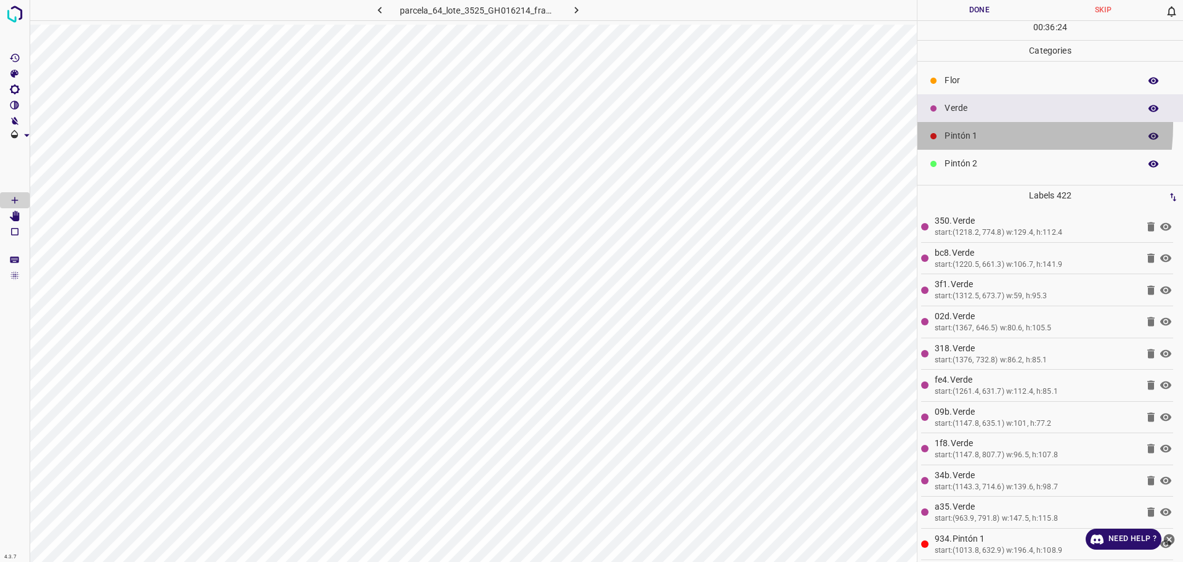
click at [943, 124] on div "Pintón 1" at bounding box center [1050, 136] width 266 height 28
click at [943, 135] on div "Pintón 1" at bounding box center [1050, 136] width 266 height 28
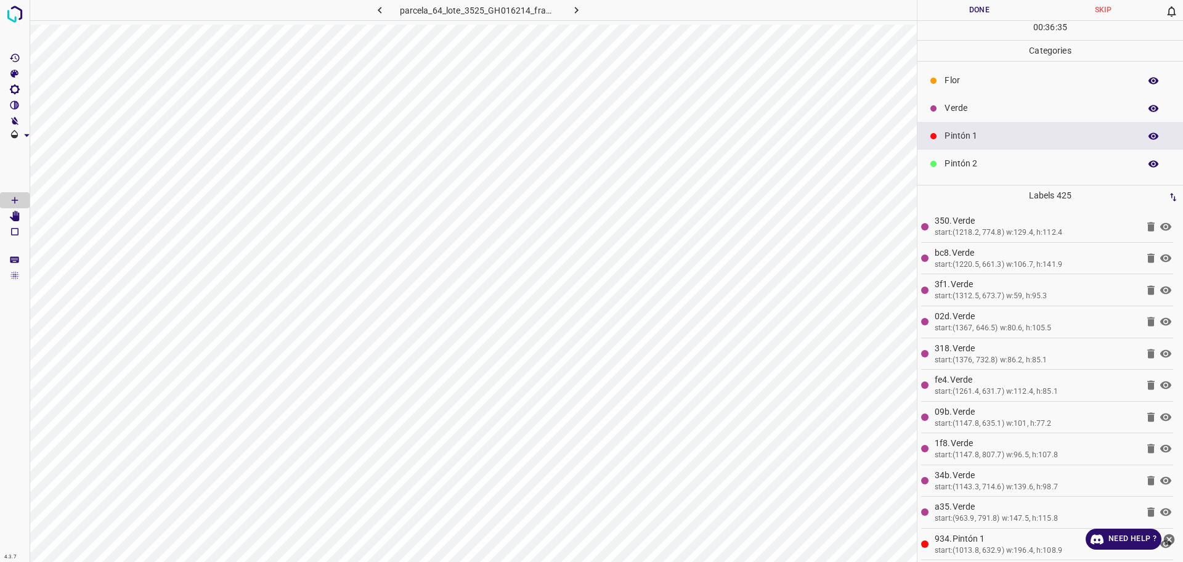
click at [980, 170] on p "Pintón 2" at bounding box center [1038, 163] width 189 height 13
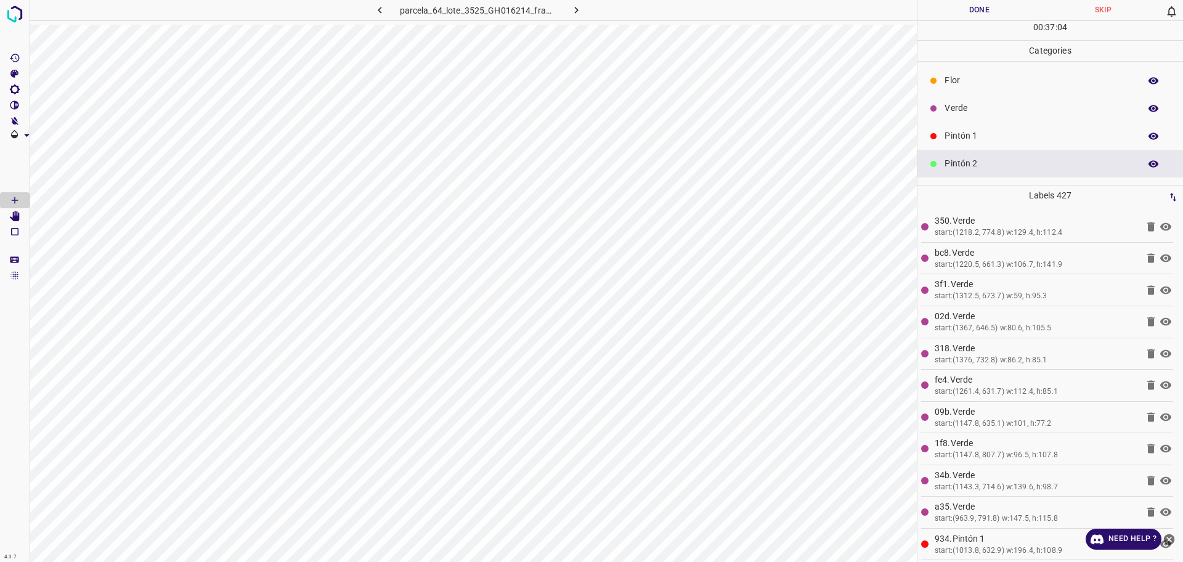
click at [959, 142] on p "Pintón 1" at bounding box center [1038, 135] width 189 height 13
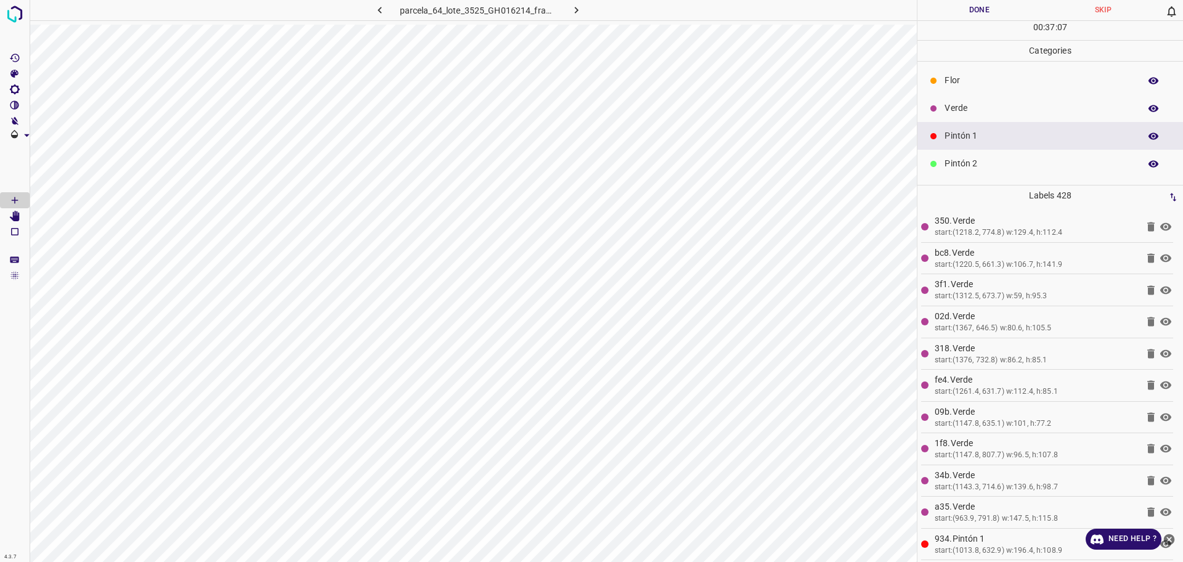
click at [947, 115] on p "Verde" at bounding box center [1038, 108] width 189 height 13
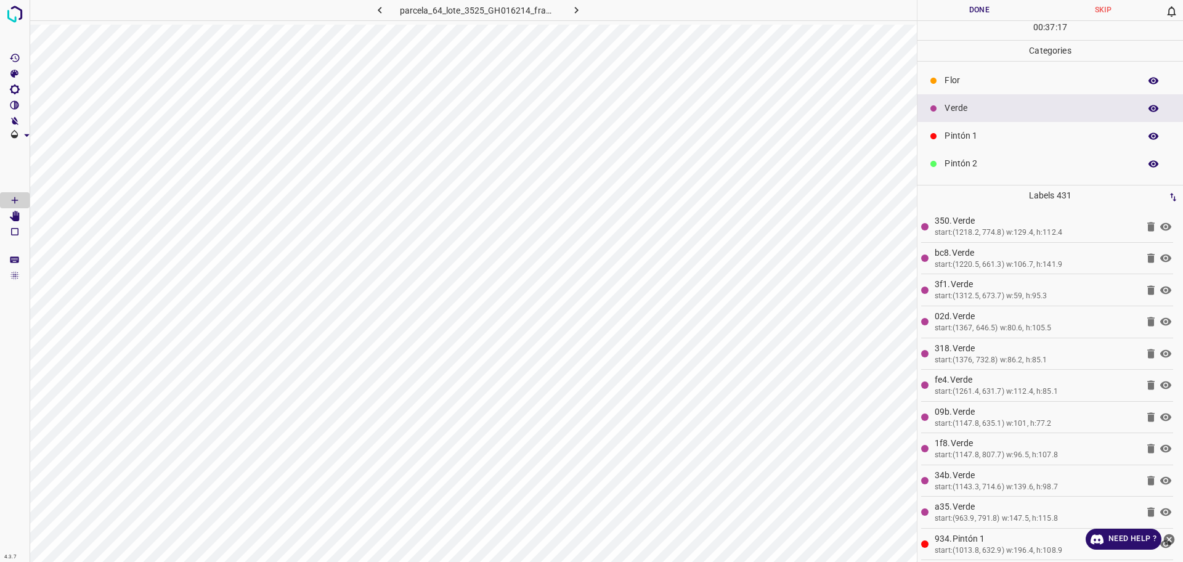
click at [967, 138] on p "Pintón 1" at bounding box center [1038, 135] width 189 height 13
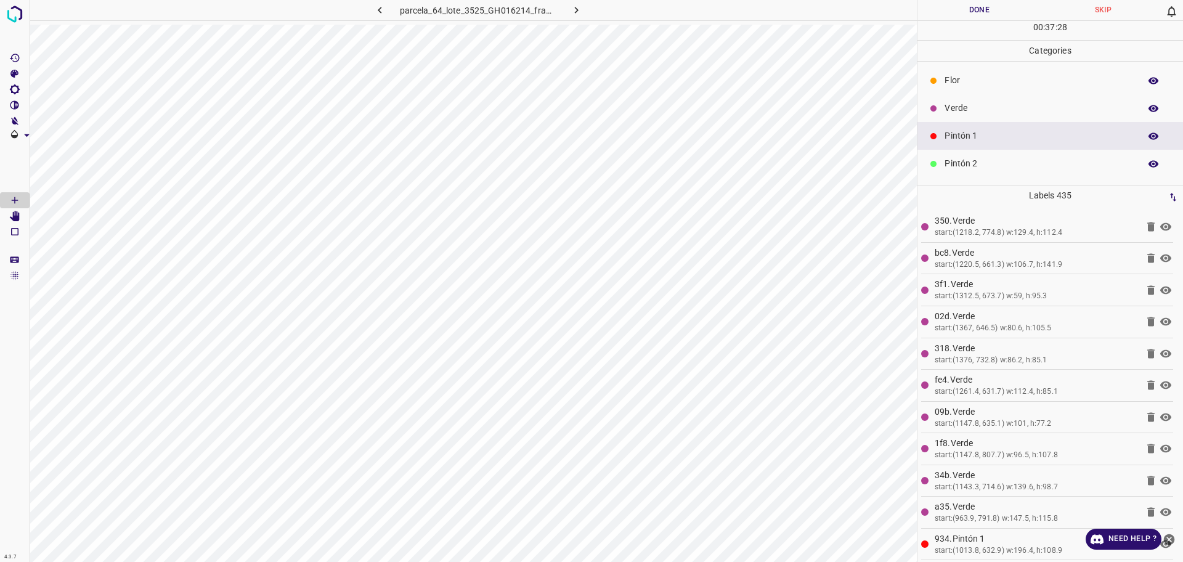
click at [979, 118] on div "Verde" at bounding box center [1050, 108] width 266 height 28
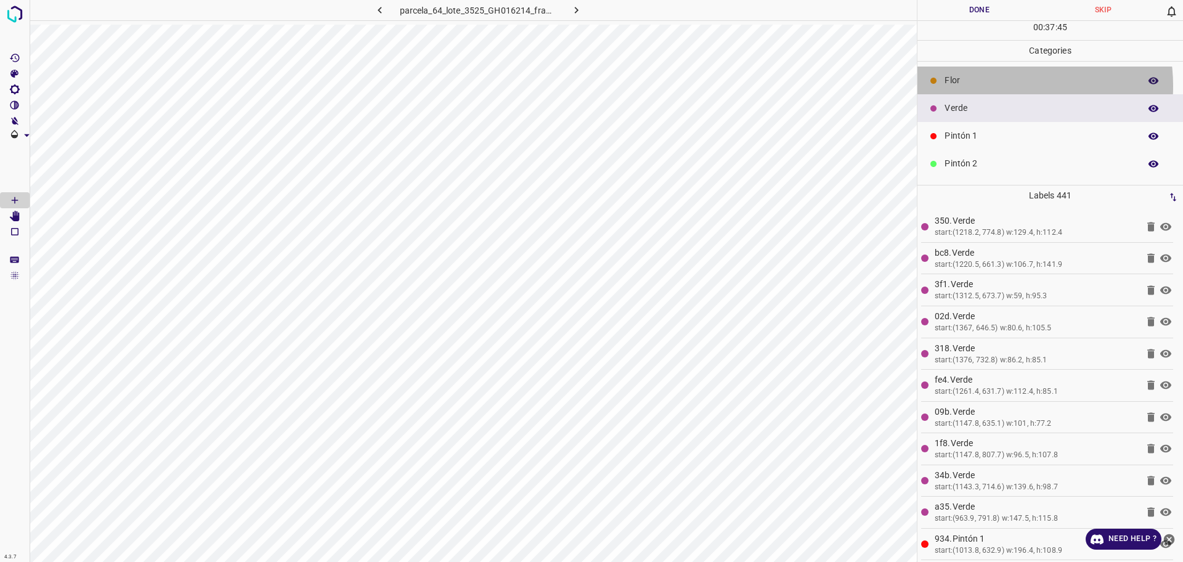
click at [994, 86] on p "Flor" at bounding box center [1038, 80] width 189 height 13
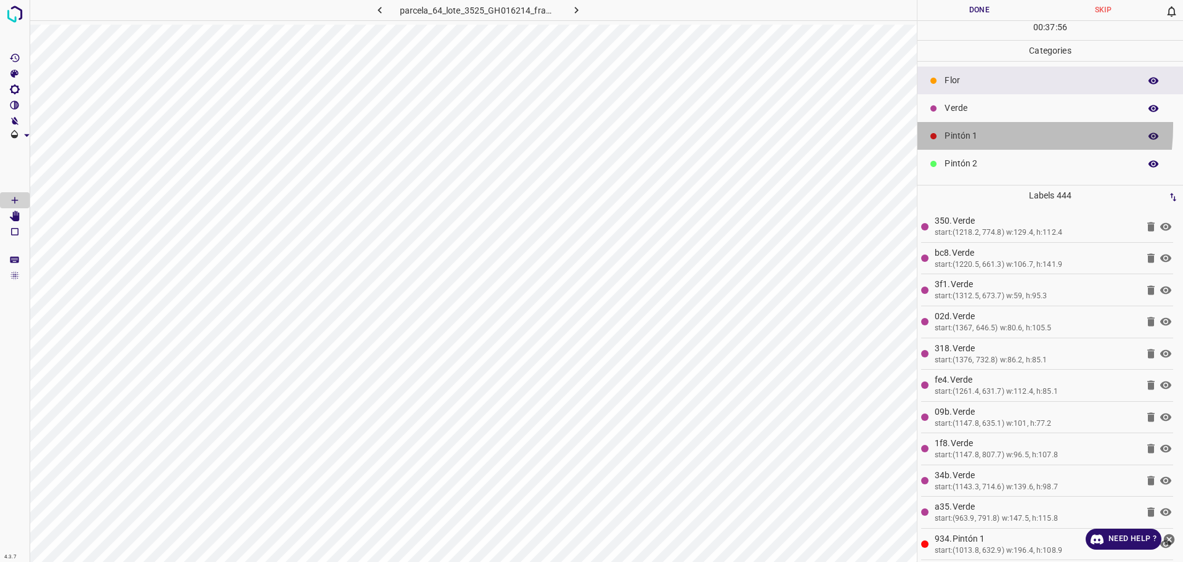
click at [952, 125] on div "Pintón 1" at bounding box center [1050, 136] width 266 height 28
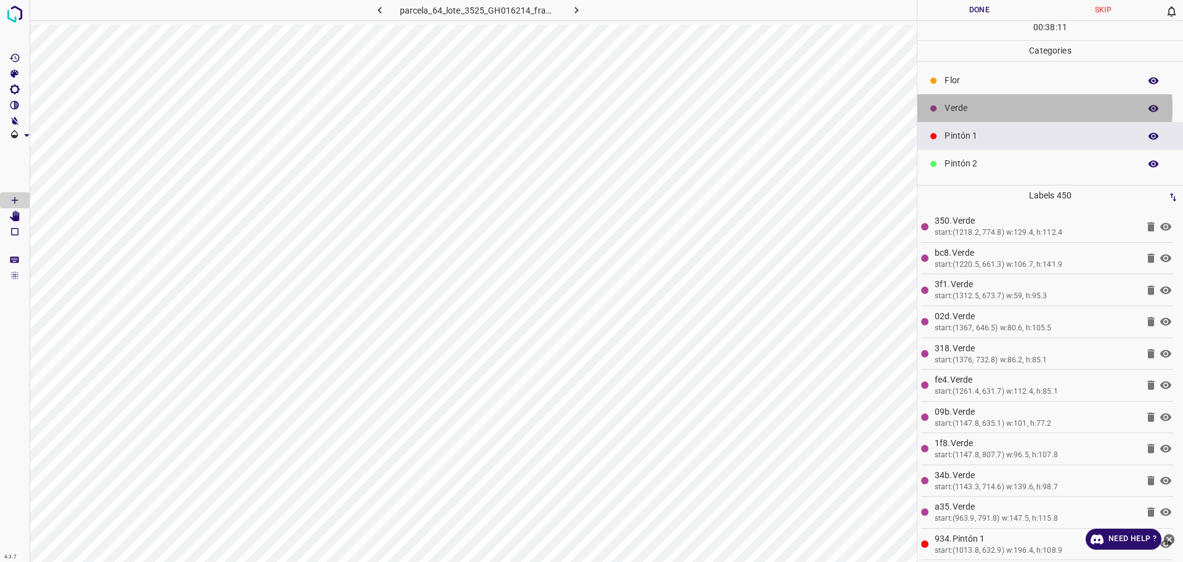
click at [990, 108] on p "Verde" at bounding box center [1038, 108] width 189 height 13
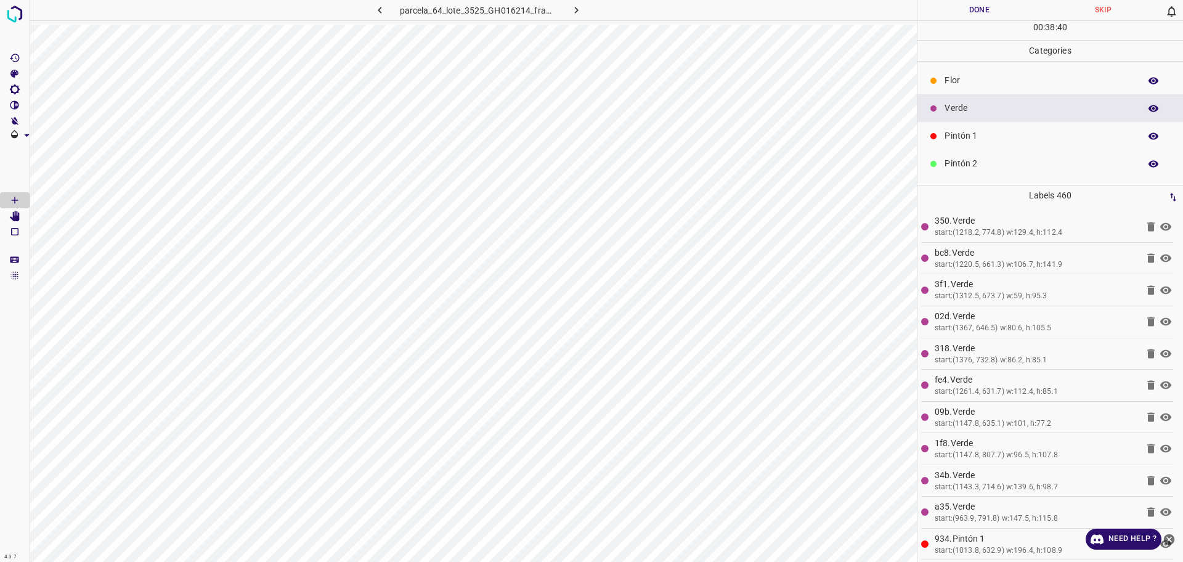
click at [978, 83] on p "Flor" at bounding box center [1038, 80] width 189 height 13
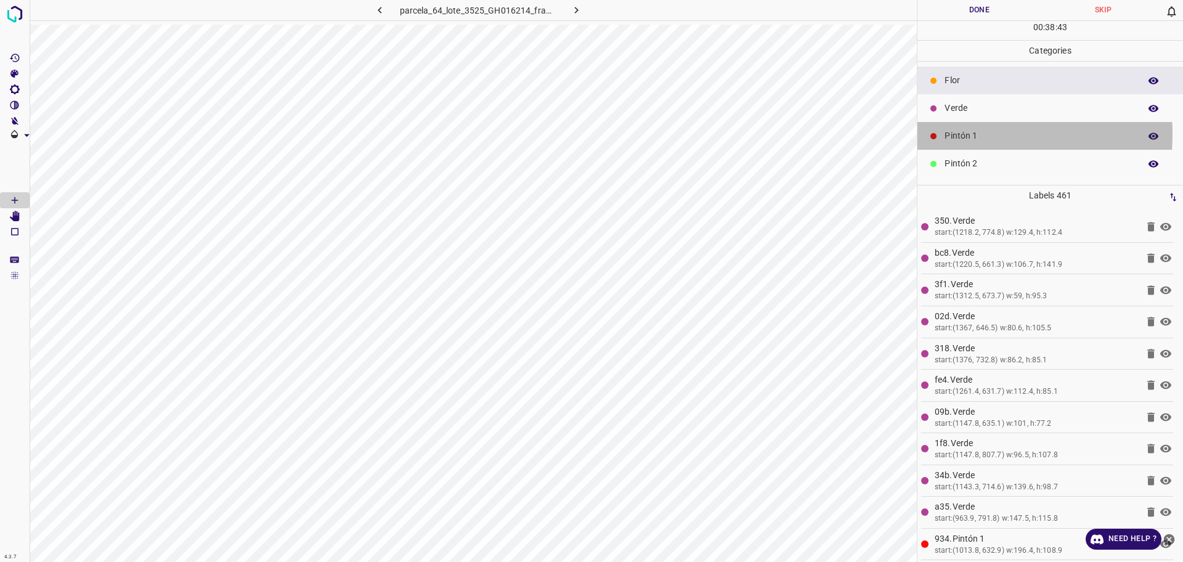
click at [968, 134] on p "Pintón 1" at bounding box center [1038, 135] width 189 height 13
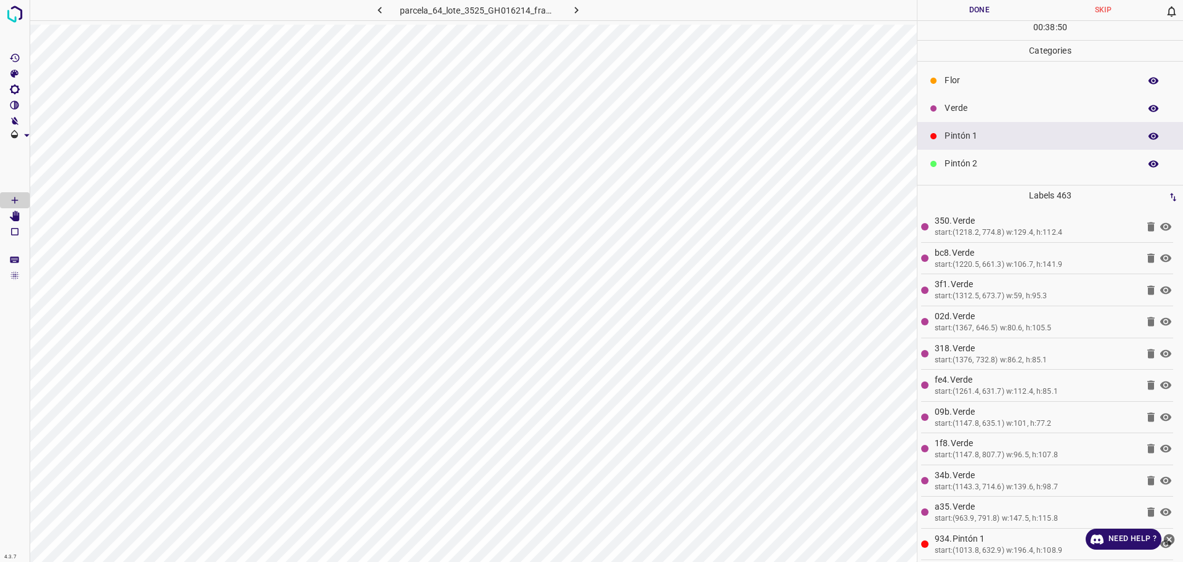
click at [975, 161] on p "Pintón 2" at bounding box center [1038, 163] width 189 height 13
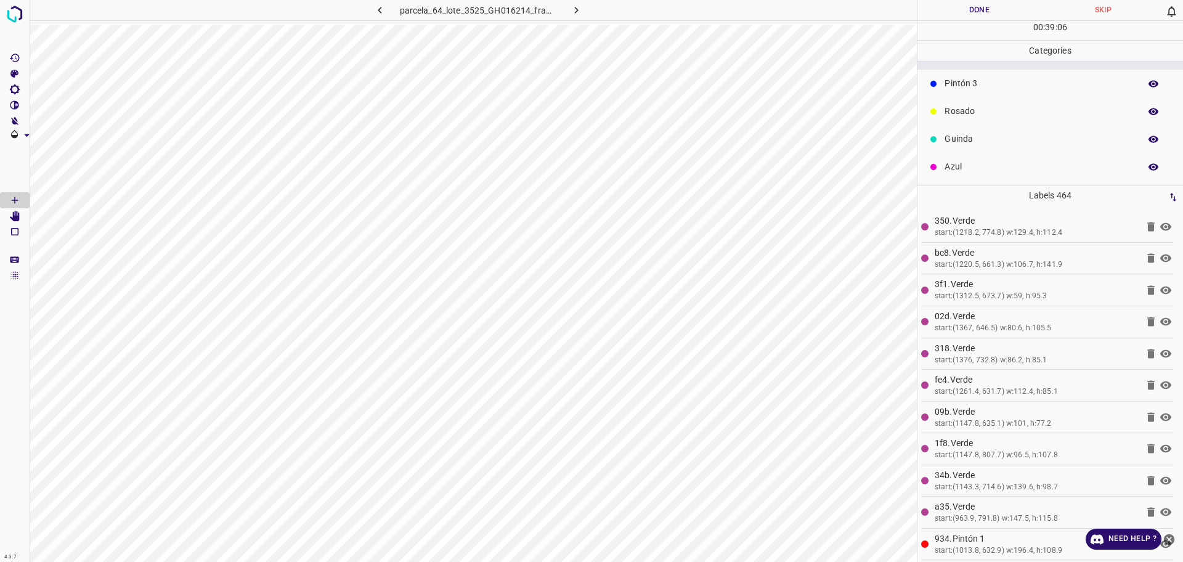
scroll to position [108, 0]
click at [968, 171] on p "Azul" at bounding box center [1038, 166] width 189 height 13
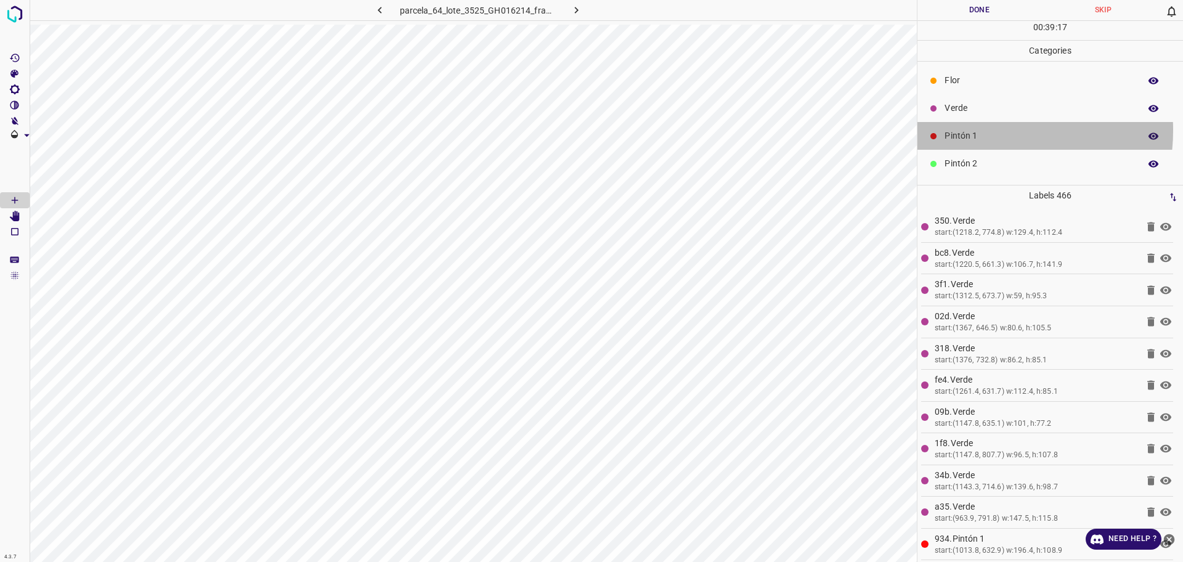
click at [976, 130] on p "Pintón 1" at bounding box center [1038, 135] width 189 height 13
click at [973, 164] on p "Pintón 2" at bounding box center [1038, 163] width 189 height 13
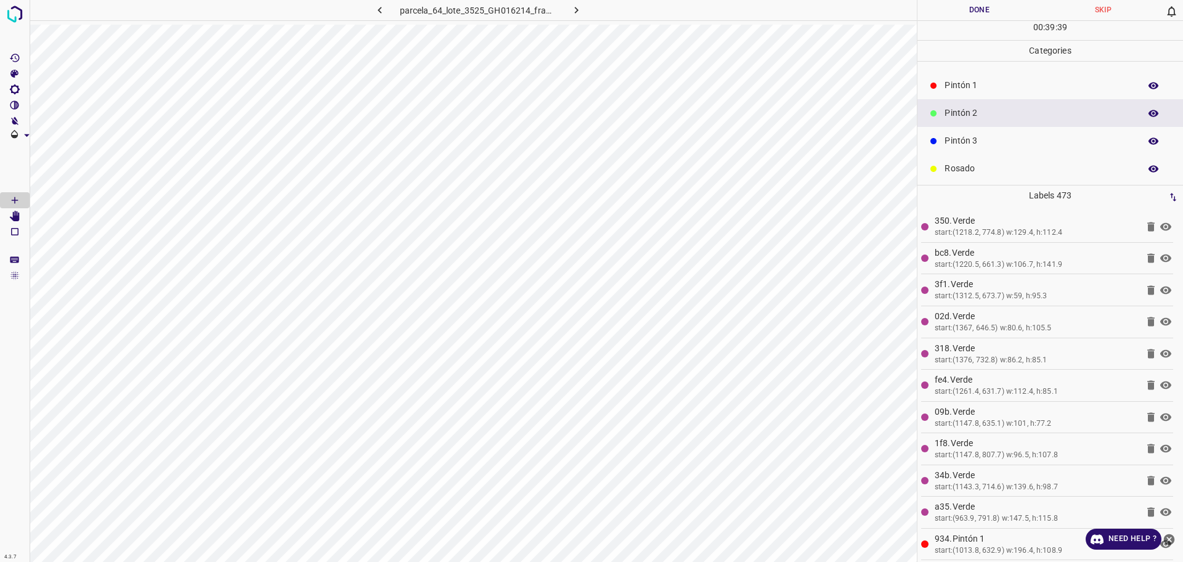
scroll to position [77, 0]
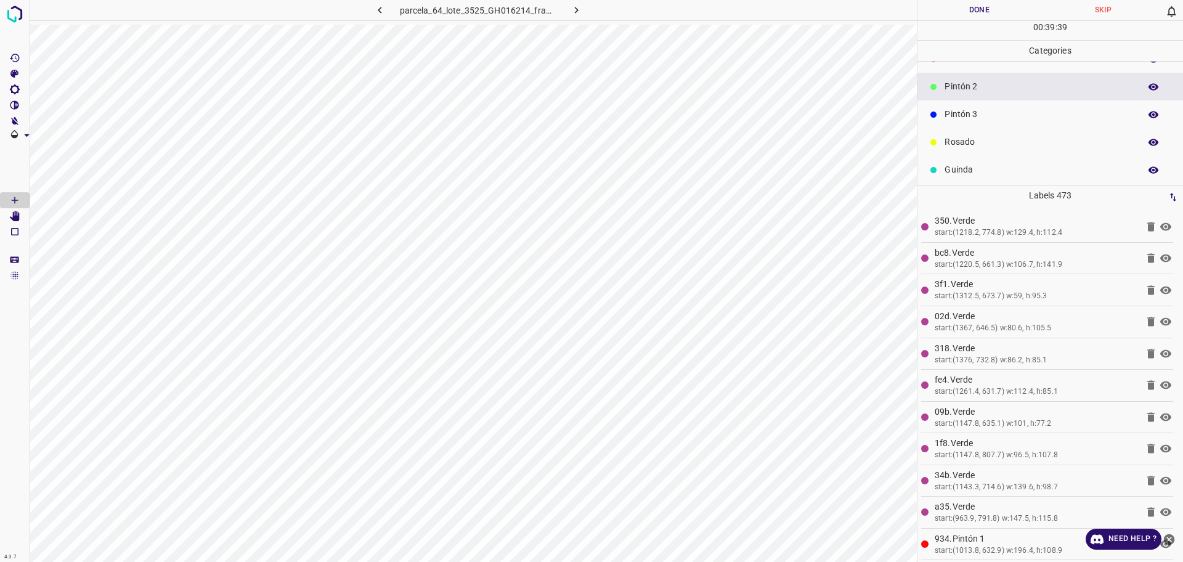
click at [990, 142] on p "Rosado" at bounding box center [1038, 142] width 189 height 13
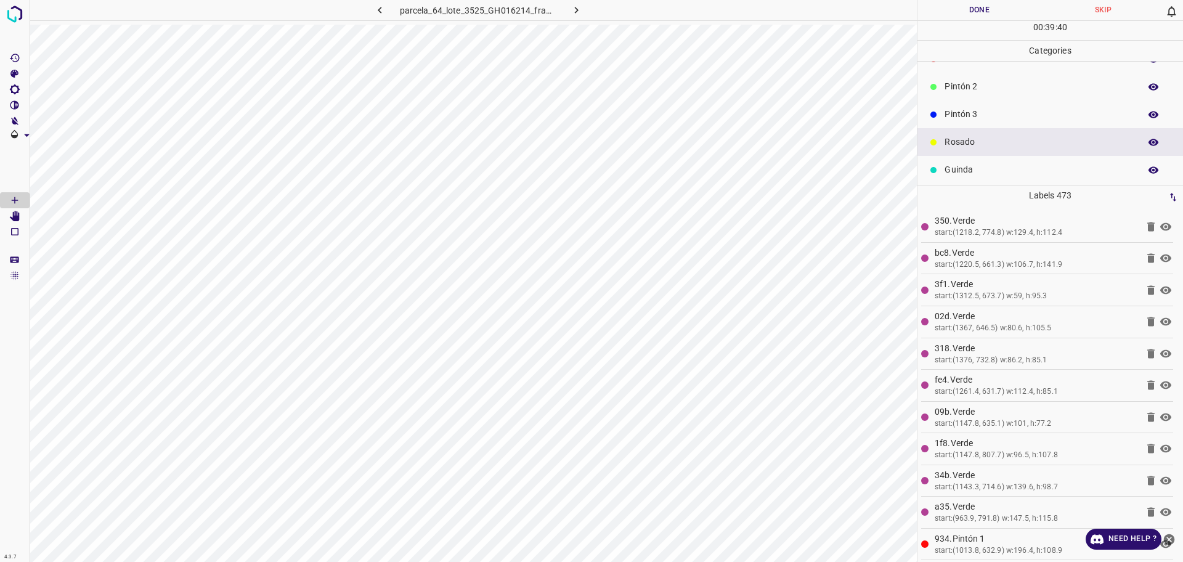
click at [956, 115] on p "Pintón 3" at bounding box center [1038, 114] width 189 height 13
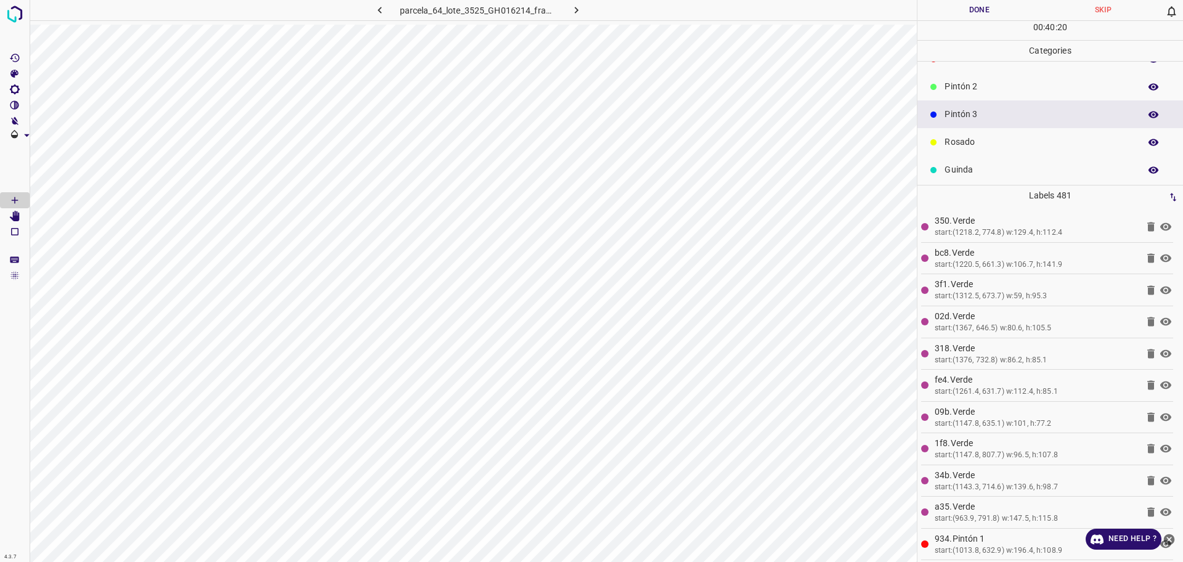
click at [984, 95] on div "Pintón 2" at bounding box center [1050, 87] width 266 height 28
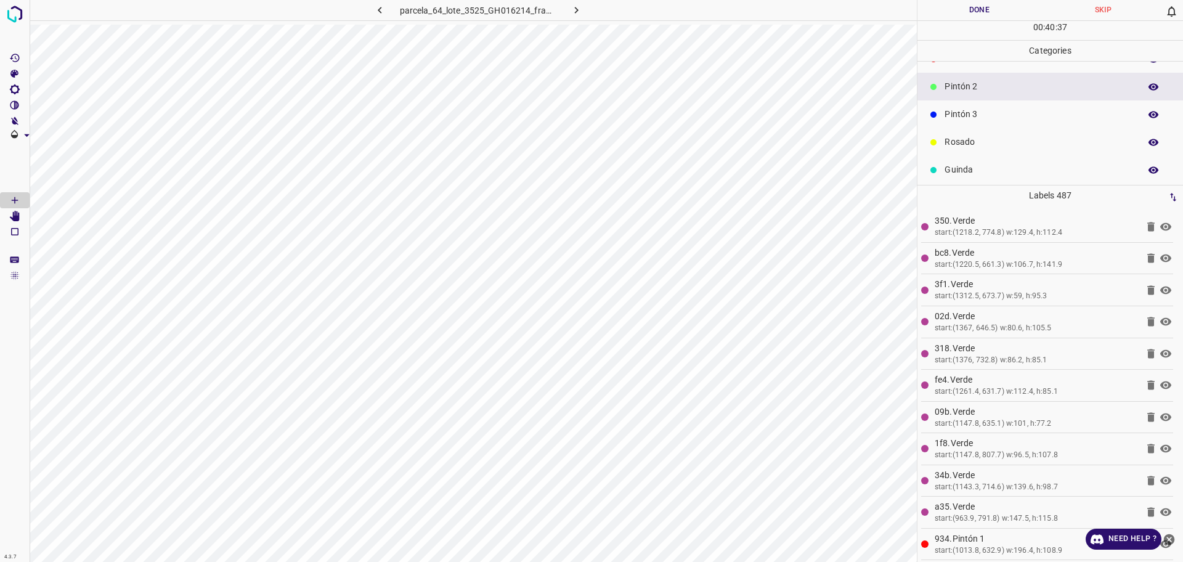
click at [978, 115] on p "Pintón 3" at bounding box center [1038, 114] width 189 height 13
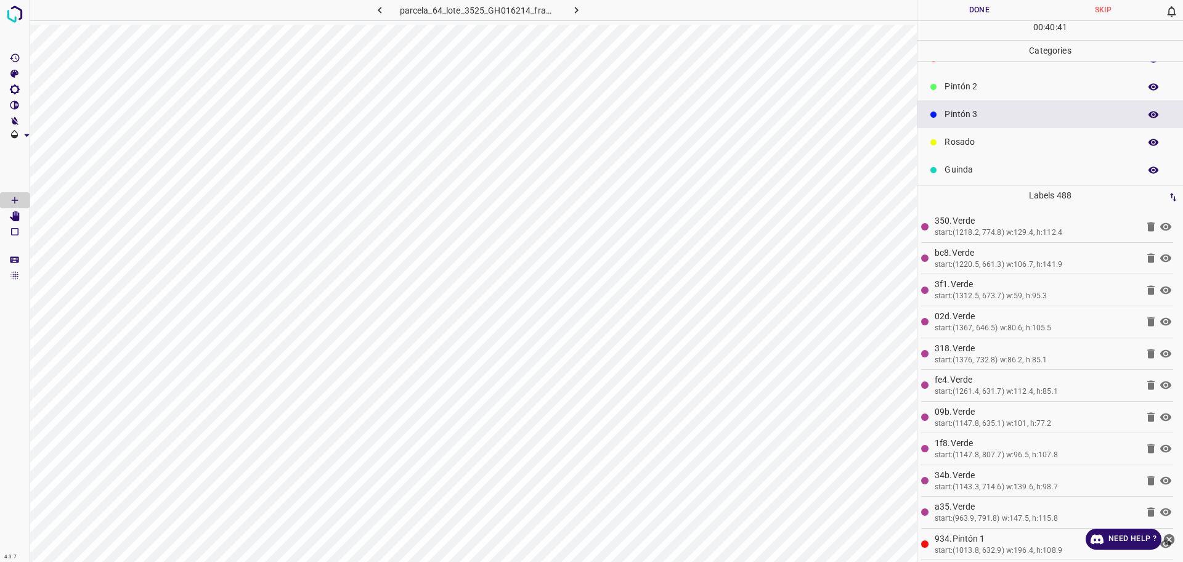
click at [971, 92] on p "Pintón 2" at bounding box center [1038, 86] width 189 height 13
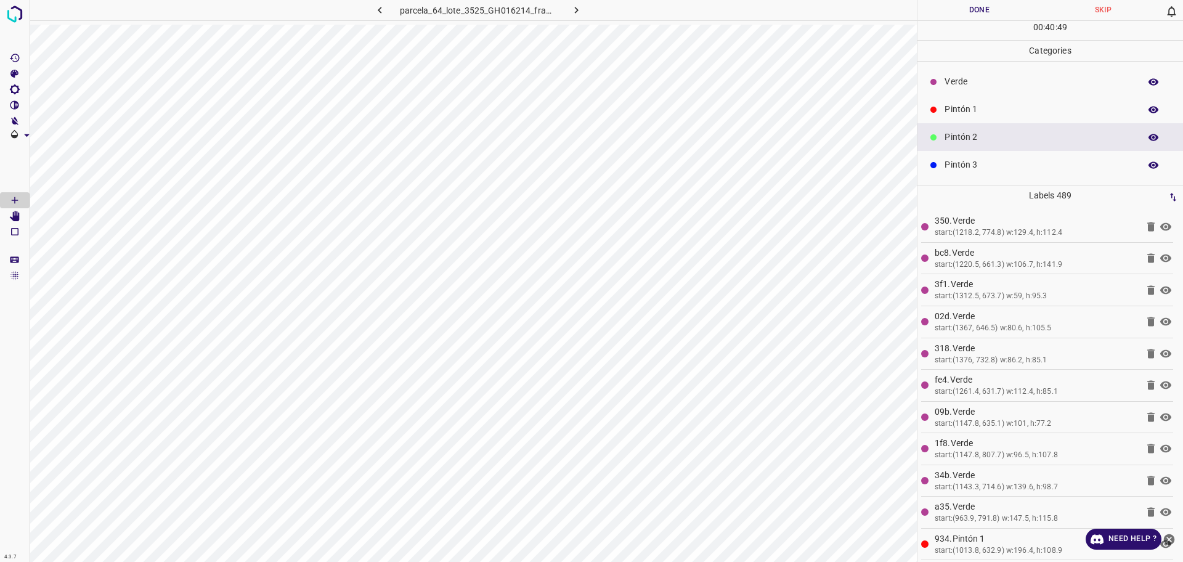
scroll to position [0, 0]
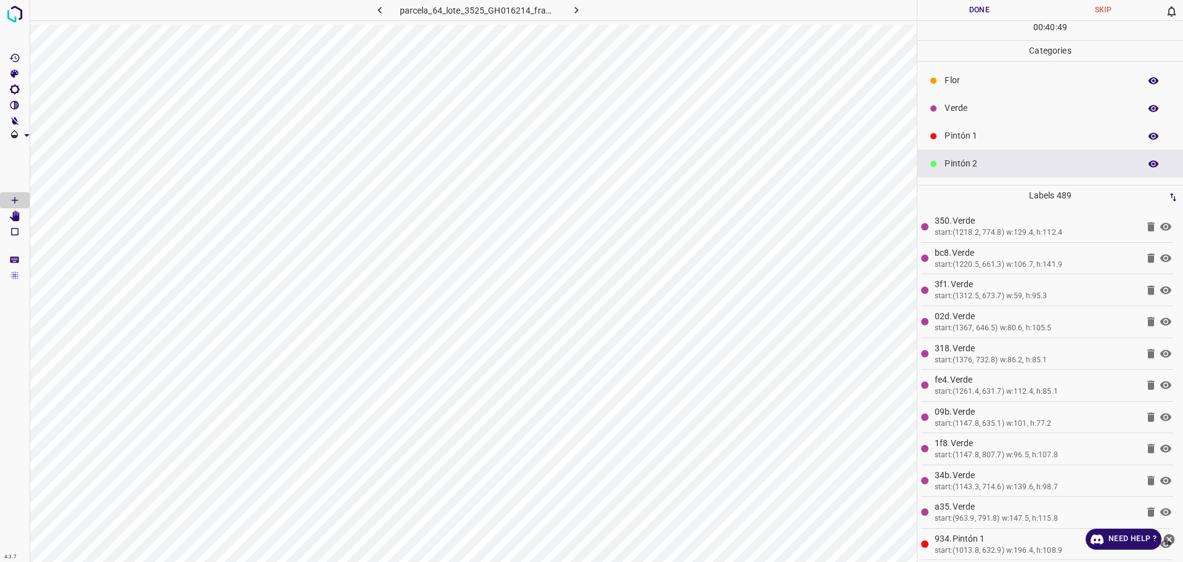
click at [1001, 132] on p "Pintón 1" at bounding box center [1038, 135] width 189 height 13
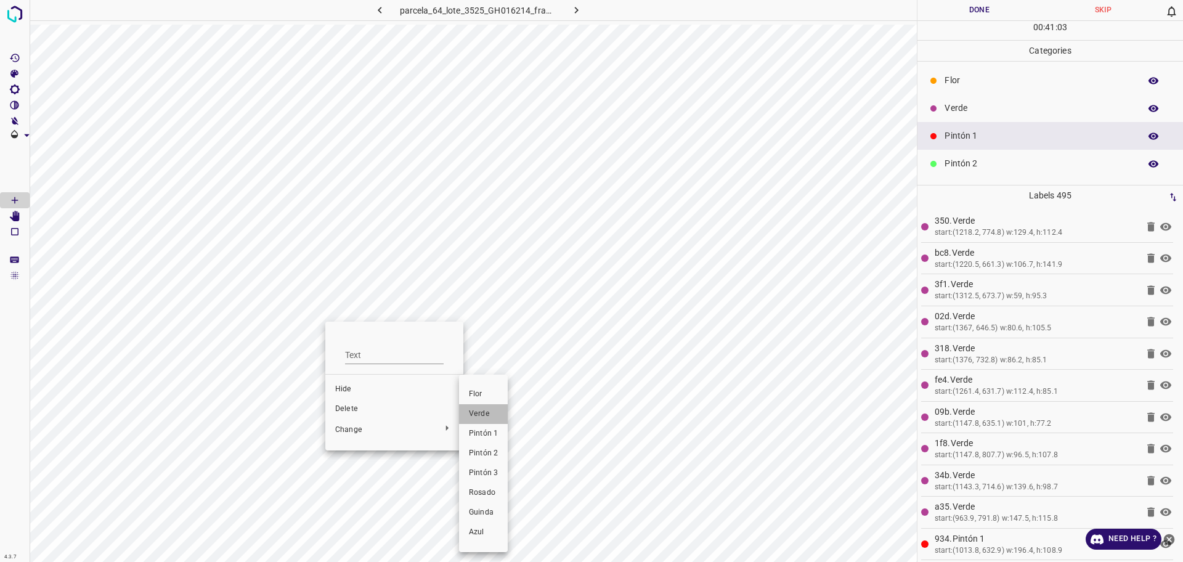
click at [469, 413] on span "Verde" at bounding box center [483, 413] width 29 height 11
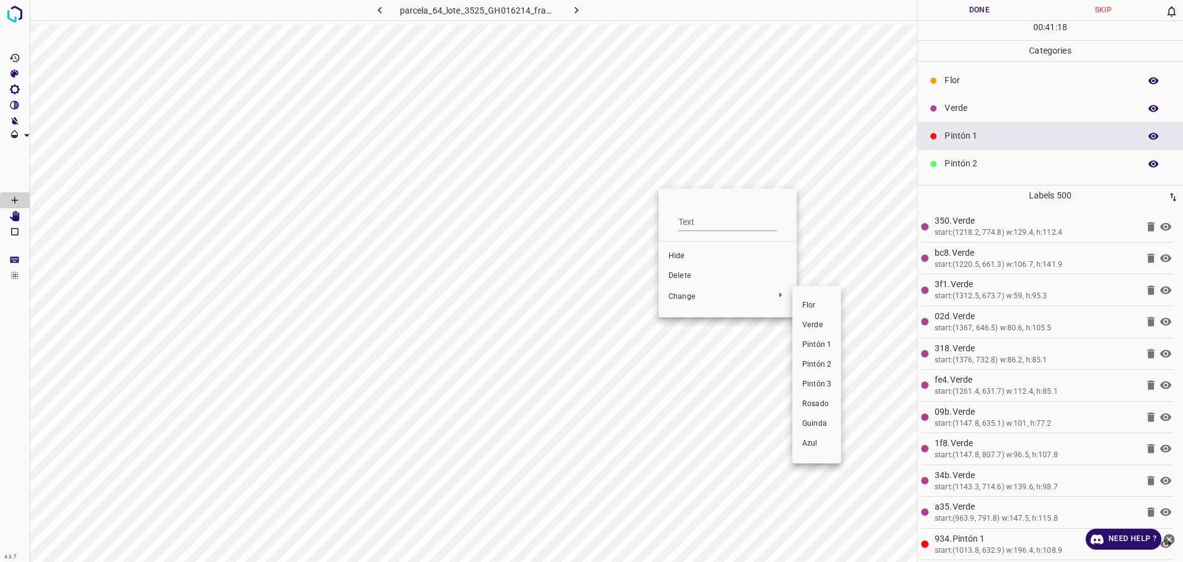
click at [693, 277] on div at bounding box center [591, 281] width 1183 height 562
click at [692, 277] on div "[PERSON_NAME] Verde Pintón 1 Pintón 2 Pintón 3 [PERSON_NAME] Azul" at bounding box center [591, 281] width 1183 height 562
click at [691, 277] on span "Delete" at bounding box center [727, 275] width 118 height 11
click at [690, 241] on span "Delete" at bounding box center [710, 238] width 89 height 6
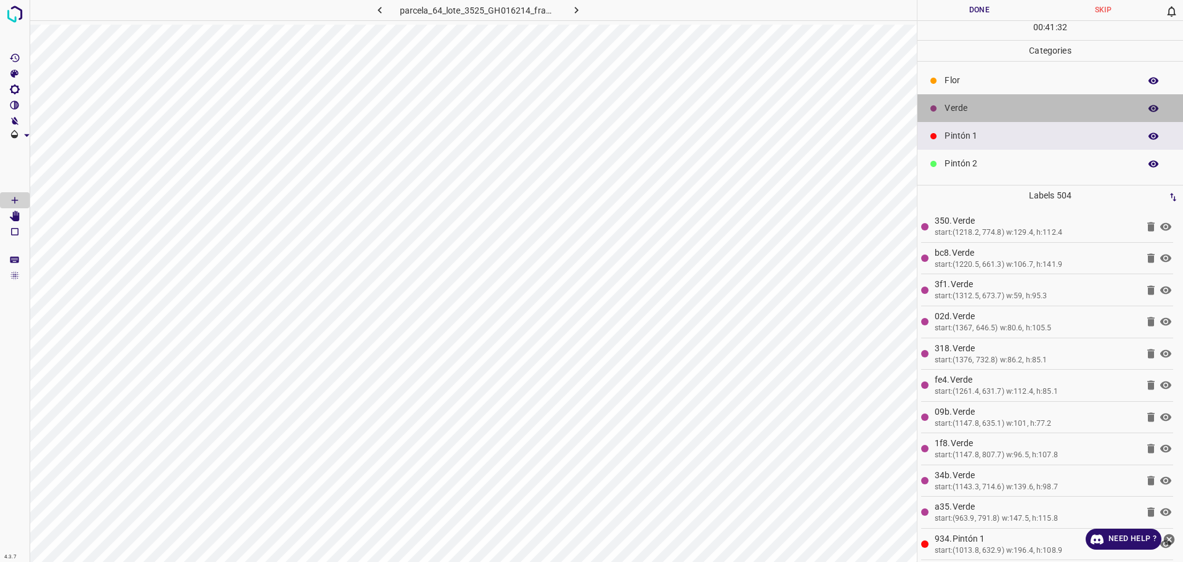
click at [1051, 107] on p "Verde" at bounding box center [1038, 108] width 189 height 13
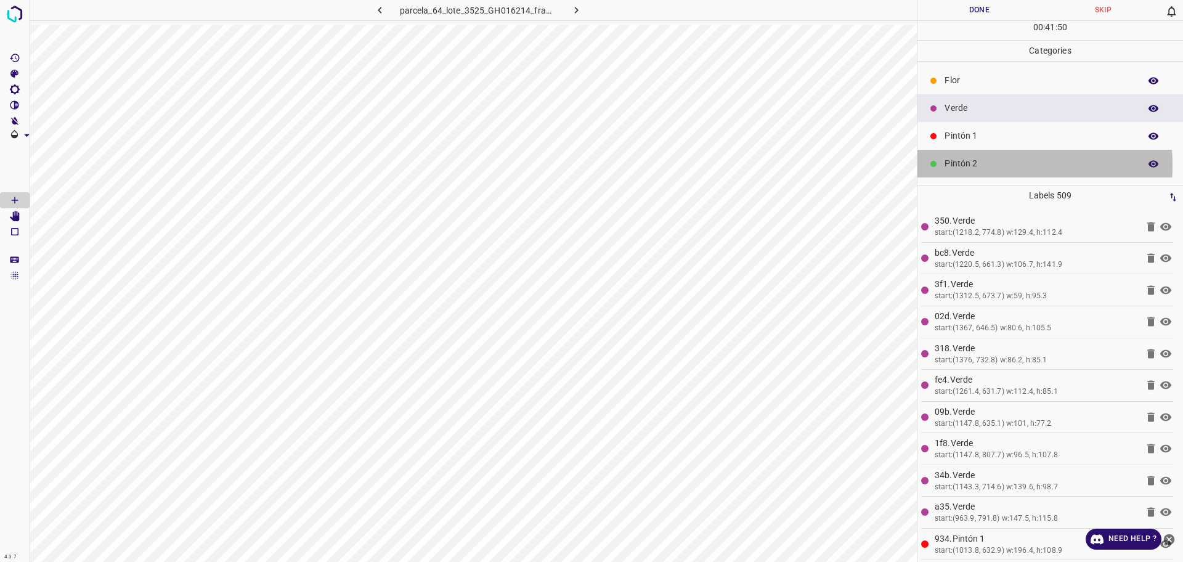
click at [978, 165] on p "Pintón 2" at bounding box center [1038, 163] width 189 height 13
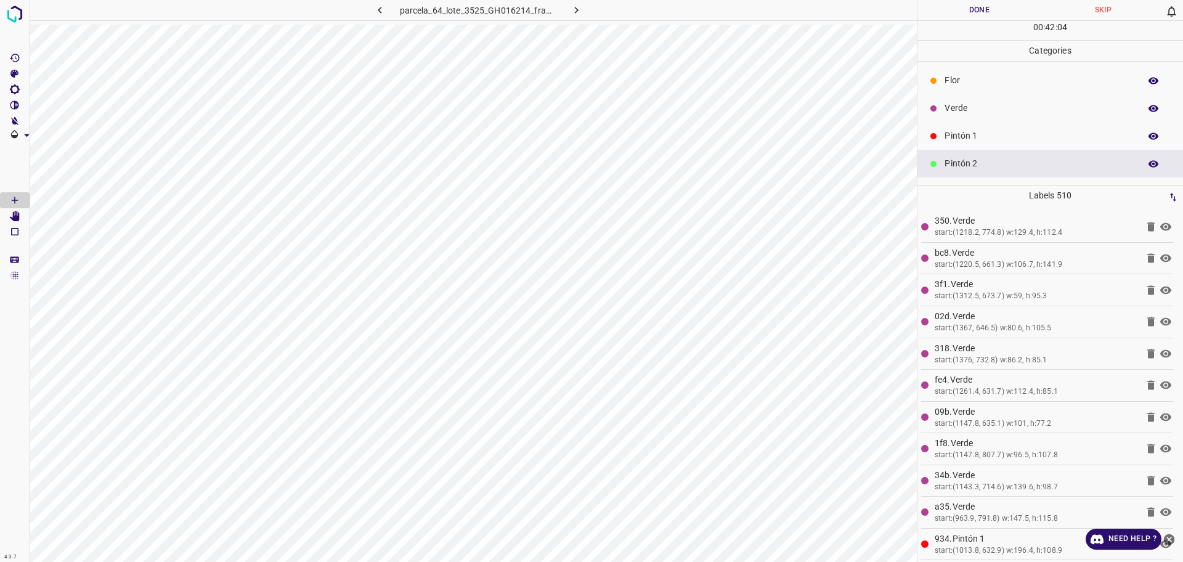
click at [995, 111] on p "Verde" at bounding box center [1038, 108] width 189 height 13
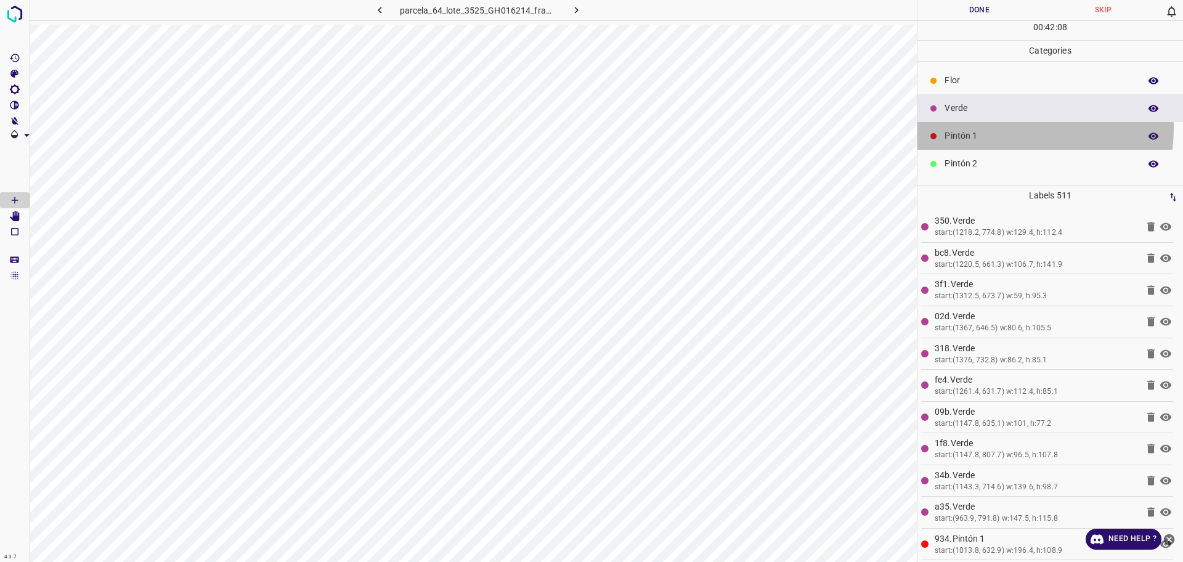
click at [995, 127] on div "Pintón 1" at bounding box center [1050, 136] width 266 height 28
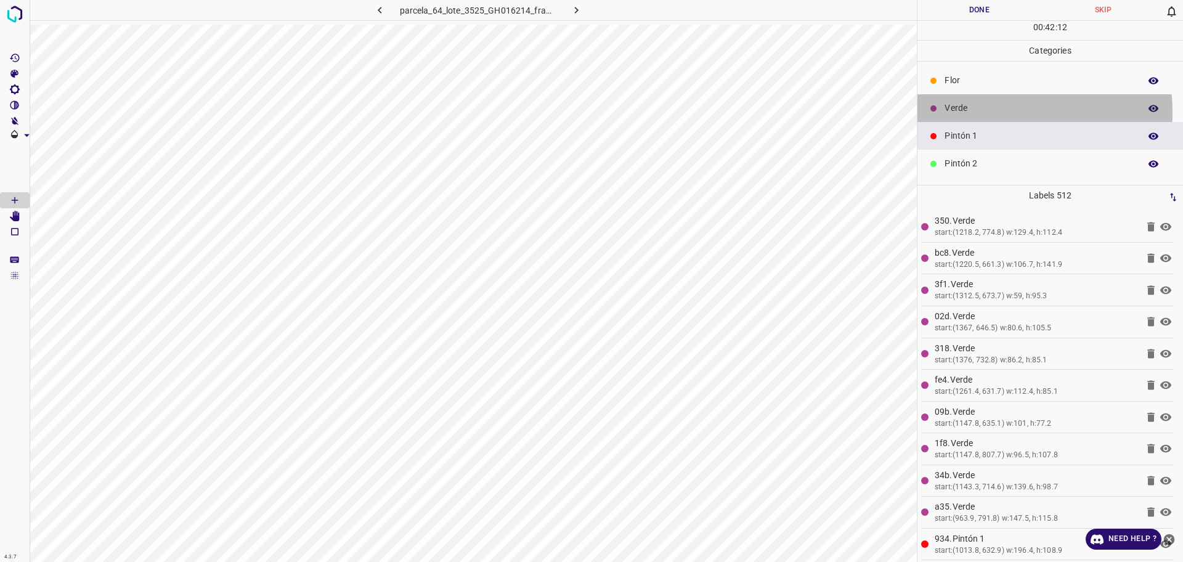
click at [982, 112] on p "Verde" at bounding box center [1038, 108] width 189 height 13
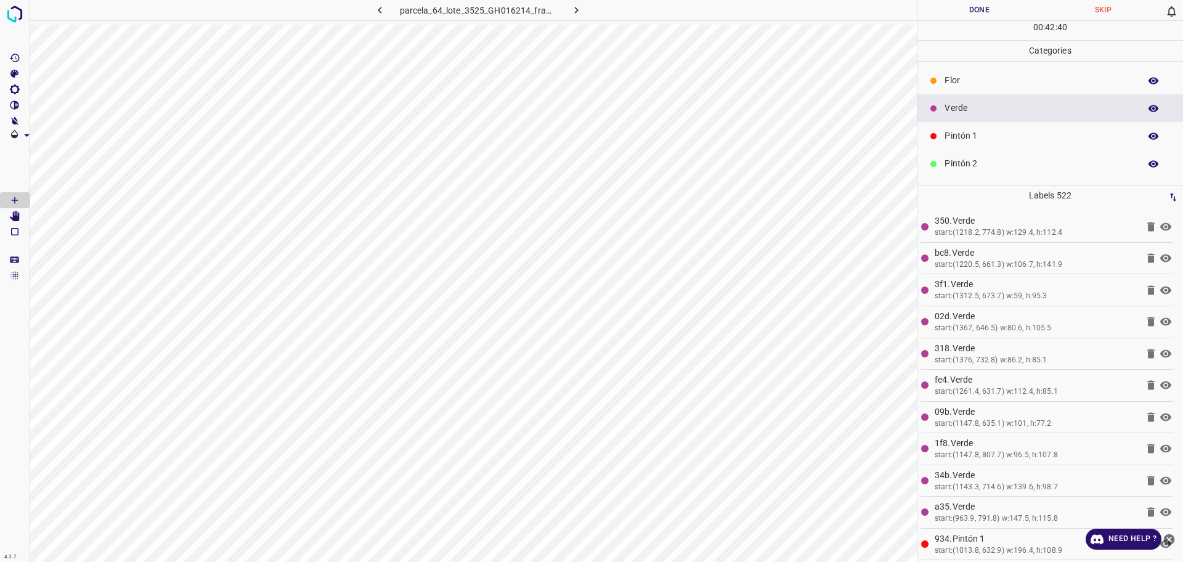
click at [982, 132] on p "Pintón 1" at bounding box center [1038, 135] width 189 height 13
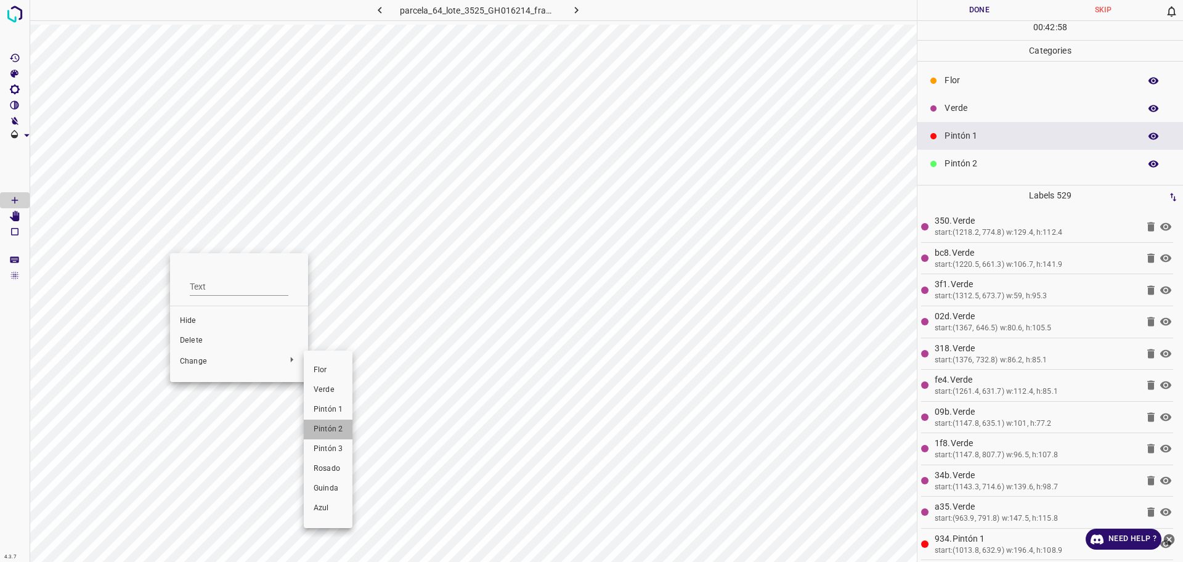
click at [321, 431] on span "Pintón 2" at bounding box center [328, 429] width 29 height 11
click at [336, 426] on span "Pintón 2" at bounding box center [342, 426] width 29 height 11
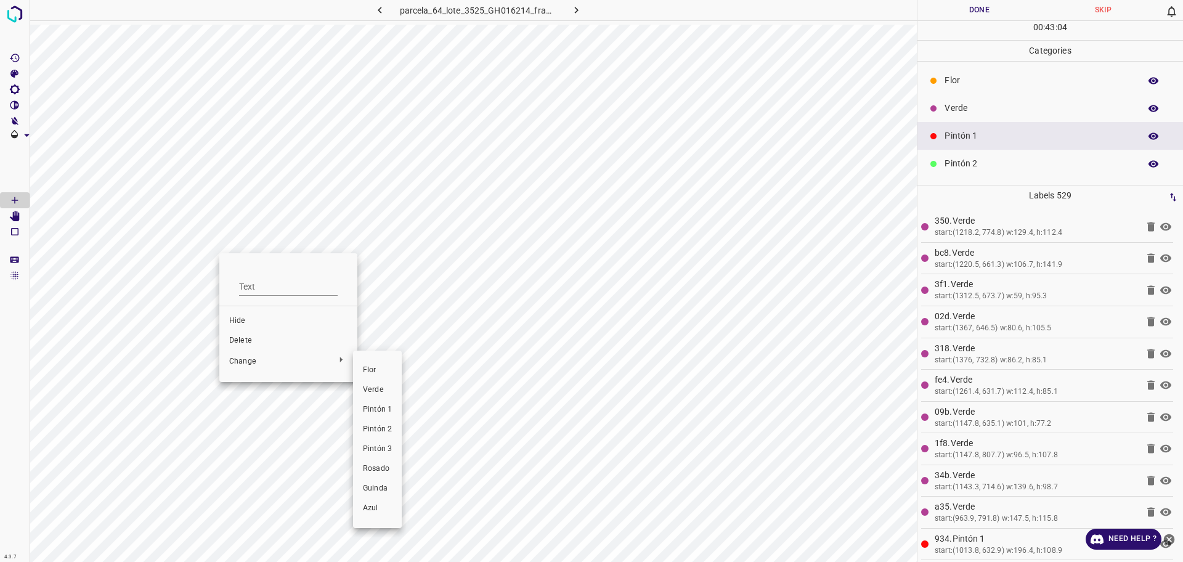
click at [378, 431] on span "Pintón 2" at bounding box center [377, 429] width 29 height 11
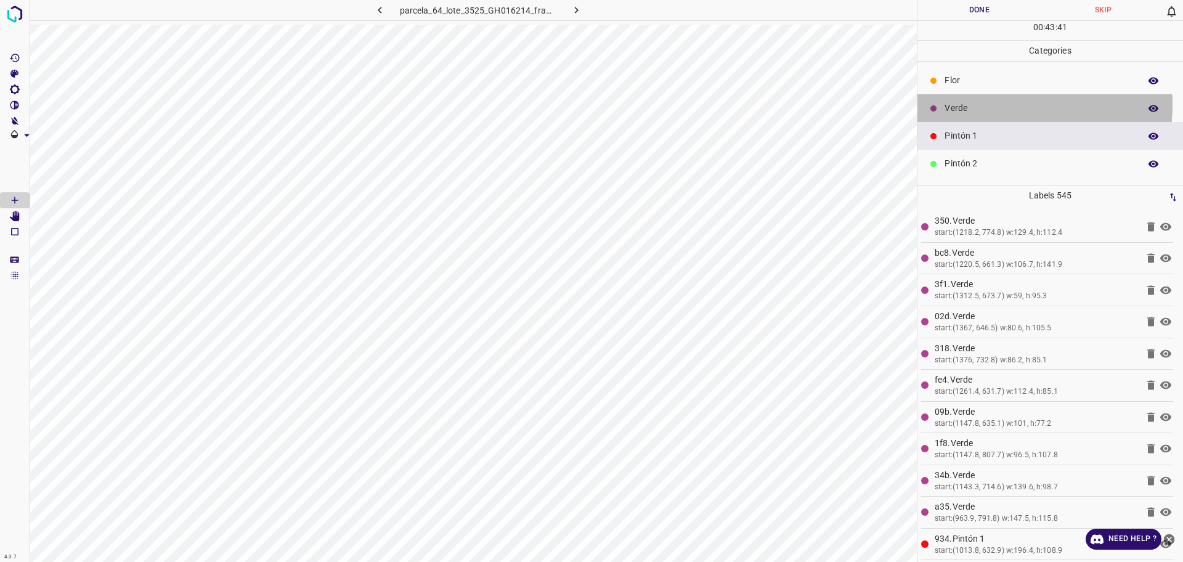
click at [979, 104] on p "Verde" at bounding box center [1038, 108] width 189 height 13
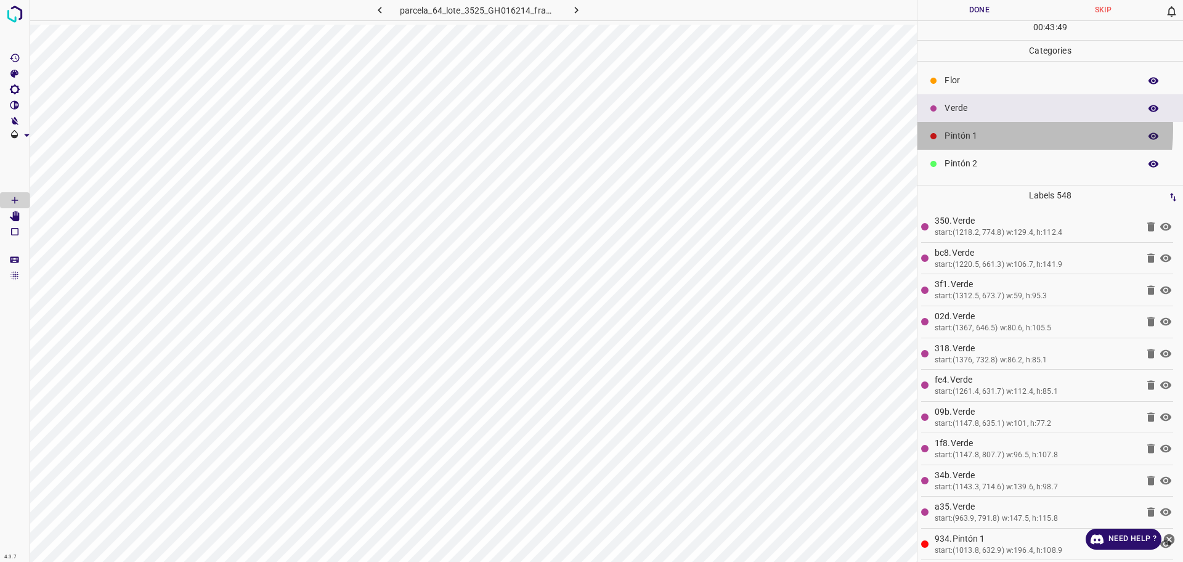
click at [994, 129] on div "Pintón 1" at bounding box center [1050, 136] width 266 height 28
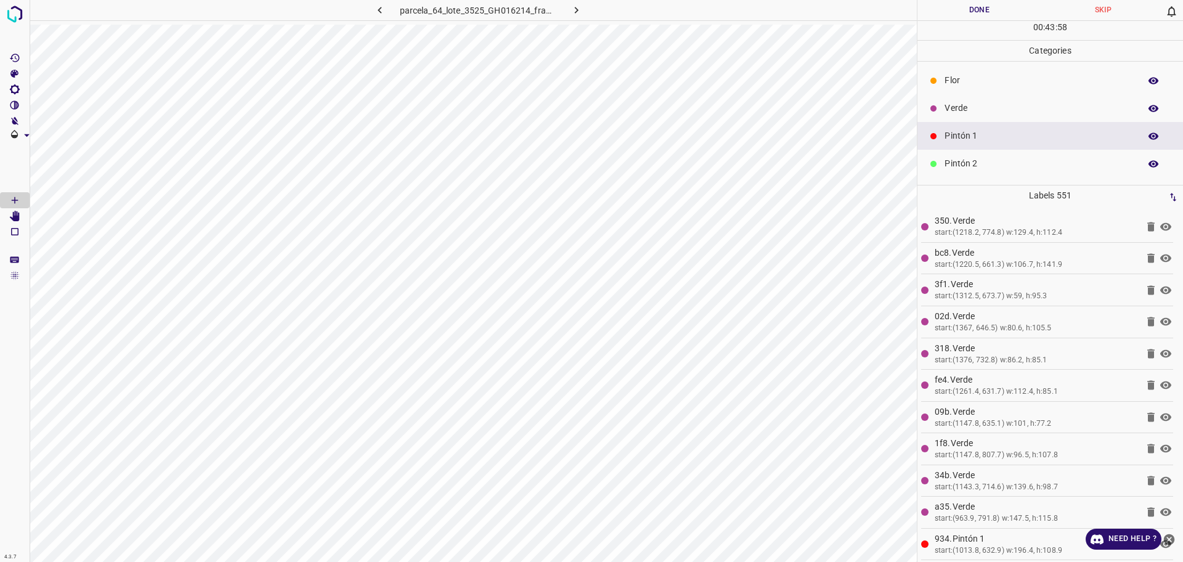
click at [957, 102] on p "Verde" at bounding box center [1038, 108] width 189 height 13
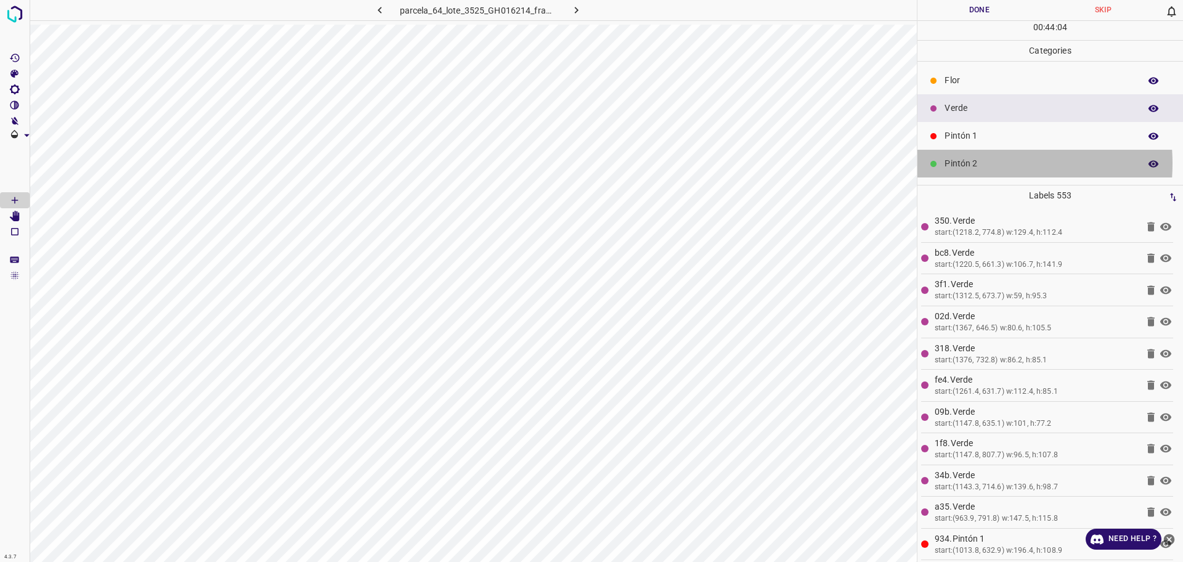
click at [965, 163] on p "Pintón 2" at bounding box center [1038, 163] width 189 height 13
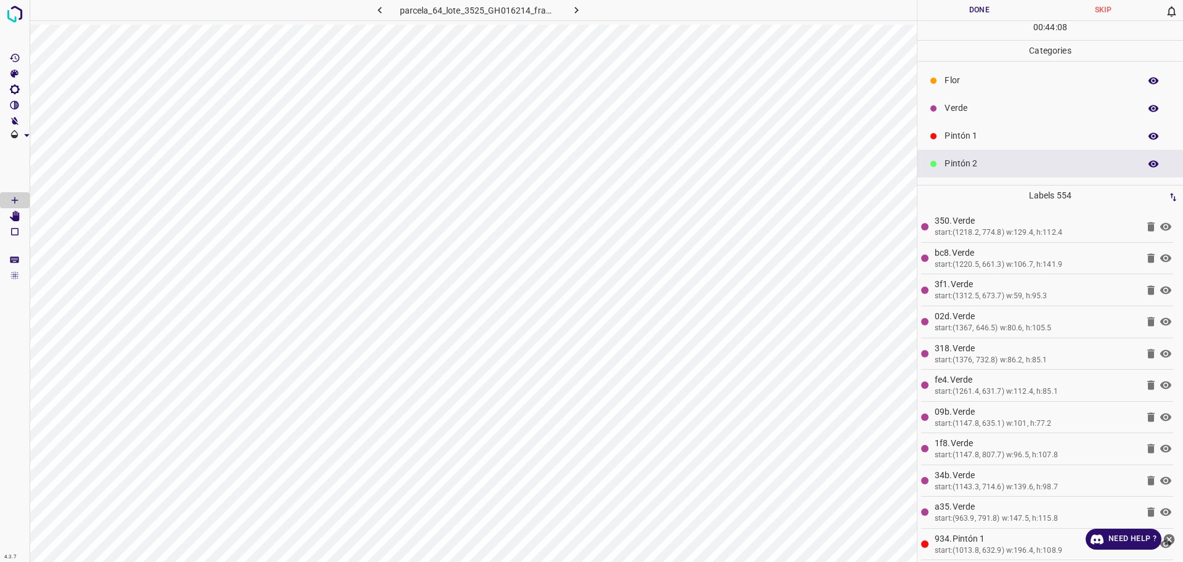
click at [993, 107] on p "Verde" at bounding box center [1038, 108] width 189 height 13
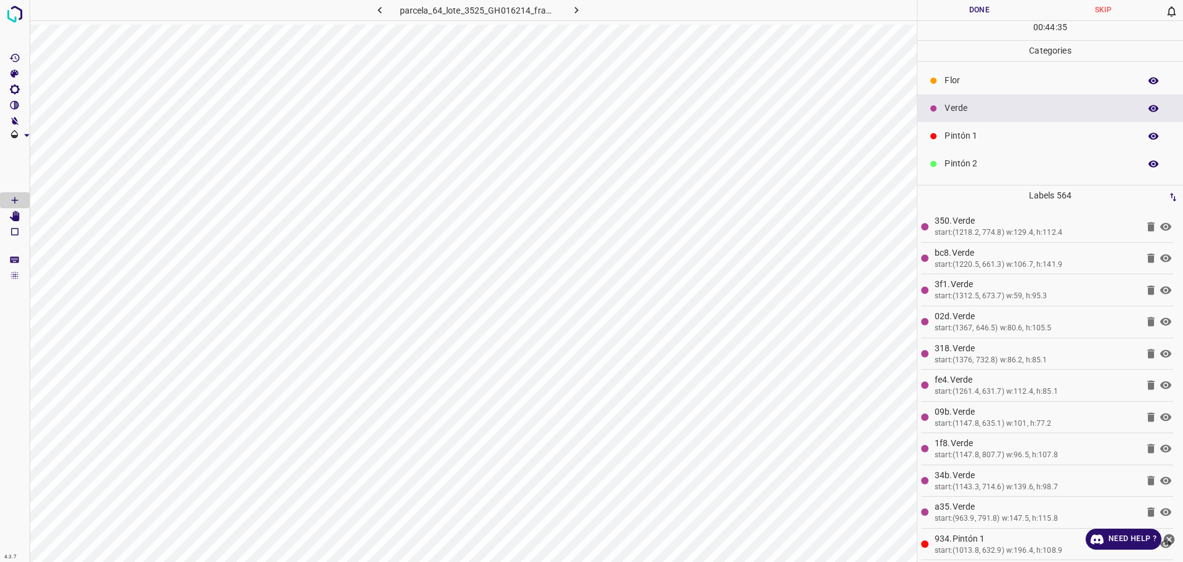
click at [917, 278] on div "Labels 564 350.Verde start:(1218.2, 774.8) w:129.4, h:112.4 bc8.Verde start:(12…" at bounding box center [1050, 373] width 266 height 376
click at [917, 274] on div "Labels 564 350.Verde start:(1218.2, 774.8) w:129.4, h:112.4 bc8.Verde start:(12…" at bounding box center [1050, 373] width 266 height 376
click at [817, 246] on span "Delete" at bounding box center [871, 247] width 118 height 11
click at [979, 140] on p "Pintón 1" at bounding box center [1038, 135] width 189 height 13
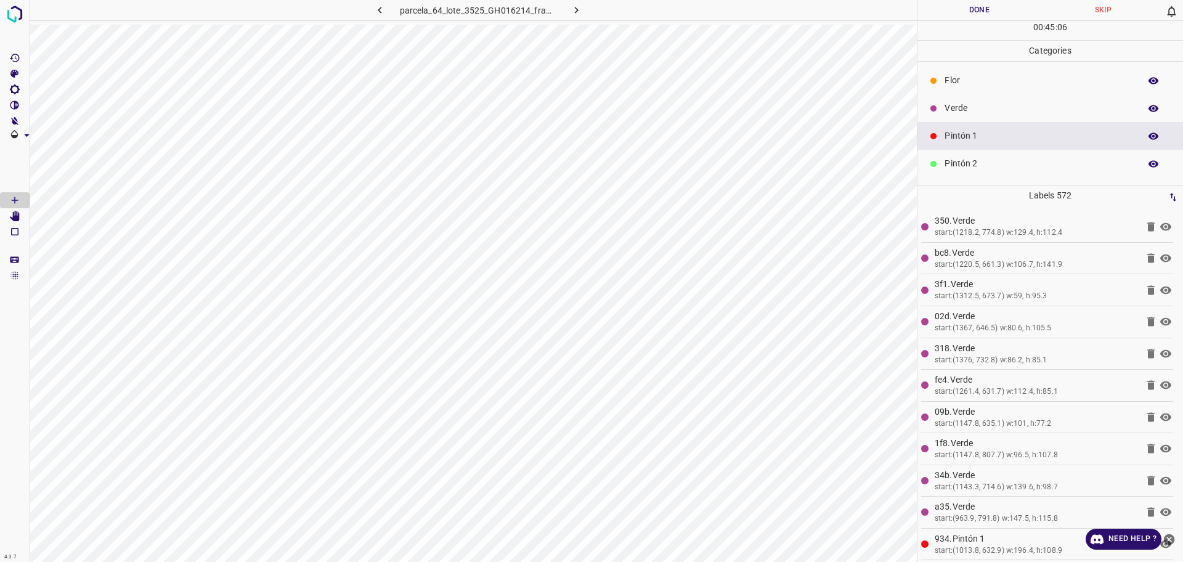
click at [924, 175] on div "Pintón 2" at bounding box center [1050, 164] width 266 height 28
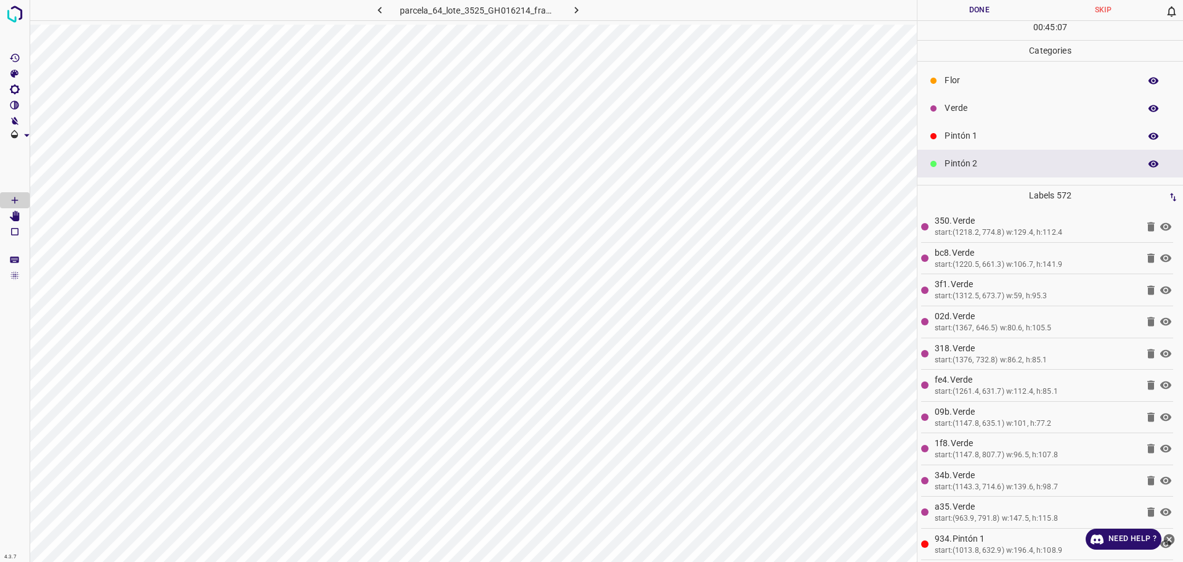
click at [965, 165] on p "Pintón 2" at bounding box center [1038, 163] width 189 height 13
click at [975, 128] on div "Pintón 1" at bounding box center [1050, 136] width 266 height 28
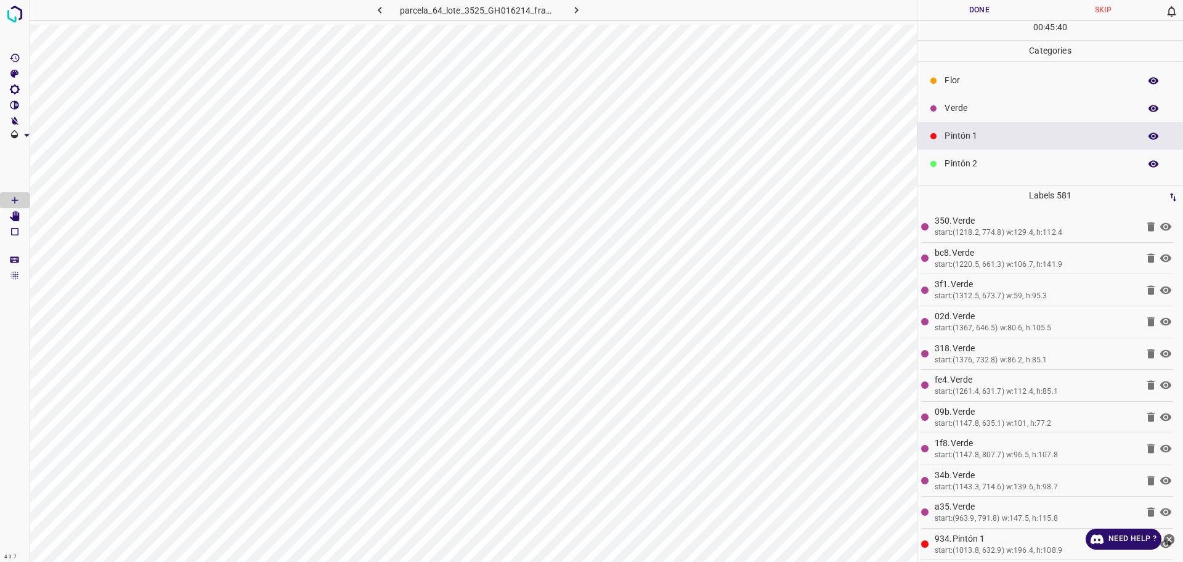
click at [1008, 118] on div "Verde" at bounding box center [1050, 108] width 266 height 28
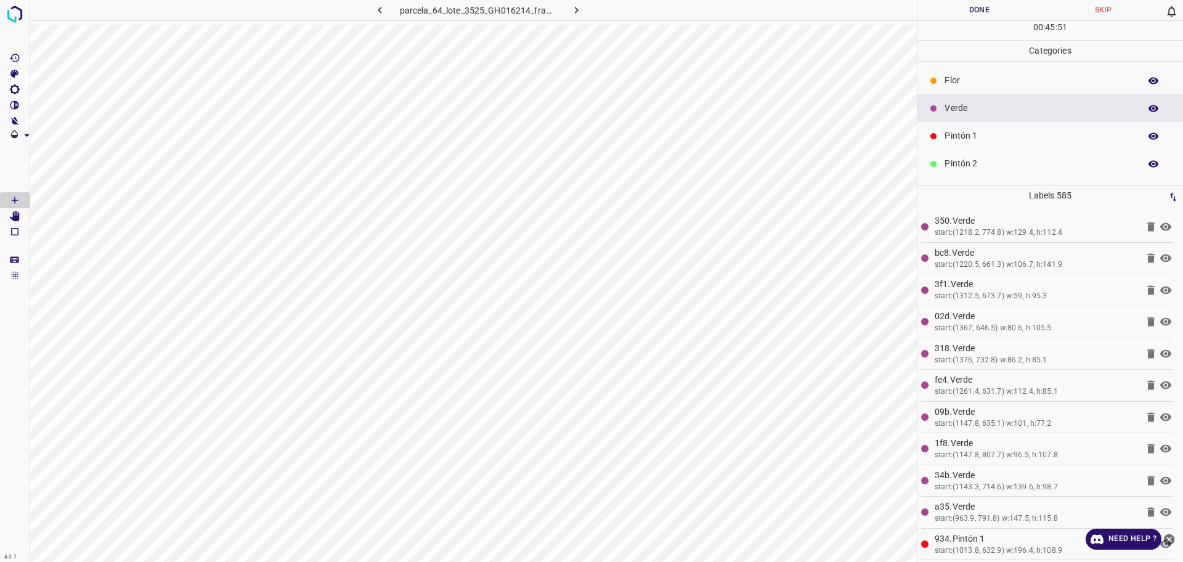
click at [992, 134] on p "Pintón 1" at bounding box center [1038, 135] width 189 height 13
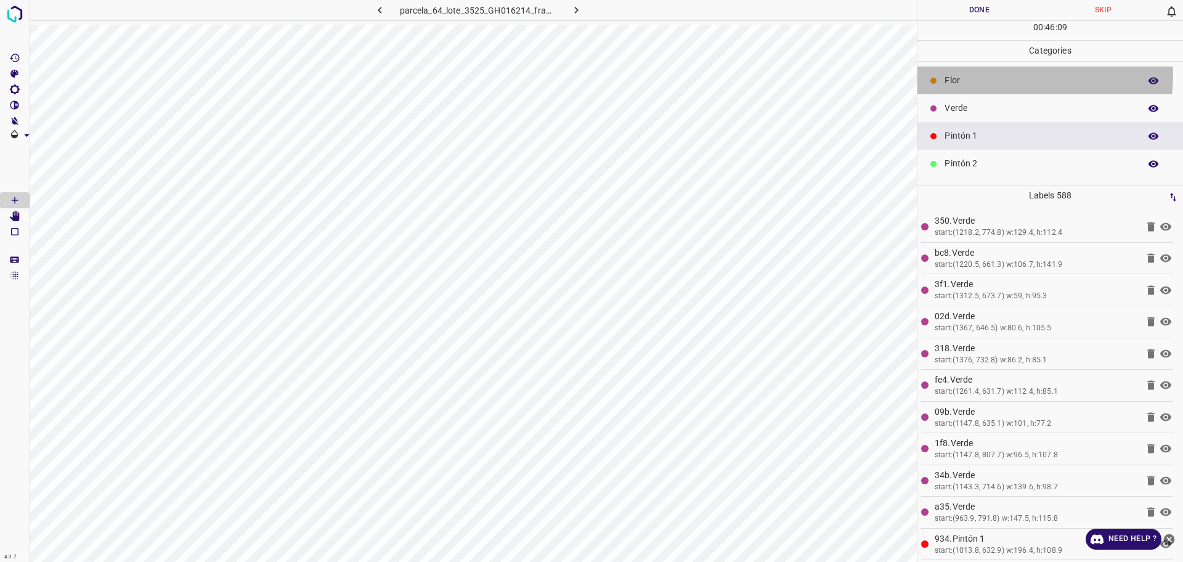
click at [974, 73] on div "Flor" at bounding box center [1050, 81] width 266 height 28
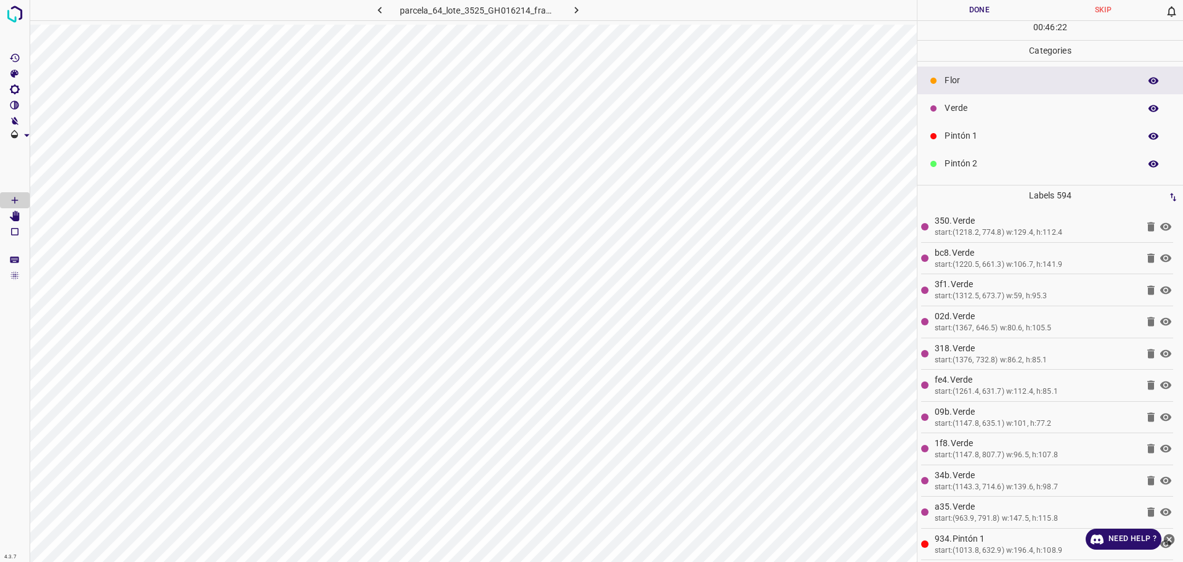
click at [987, 124] on div "Pintón 1" at bounding box center [1050, 136] width 266 height 28
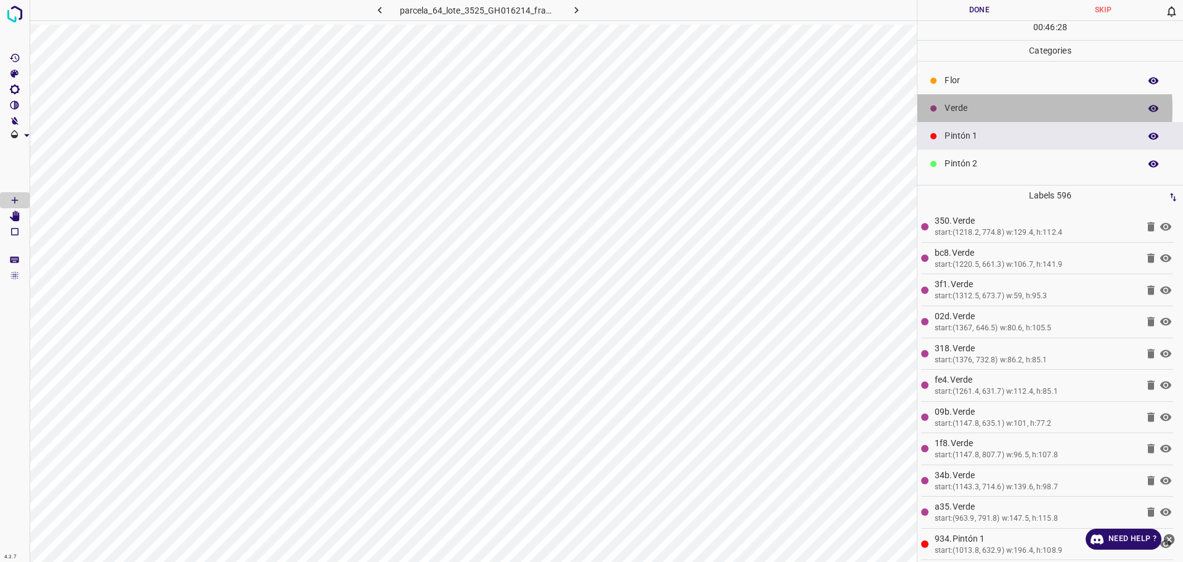
click at [974, 109] on p "Verde" at bounding box center [1038, 108] width 189 height 13
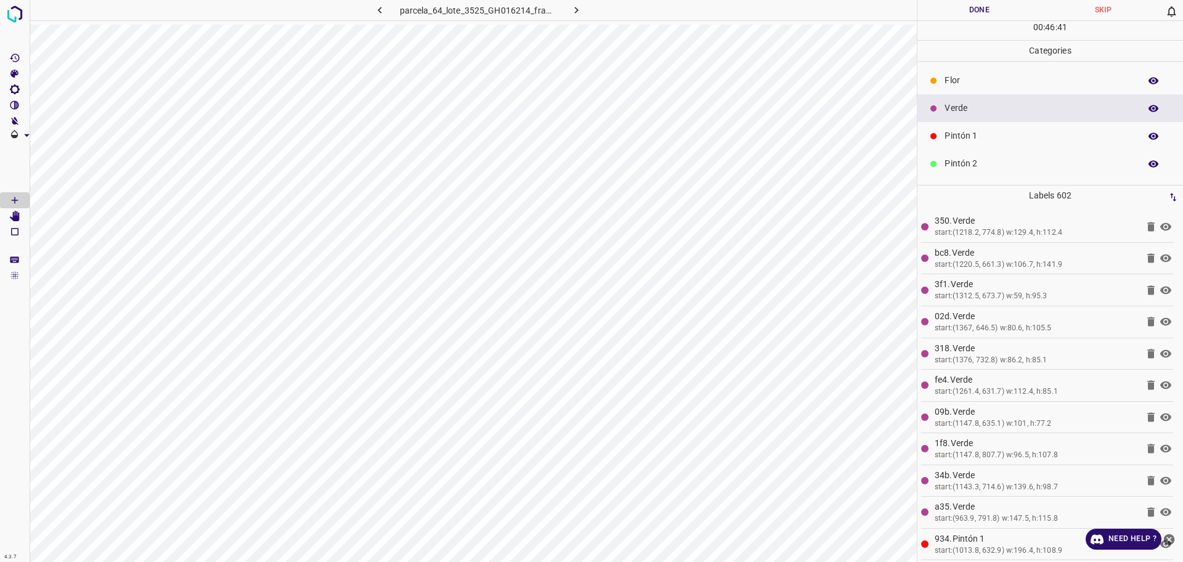
click at [949, 151] on div "Pintón 2" at bounding box center [1050, 164] width 266 height 28
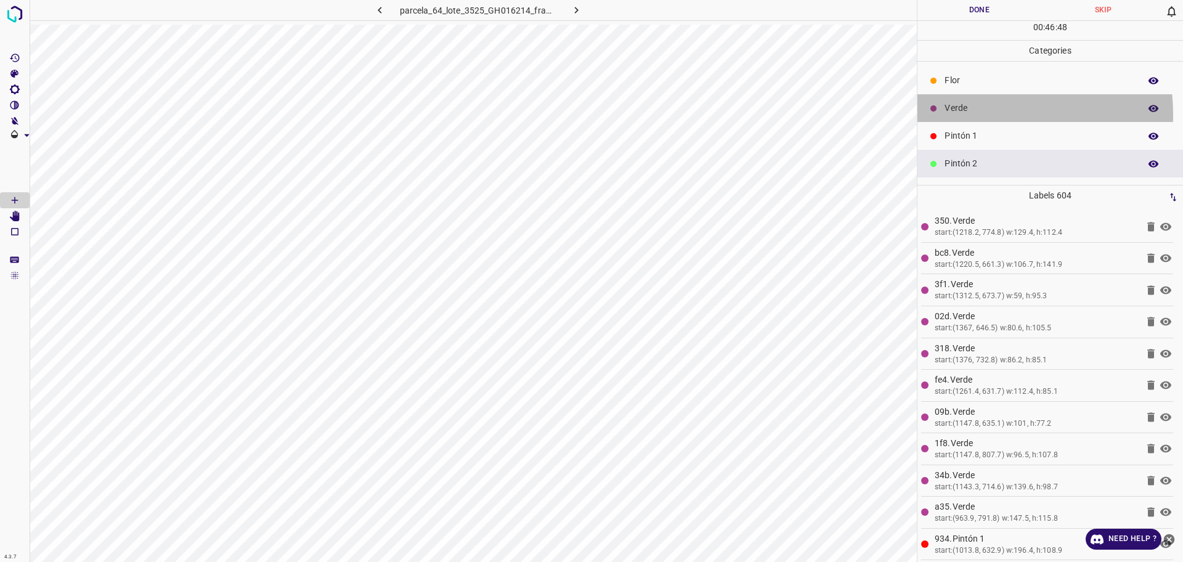
click at [952, 115] on p "Verde" at bounding box center [1038, 108] width 189 height 13
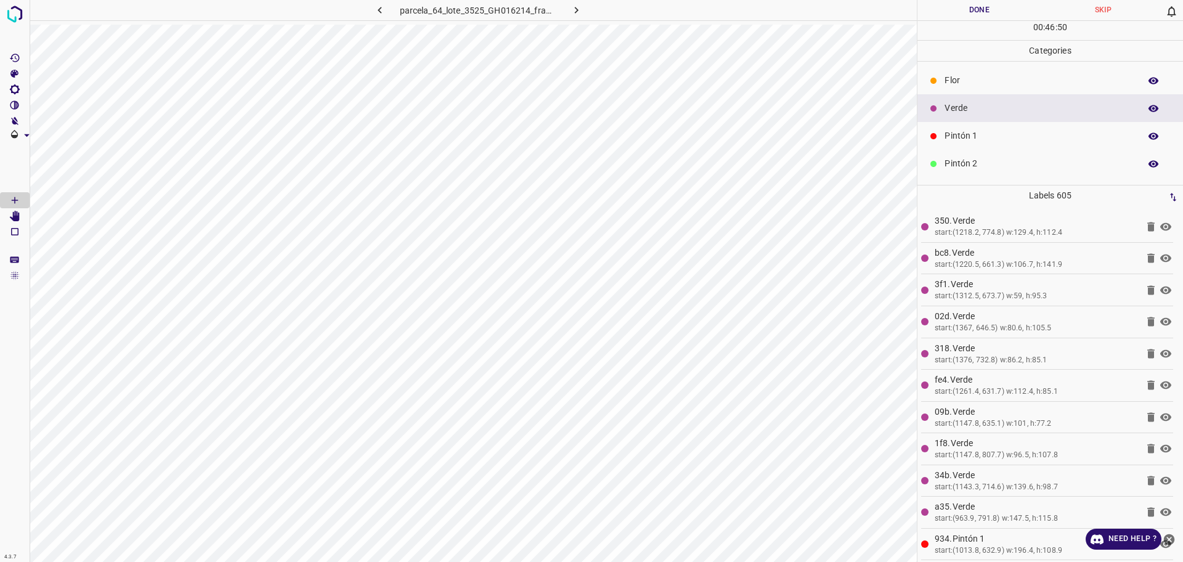
click at [991, 160] on p "Pintón 2" at bounding box center [1038, 163] width 189 height 13
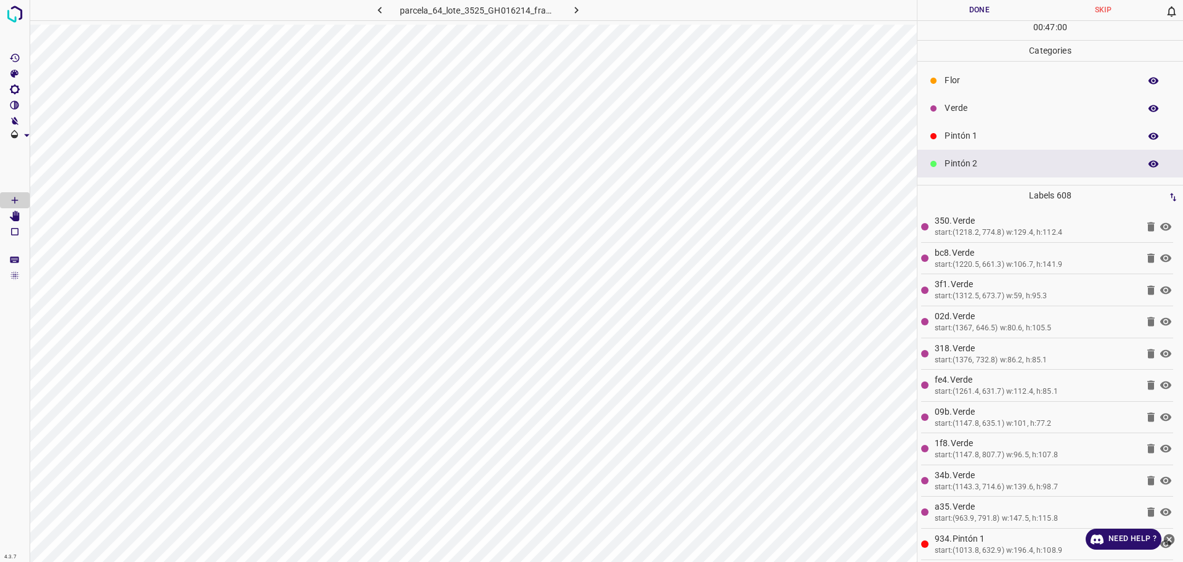
click at [966, 18] on button "Done" at bounding box center [979, 10] width 124 height 20
click at [570, 9] on icon "button" at bounding box center [576, 10] width 13 height 13
